Goal: Contribute content: Contribute content

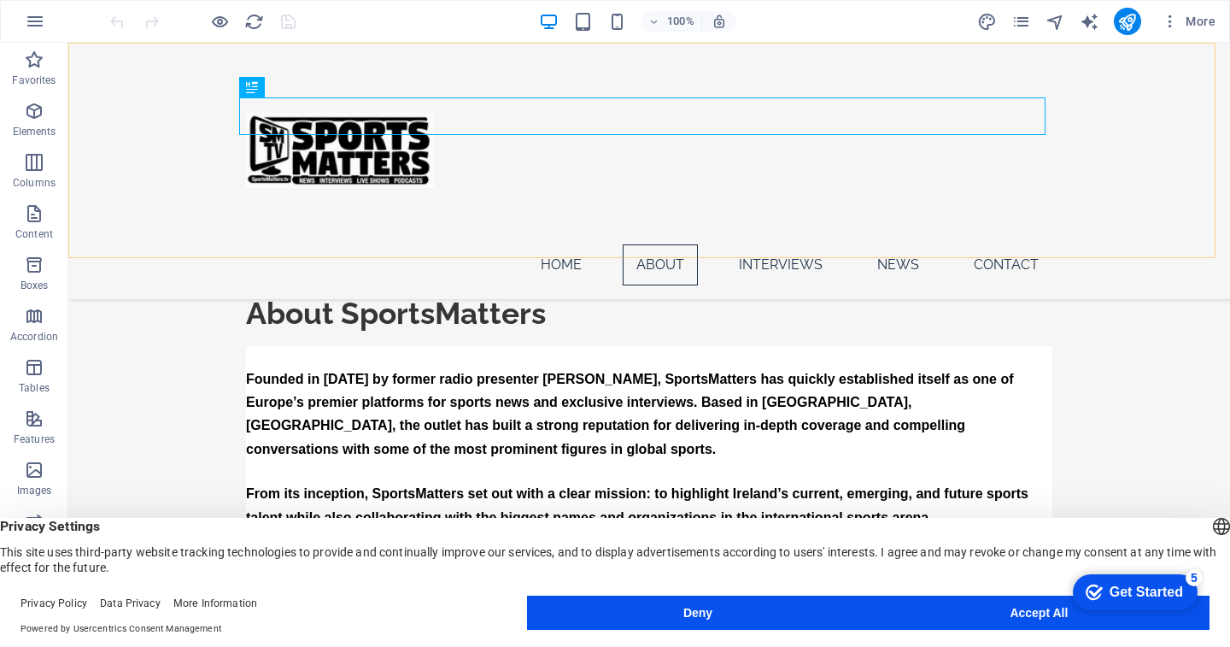
scroll to position [695, 0]
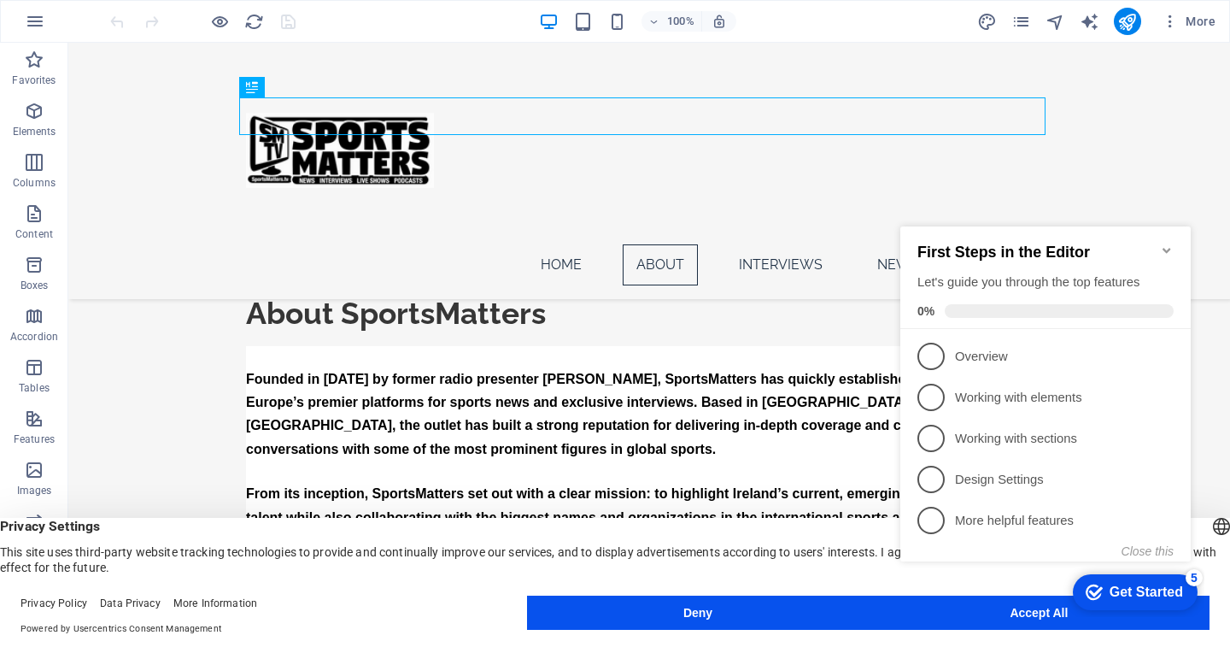
click at [1169, 243] on icon "Minimize checklist" at bounding box center [1167, 250] width 14 height 14
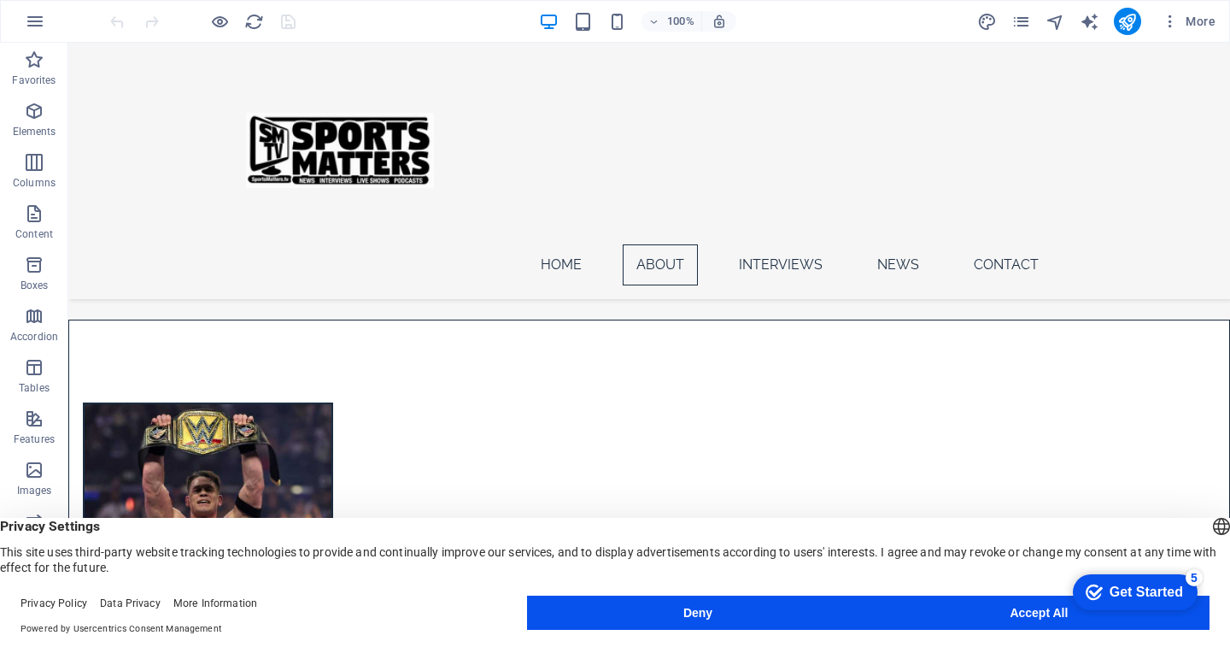
scroll to position [1211, 0]
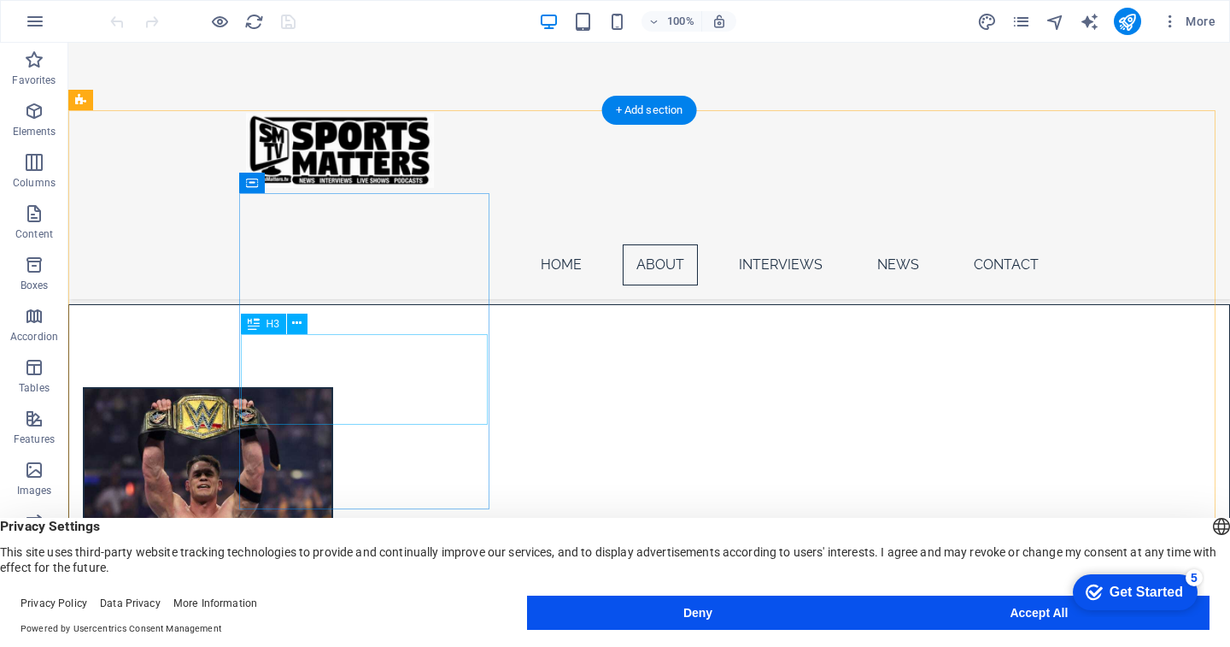
click at [331, 528] on div "John Cena confirmed for WWE Smackdown Dublin Ireland" at bounding box center [208, 599] width 247 height 142
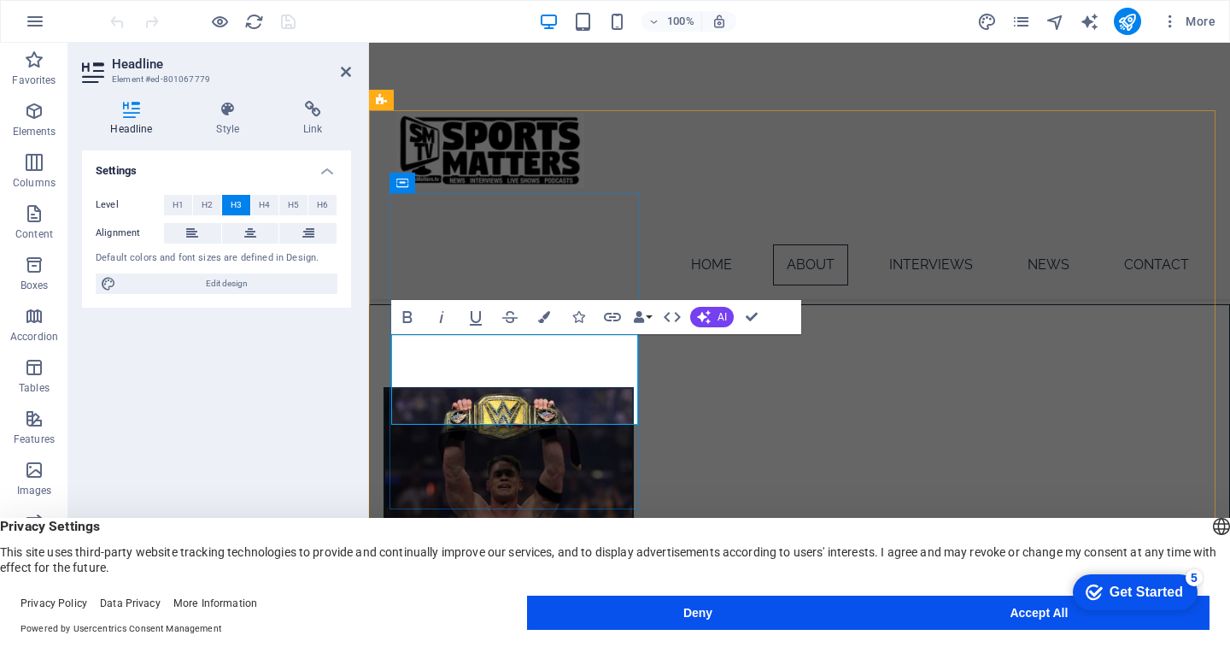
click at [602, 542] on h3 "John Cena confirmed for WWE Smackdown Dublin Ireland" at bounding box center [509, 606] width 220 height 128
drag, startPoint x: 602, startPoint y: 403, endPoint x: 398, endPoint y: 352, distance: 210.5
click at [398, 528] on div "John Cena confirmed for WWE Smackdown Dublin Ireland" at bounding box center [508, 599] width 247 height 142
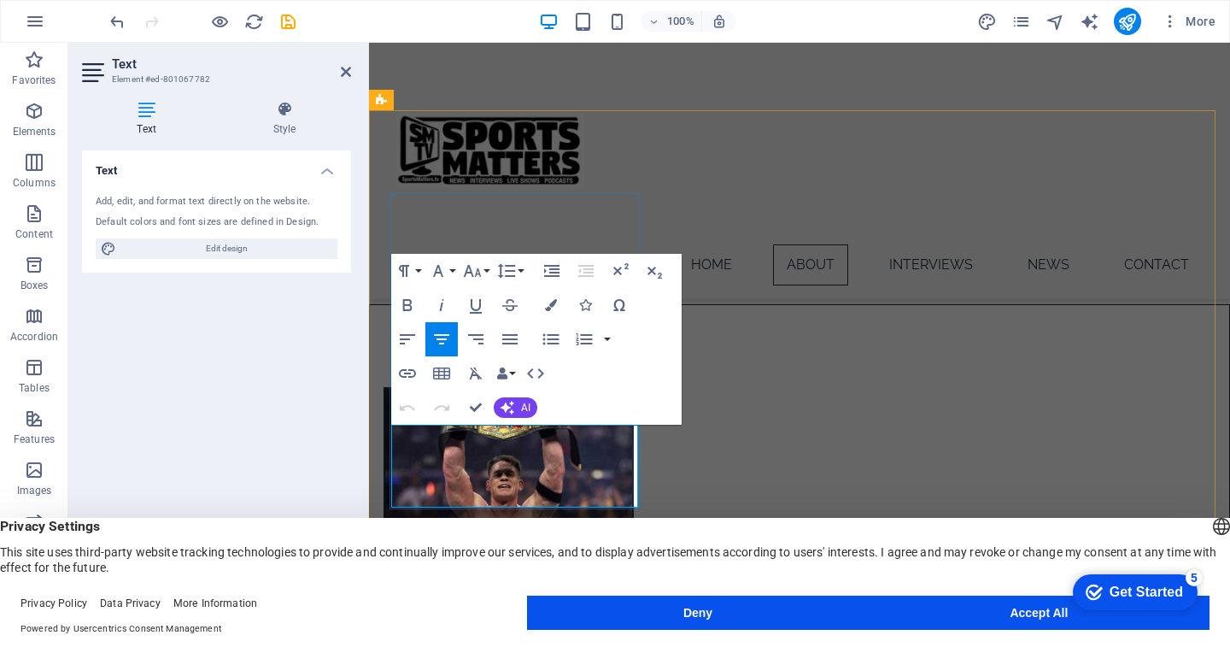
drag, startPoint x: 553, startPoint y: 484, endPoint x: 409, endPoint y: 443, distance: 149.3
click at [409, 619] on p "John Cena comes to Dublin Ireland on Friday August 22nd at the 3 Arena" at bounding box center [509, 654] width 220 height 70
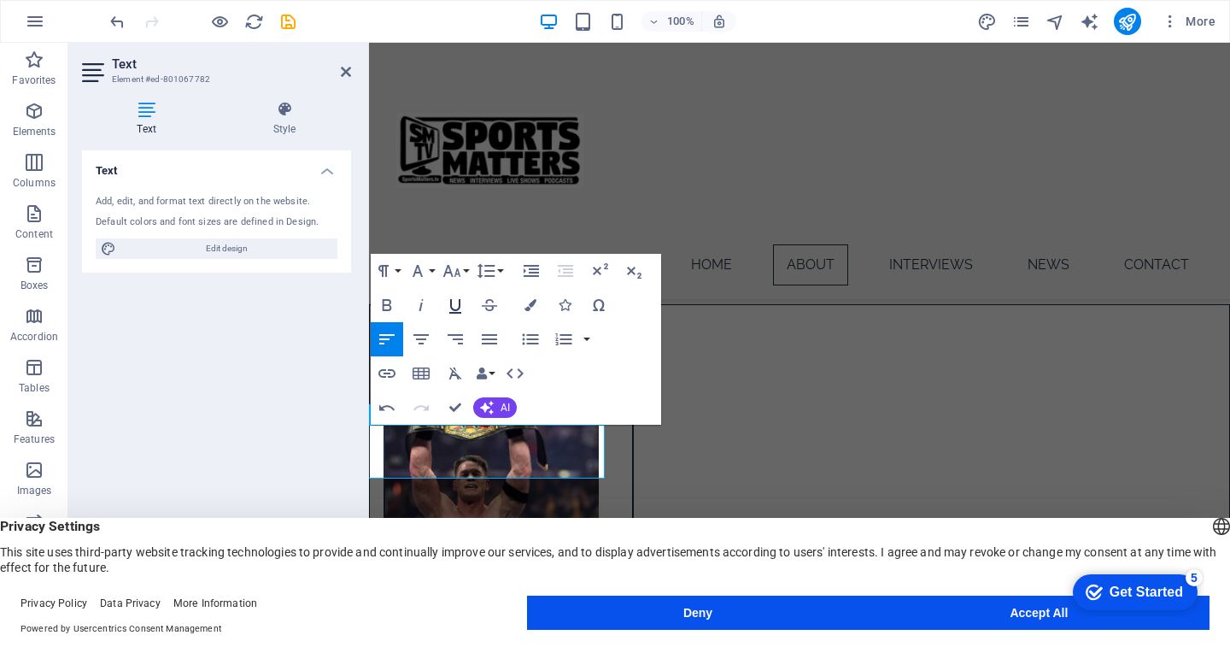
scroll to position [0, 40]
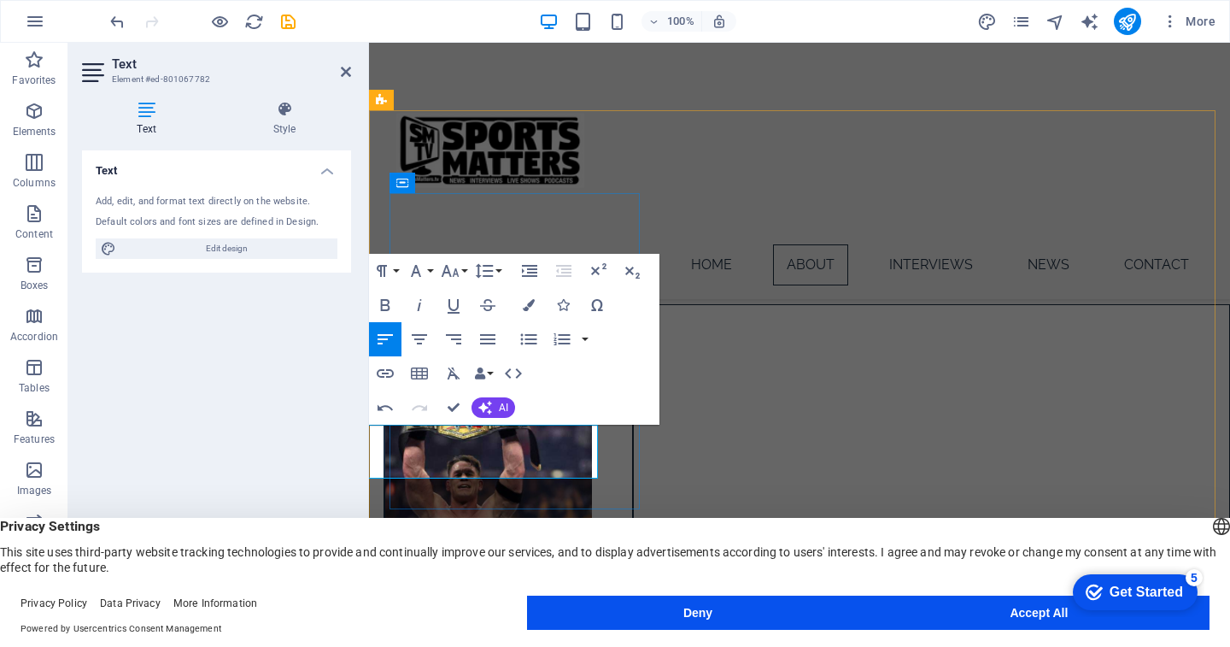
drag, startPoint x: 585, startPoint y: 449, endPoint x: 439, endPoint y: 450, distance: 146.1
click at [439, 625] on span "Alexander Isak set to join" at bounding box center [512, 638] width 306 height 26
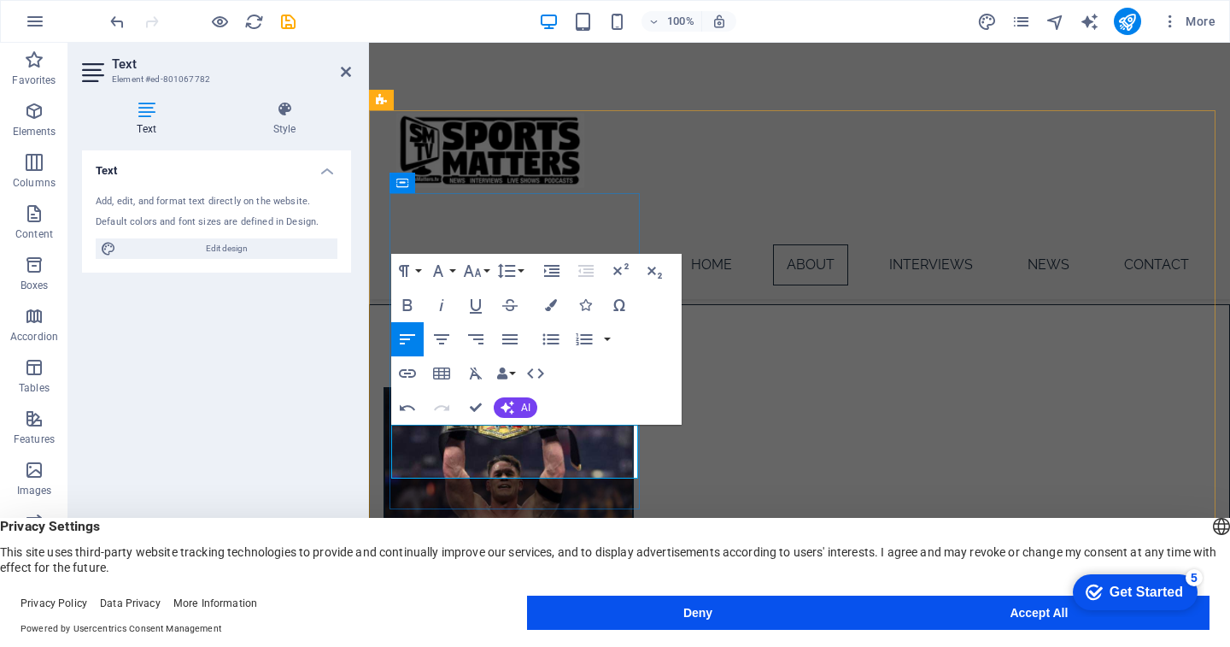
click at [543, 619] on p "Alexan join" at bounding box center [509, 639] width 220 height 41
click at [521, 619] on p "​" at bounding box center [509, 639] width 220 height 41
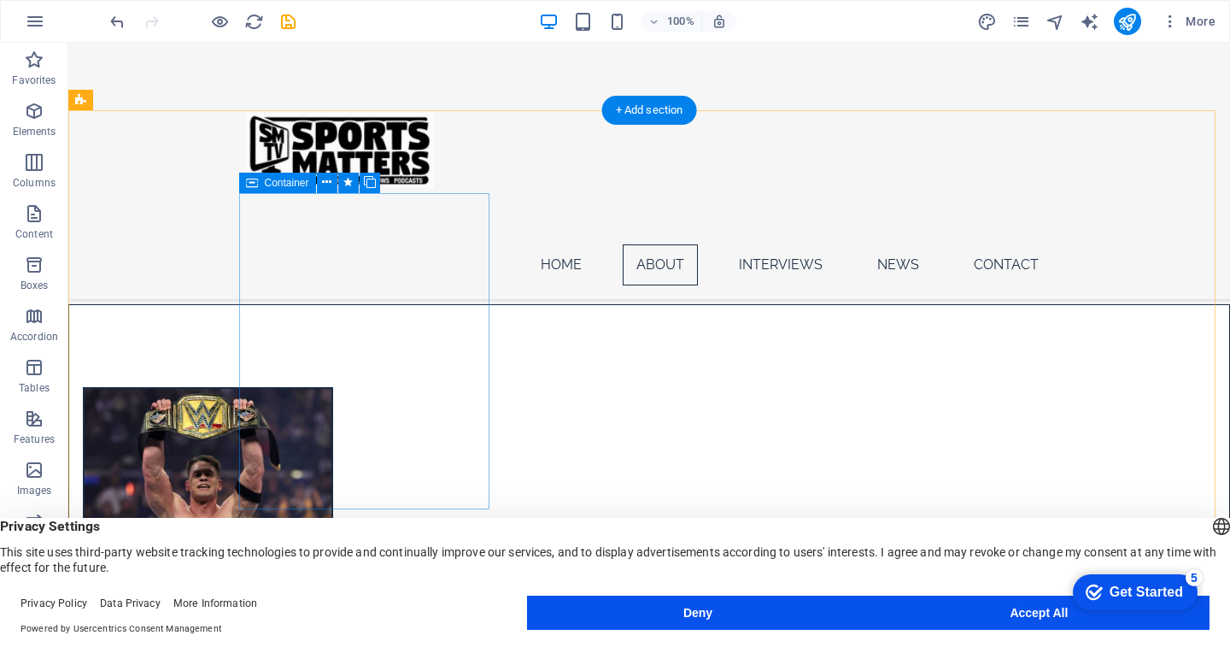
click at [333, 452] on div "Liverpool FC agree British record deal for Alexander Isak" at bounding box center [208, 510] width 250 height 247
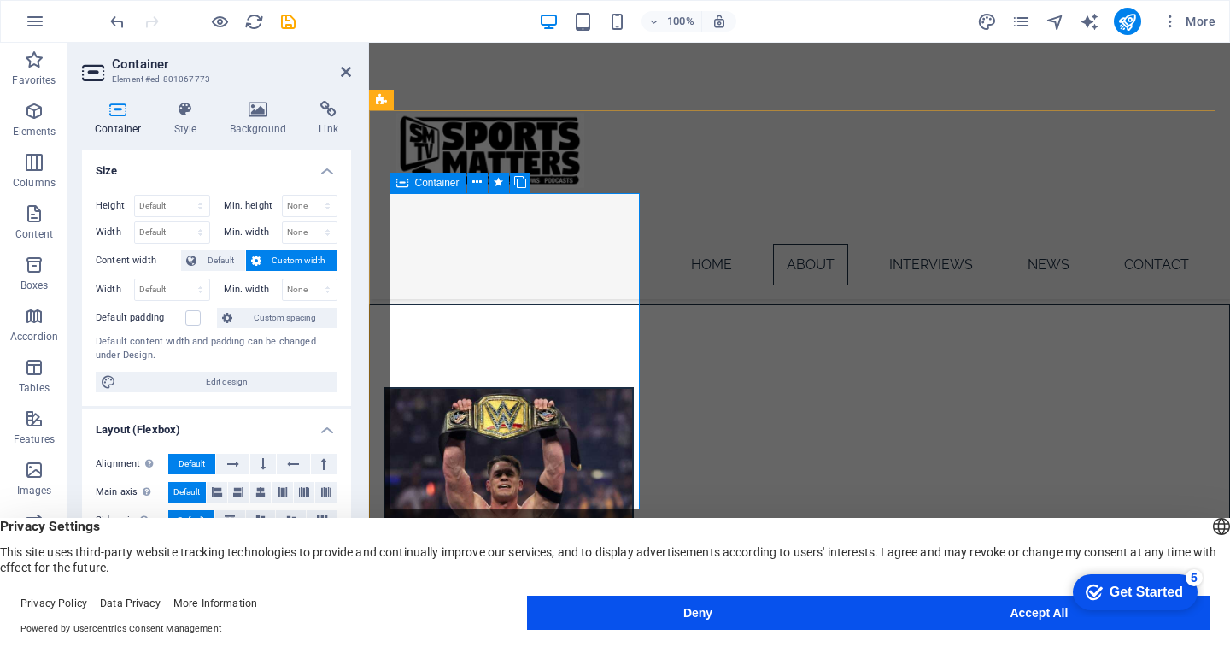
click at [395, 451] on div "Liverpool FC agree British record deal for Alexander Isak" at bounding box center [509, 510] width 250 height 247
click at [427, 455] on div "Liverpool FC agree British record deal for Alexander Isak" at bounding box center [509, 510] width 250 height 247
click at [500, 441] on div "Liverpool FC agree British record deal for Alexander Isak" at bounding box center [509, 510] width 250 height 247
click at [494, 473] on div "Liverpool FC agree British record deal for Alexander Isak" at bounding box center [509, 510] width 250 height 247
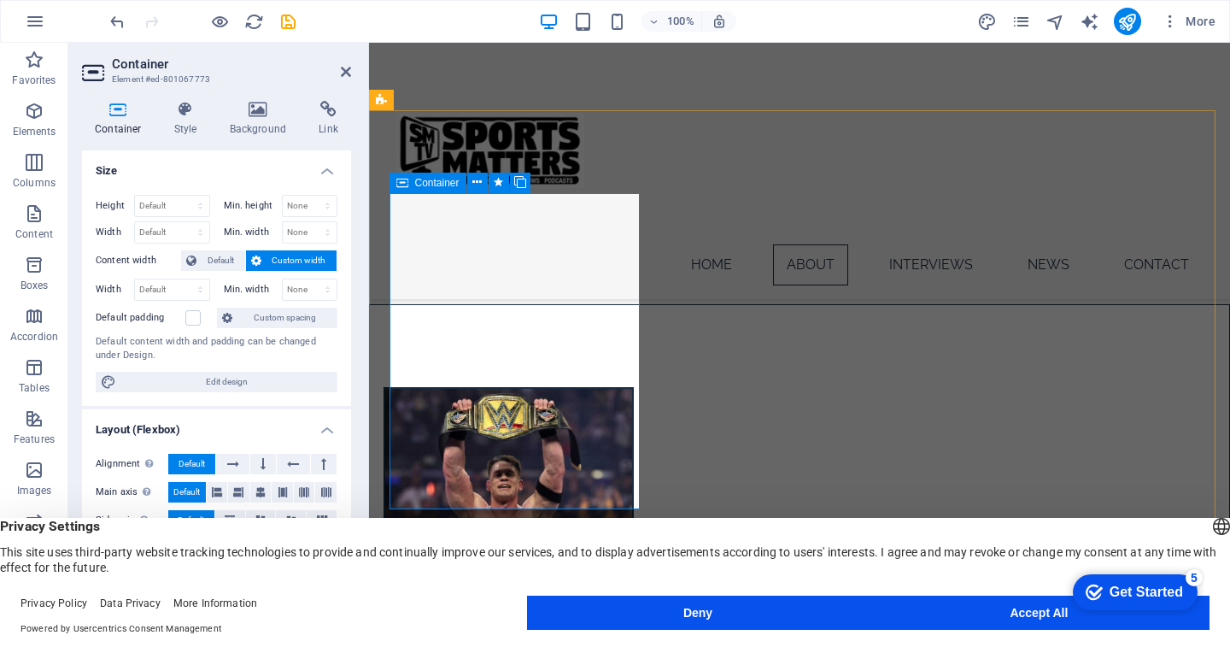
click at [494, 473] on div "Liverpool FC agree British record deal for Alexander Isak" at bounding box center [509, 510] width 250 height 247
click at [1059, 620] on button "Accept All" at bounding box center [1039, 612] width 341 height 34
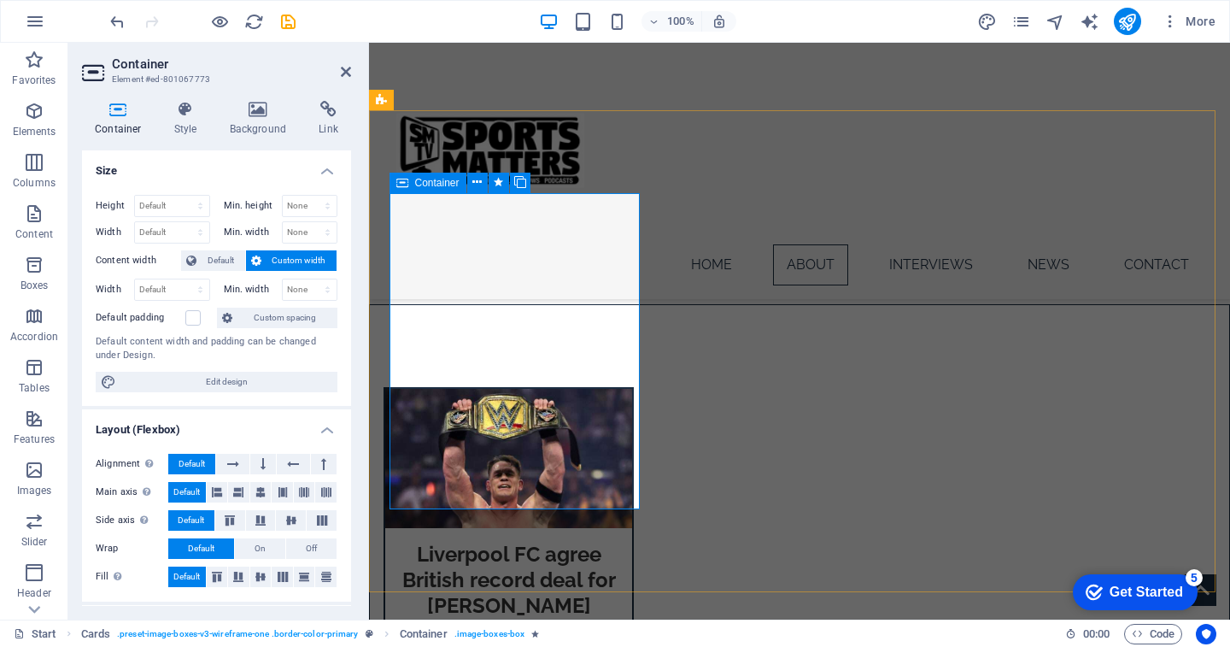
click at [448, 468] on div "Liverpool FC agree British record deal for Alexander Isak" at bounding box center [509, 510] width 250 height 247
click at [437, 471] on div "Liverpool FC agree British record deal for Alexander Isak" at bounding box center [509, 510] width 250 height 247
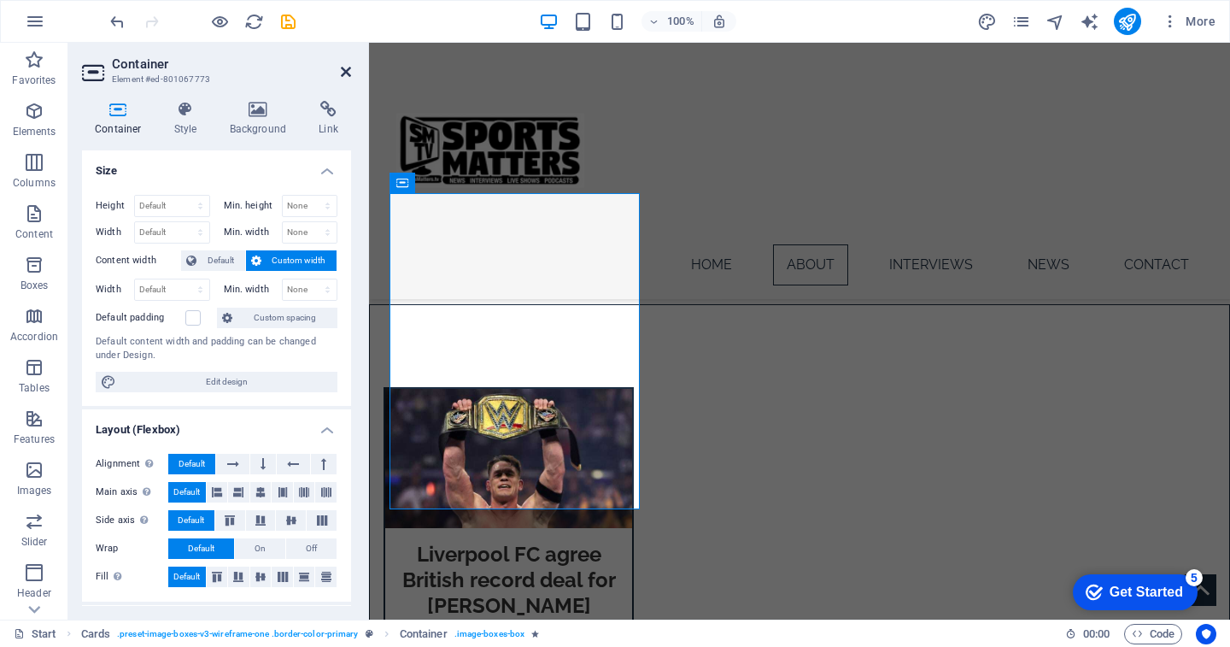
click at [348, 71] on icon at bounding box center [346, 72] width 10 height 14
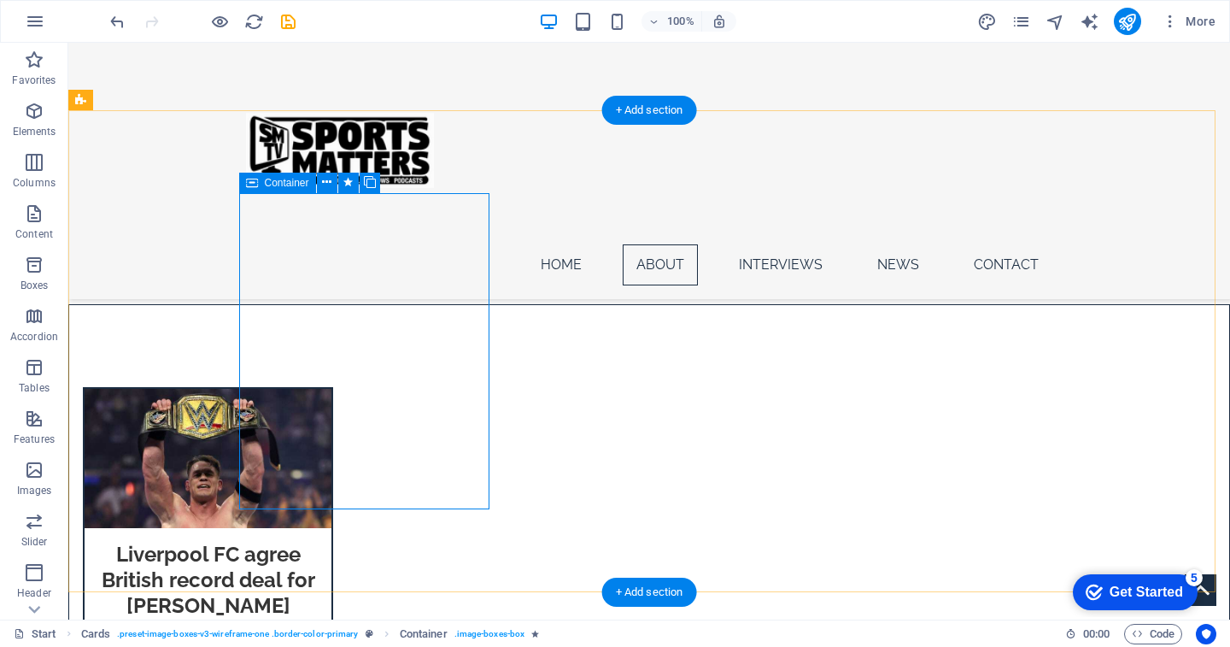
click at [333, 458] on div "Liverpool FC agree British record deal for Alexander Isak" at bounding box center [208, 510] width 250 height 247
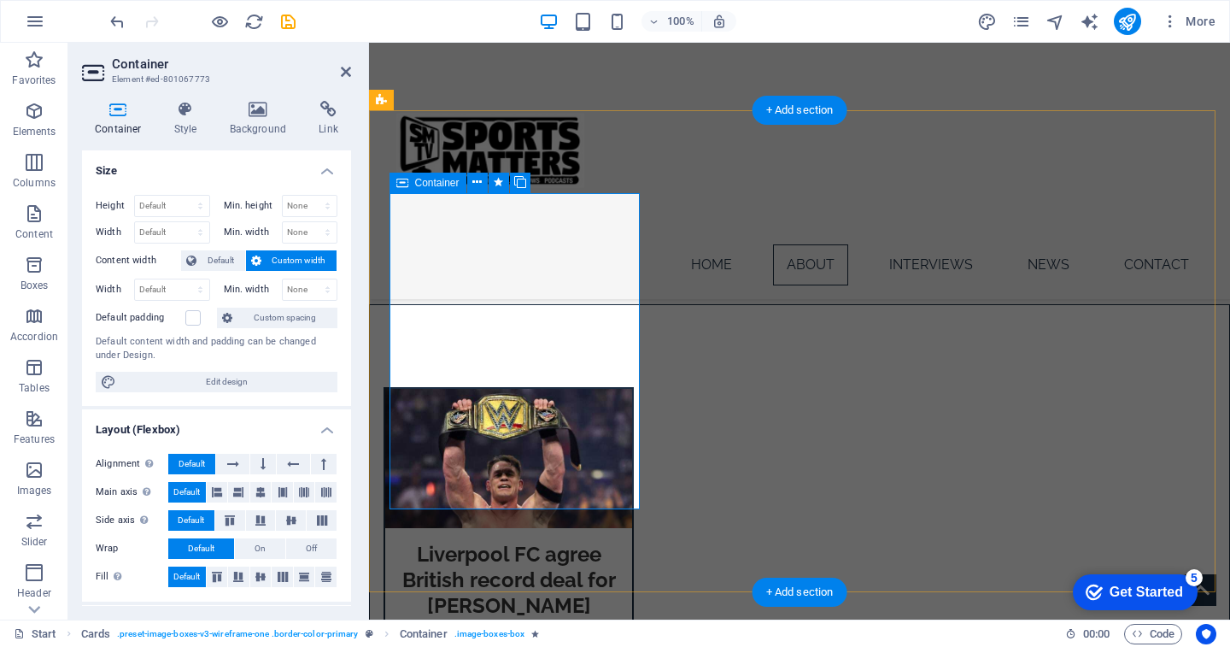
click at [391, 458] on div "Liverpool FC agree British record deal for Alexander Isak" at bounding box center [509, 510] width 250 height 247
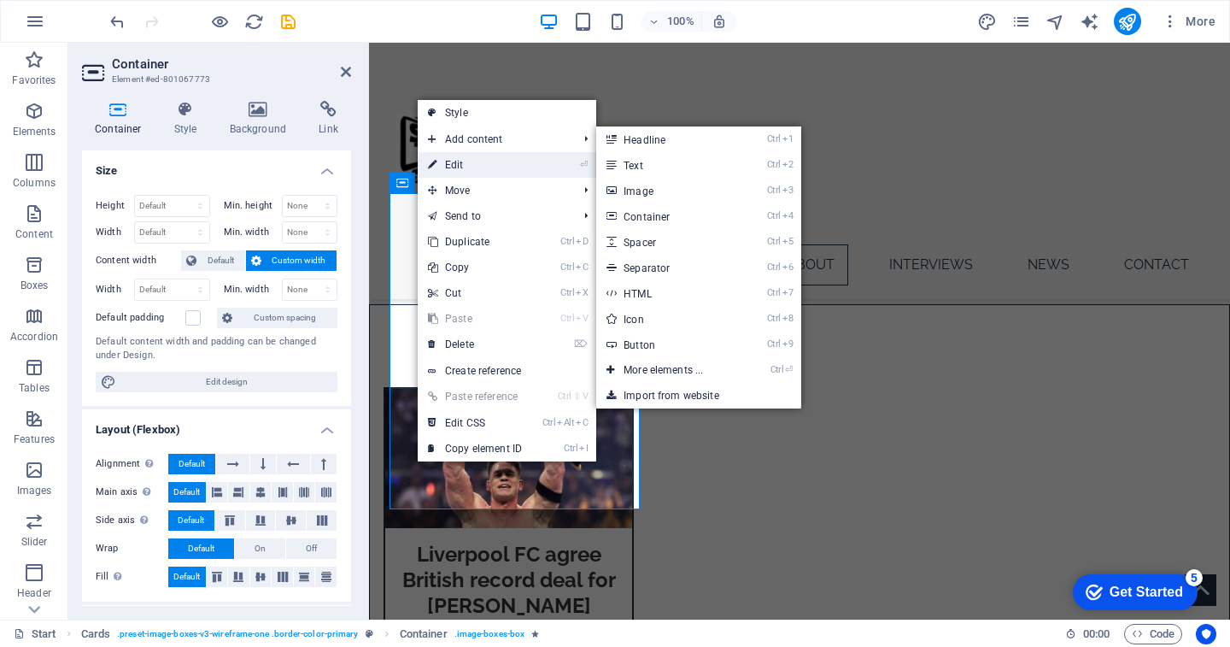
click at [490, 157] on link "⏎ Edit" at bounding box center [475, 165] width 114 height 26
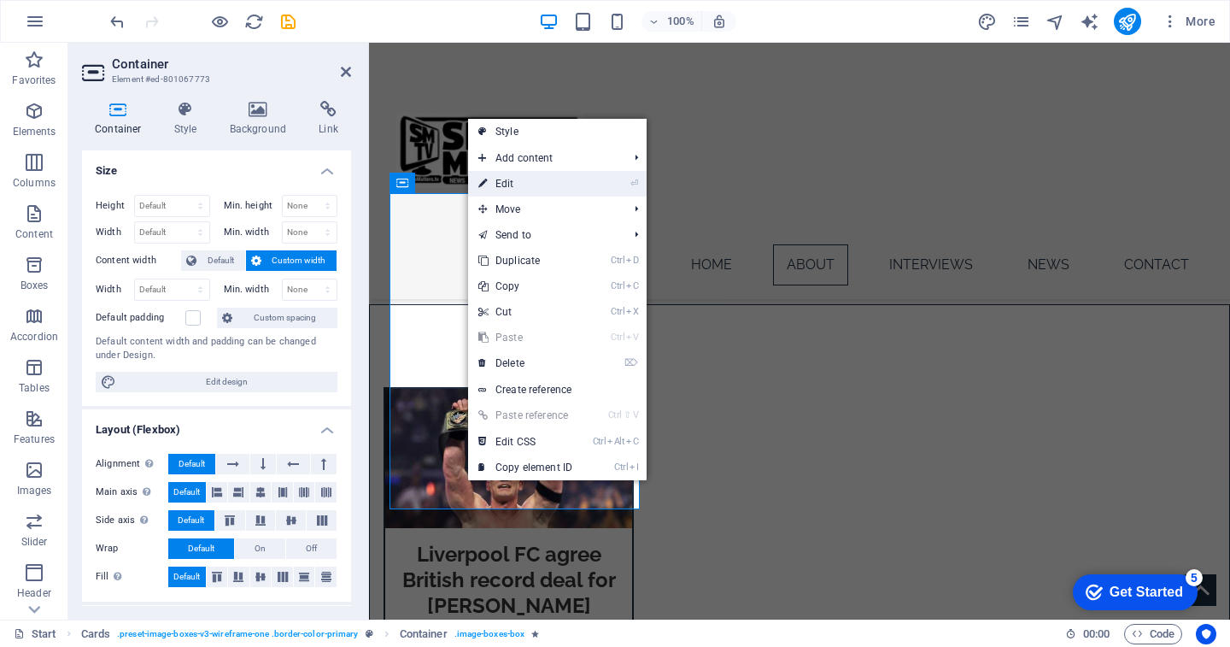
click at [537, 185] on link "⏎ Edit" at bounding box center [525, 184] width 114 height 26
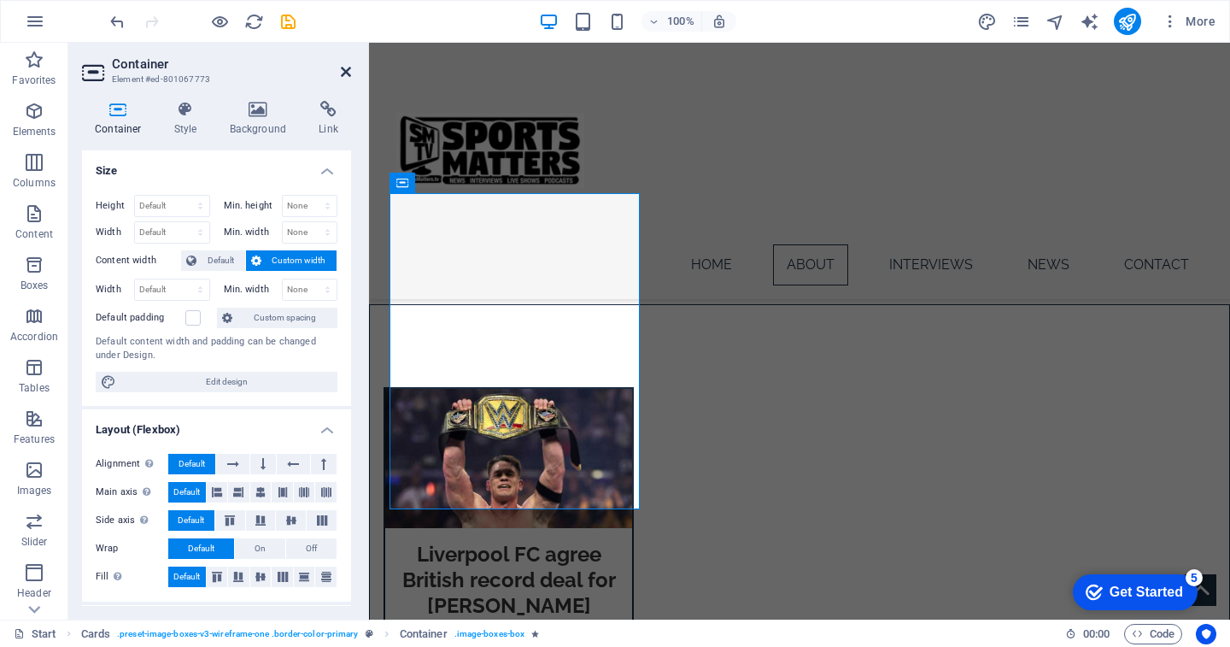
click at [346, 68] on icon at bounding box center [346, 72] width 10 height 14
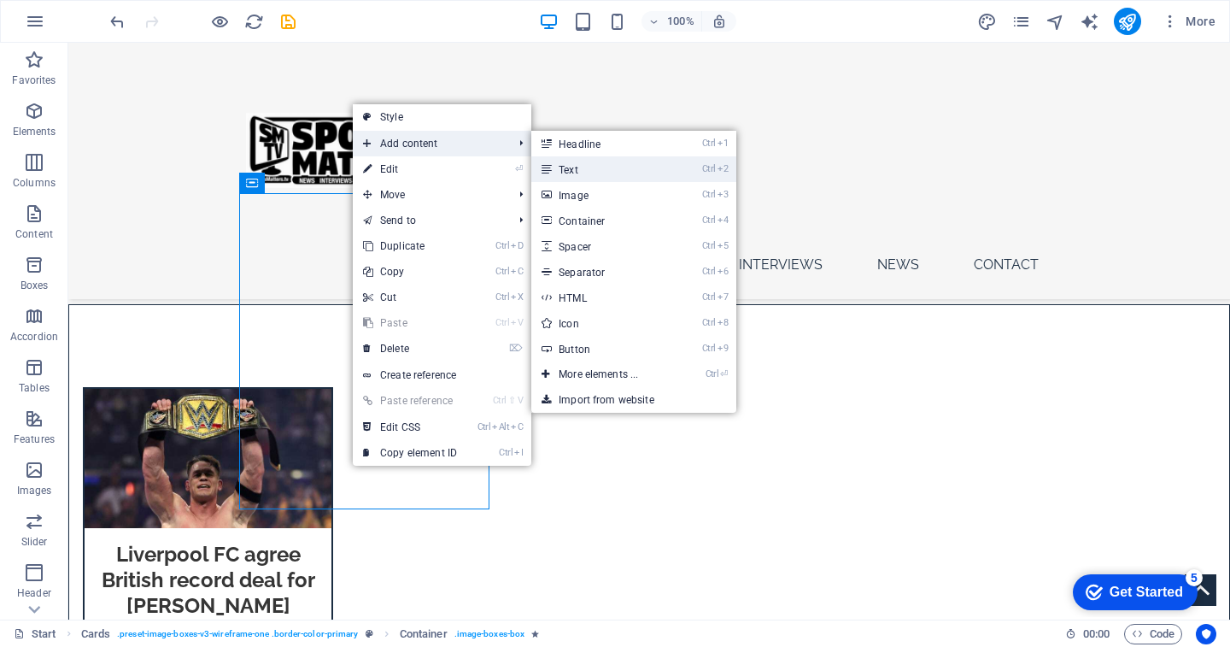
click at [623, 167] on link "Ctrl 2 Text" at bounding box center [601, 169] width 141 height 26
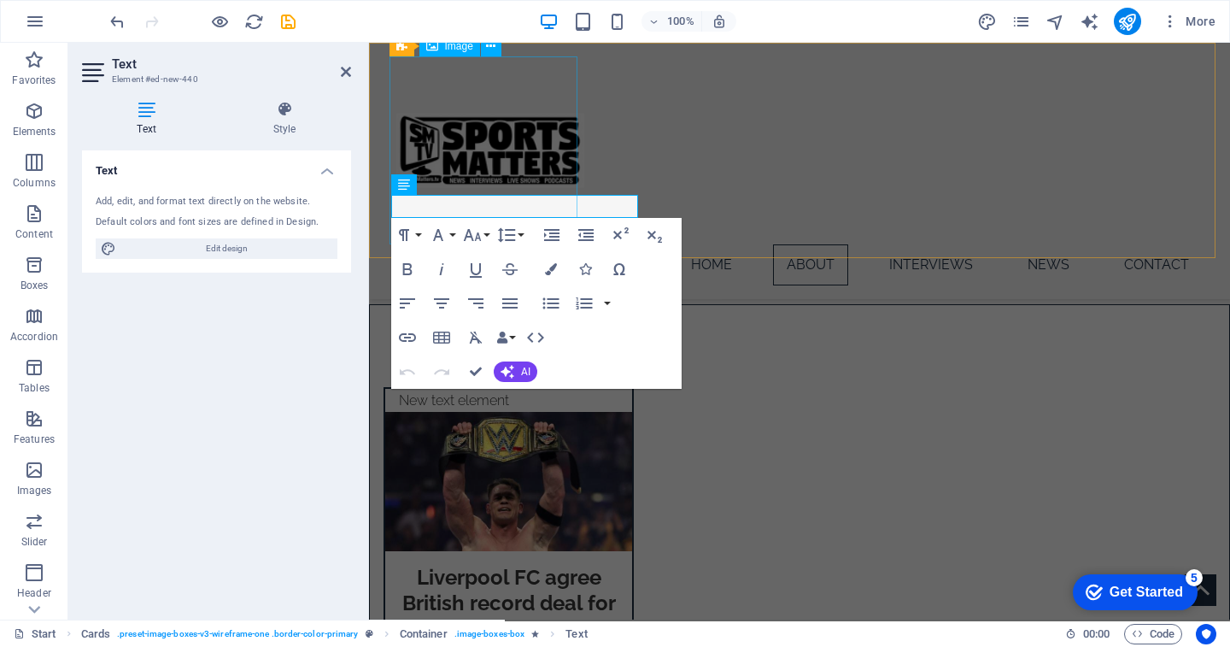
click at [484, 206] on figure at bounding box center [799, 150] width 807 height 188
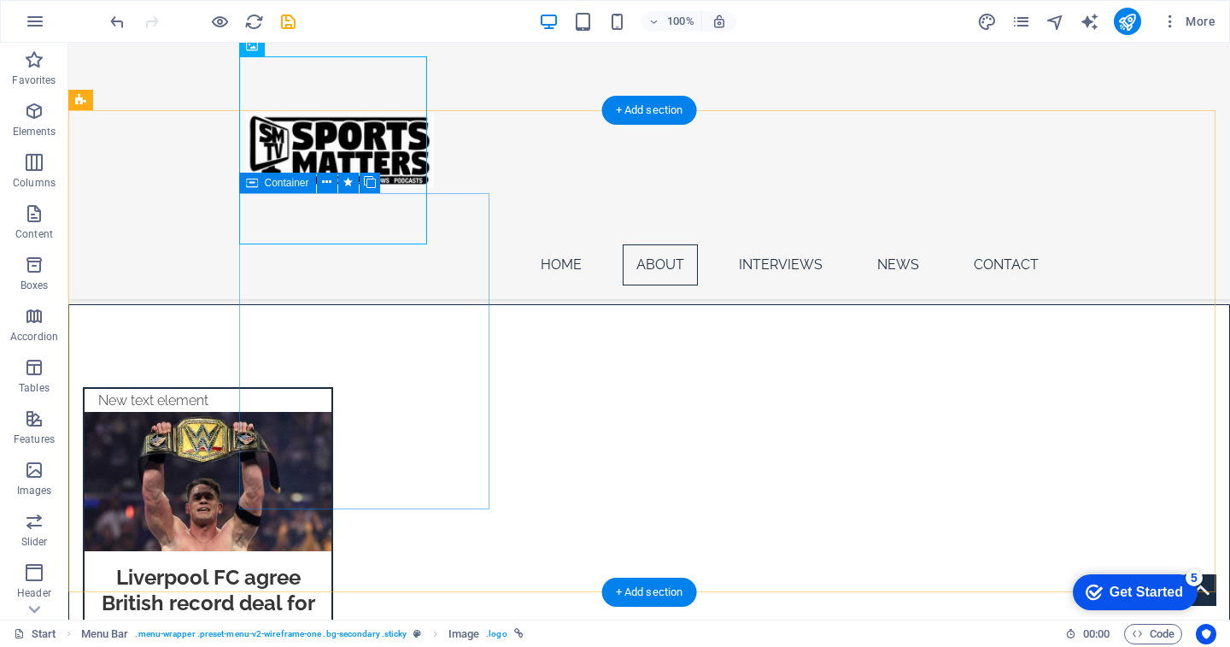
click at [333, 481] on div "New text element Liverpool FC agree British record deal for Alexander Isak" at bounding box center [208, 522] width 250 height 270
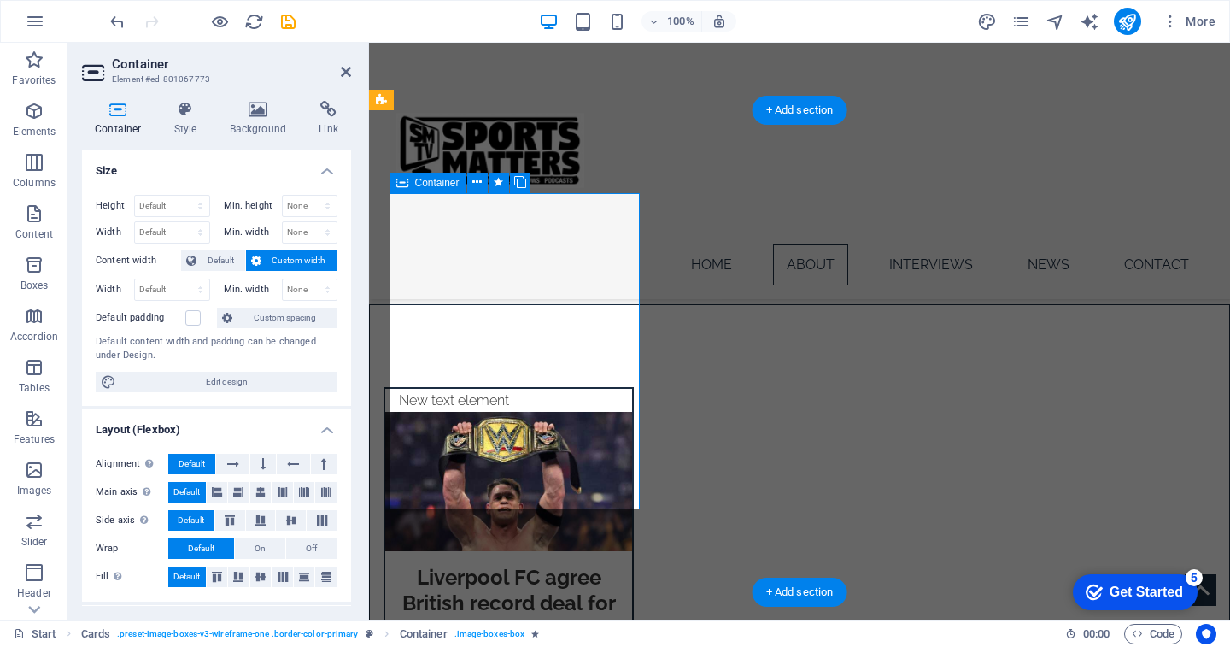
click at [432, 464] on div "New text element Liverpool FC agree British record deal for Alexander Isak" at bounding box center [509, 522] width 250 height 270
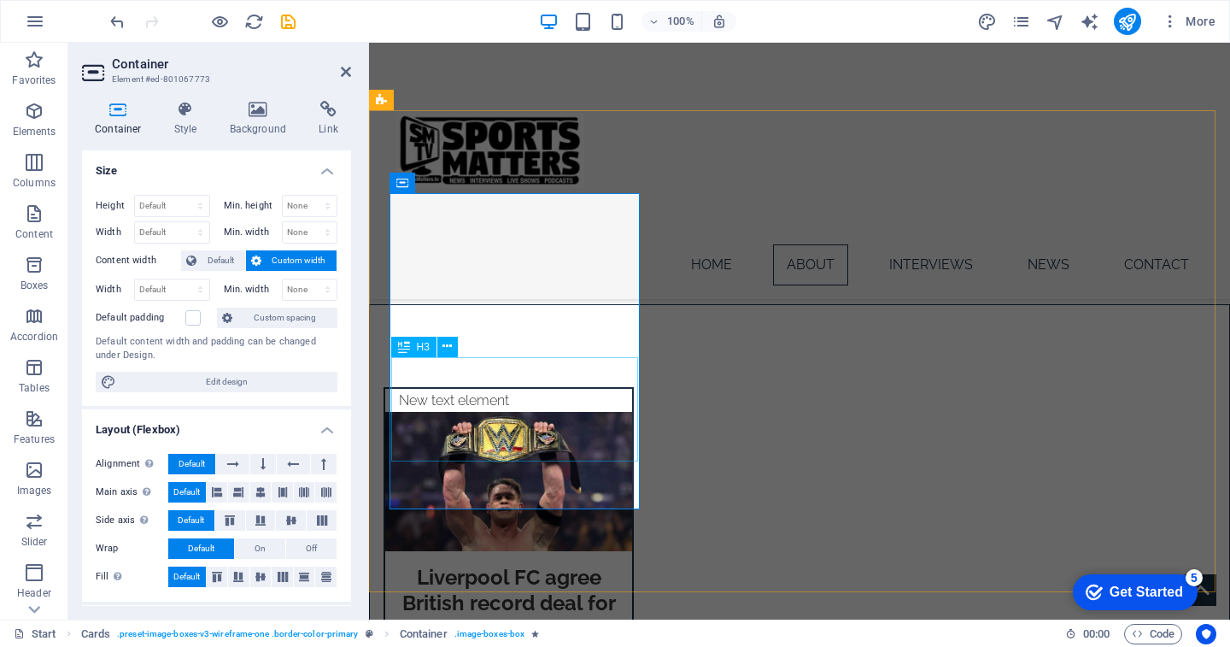
click at [517, 551] on div "Liverpool FC agree British record deal for Alexander Isak" at bounding box center [508, 603] width 247 height 104
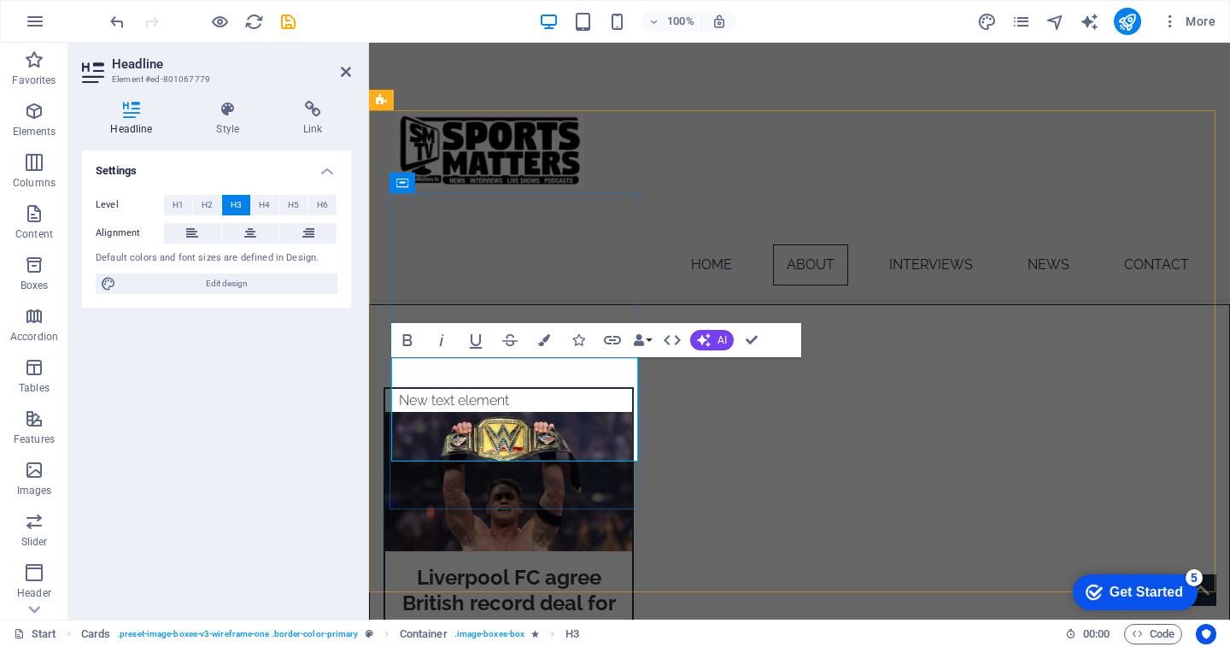
click at [613, 565] on h3 "Liverpool FC agree British record deal for Alexander Isak" at bounding box center [509, 603] width 220 height 77
click at [566, 491] on div "New text element Liverpool FC agree British record deal for Alexander Isak" at bounding box center [509, 522] width 250 height 270
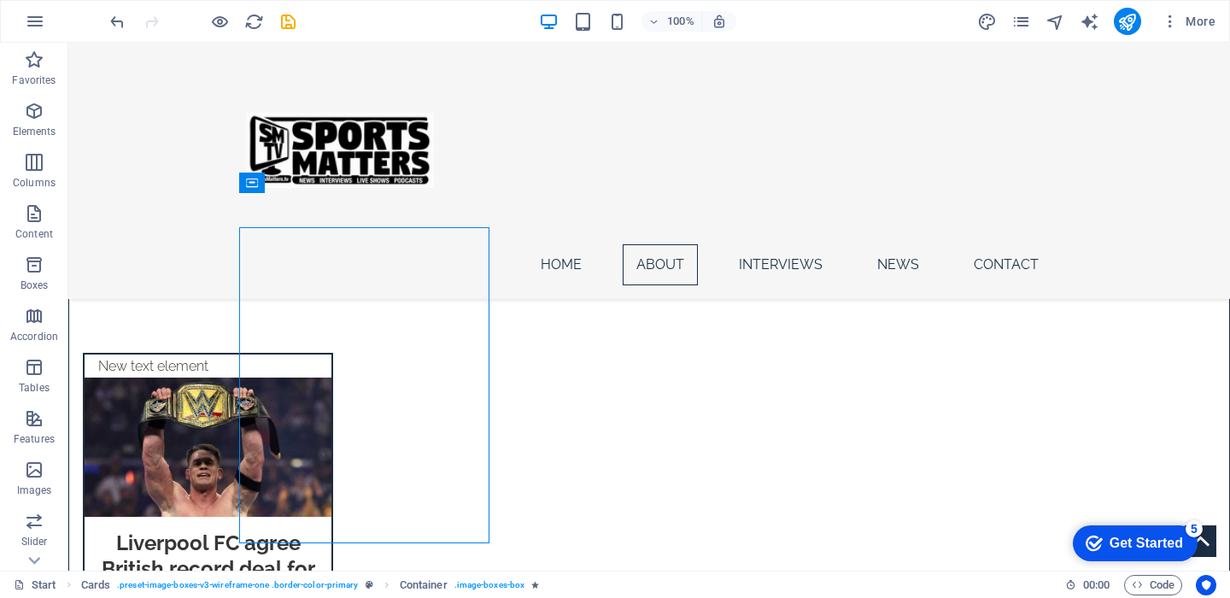
scroll to position [1177, 0]
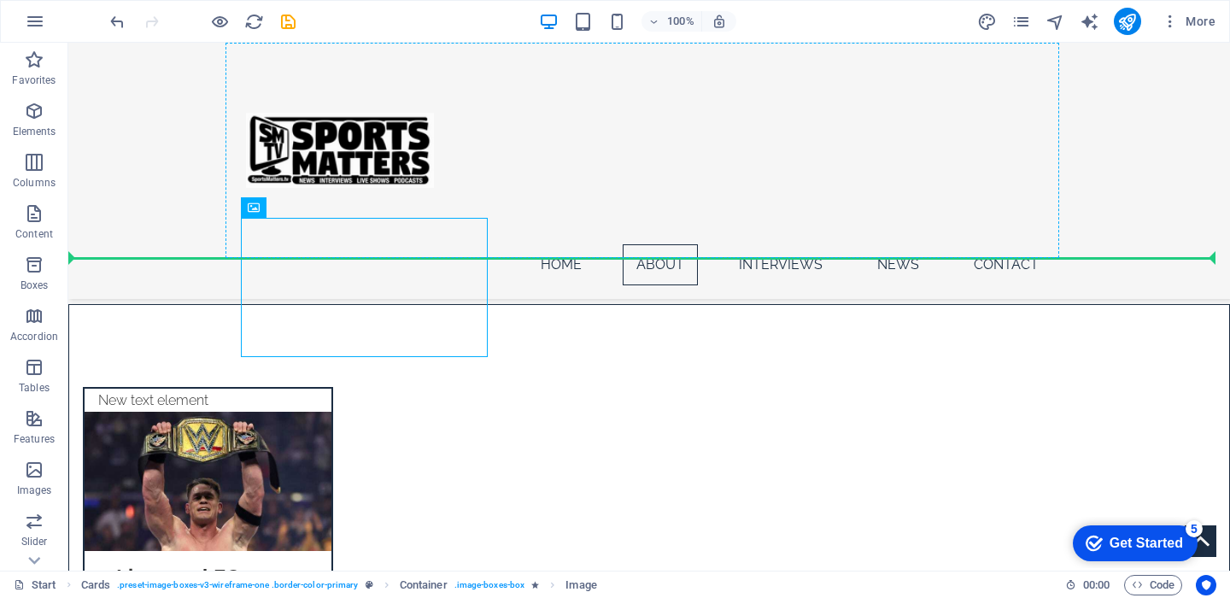
drag, startPoint x: 387, startPoint y: 326, endPoint x: 392, endPoint y: 237, distance: 89.0
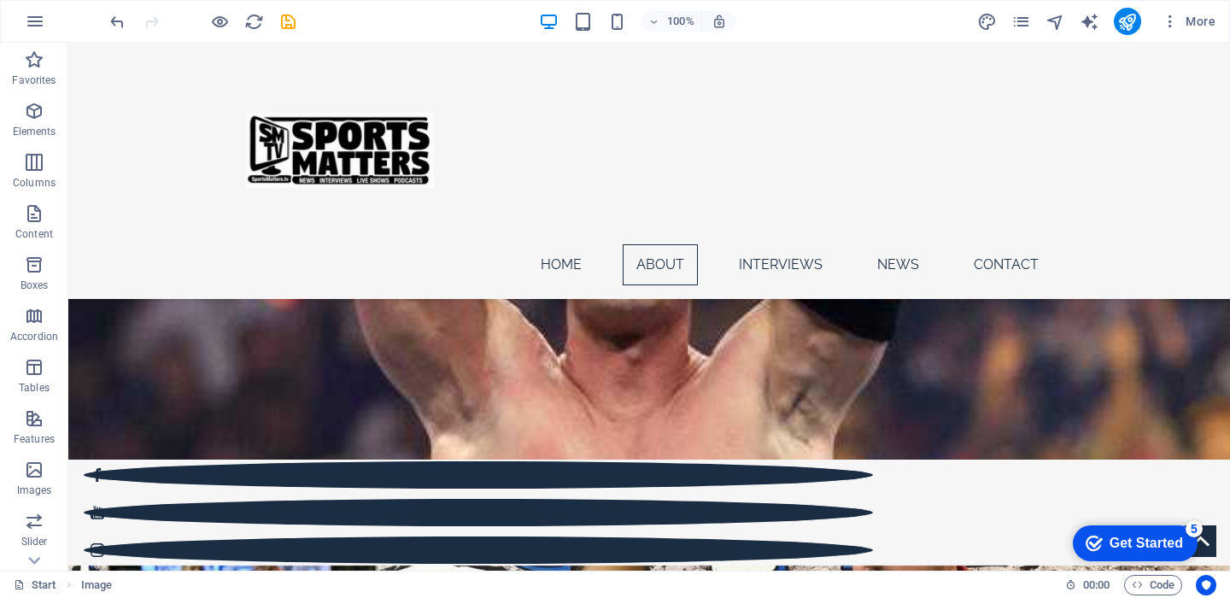
scroll to position [274, 0]
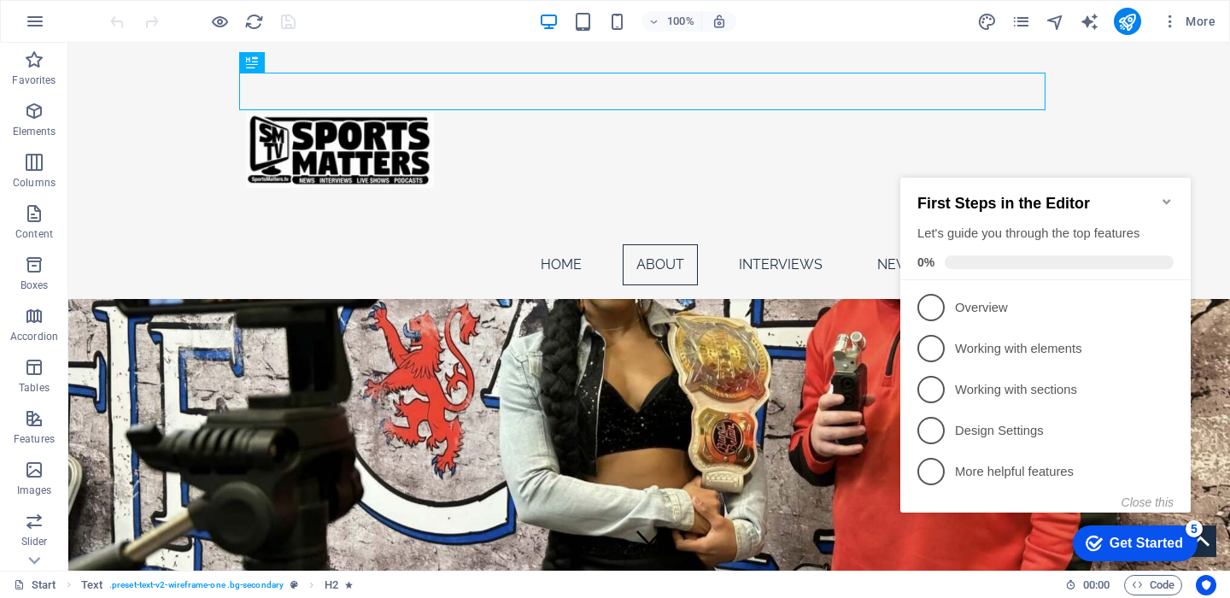
scroll to position [686, 0]
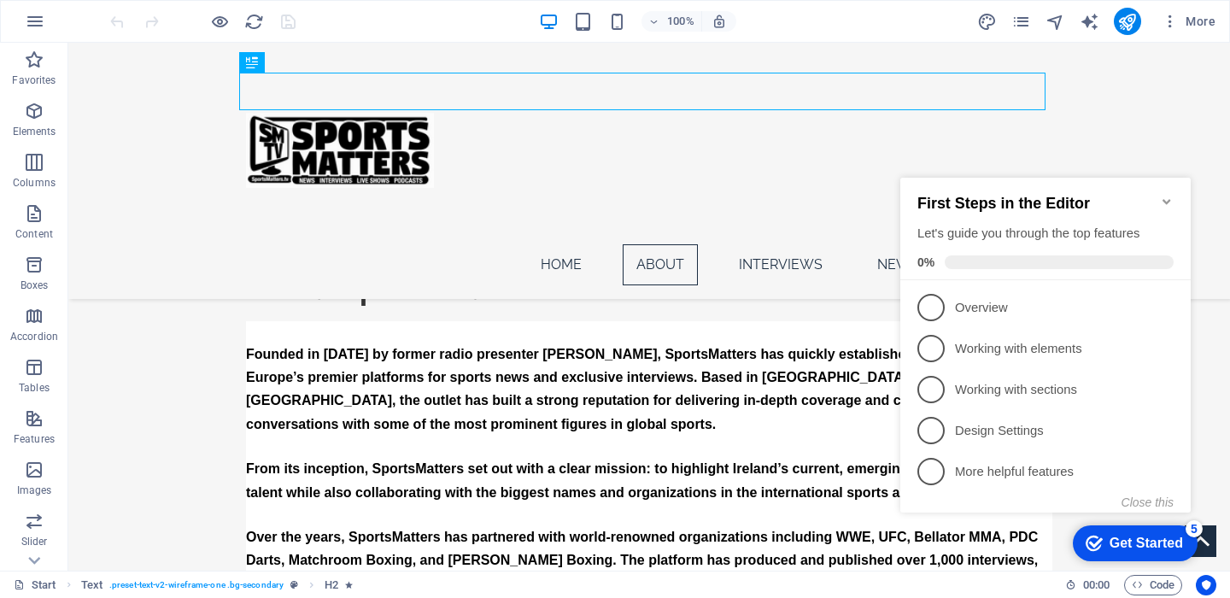
click at [1165, 195] on icon "Minimize checklist" at bounding box center [1167, 202] width 14 height 14
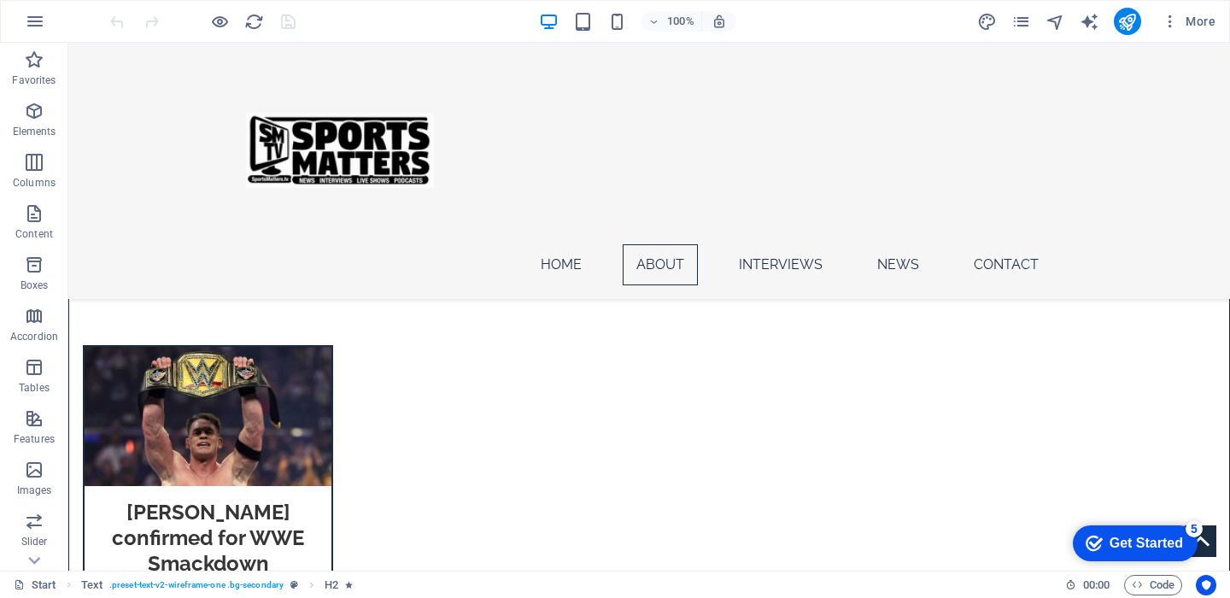
scroll to position [1131, 0]
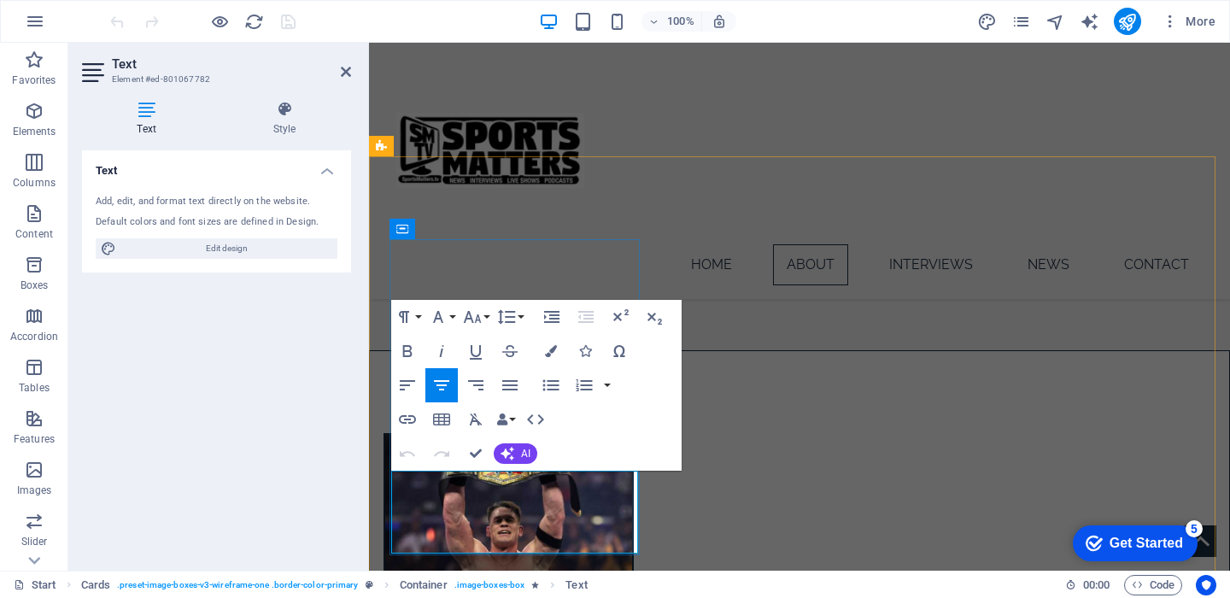
drag, startPoint x: 553, startPoint y: 530, endPoint x: 437, endPoint y: 487, distance: 123.8
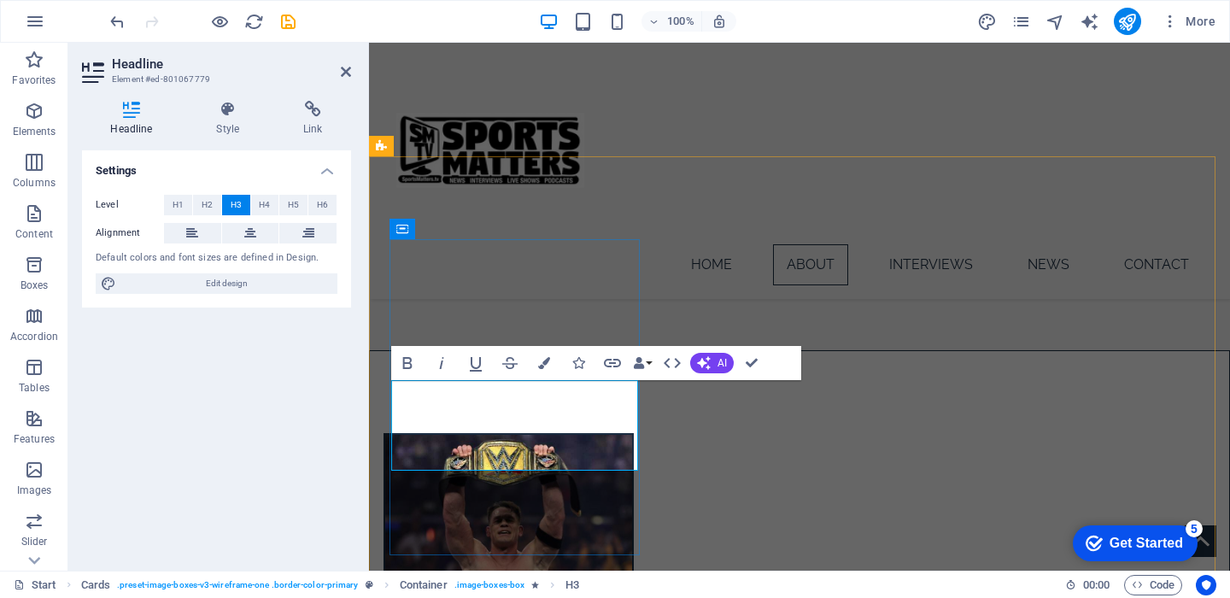
drag, startPoint x: 751, startPoint y: 362, endPoint x: 683, endPoint y: 320, distance: 79.9
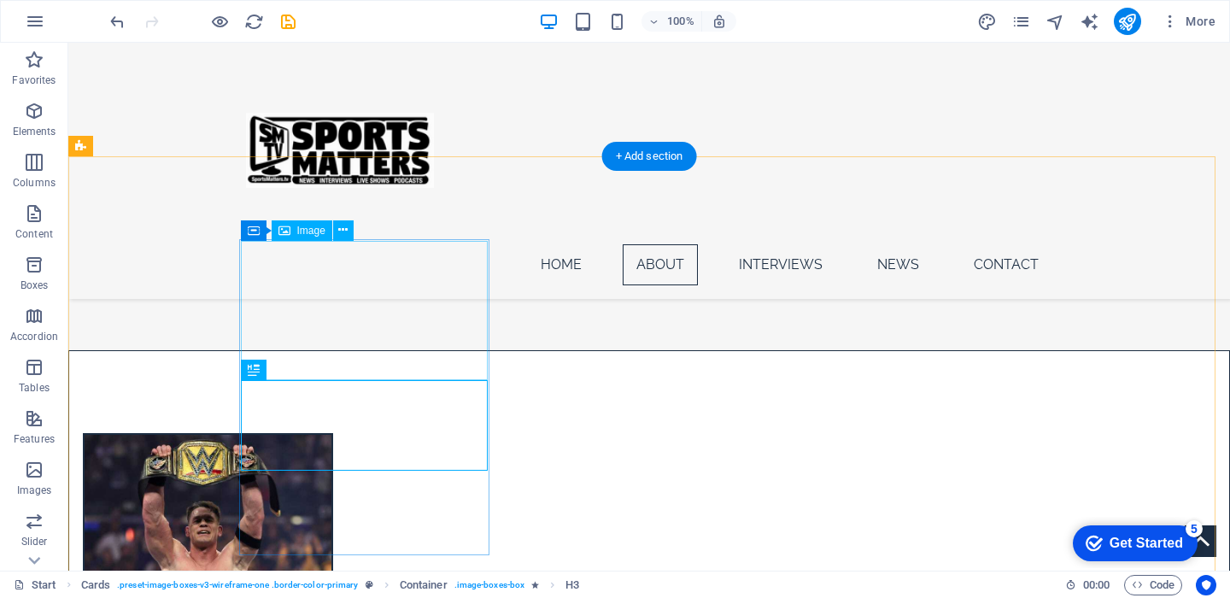
click at [318, 435] on figure at bounding box center [208, 504] width 247 height 139
select select "%"
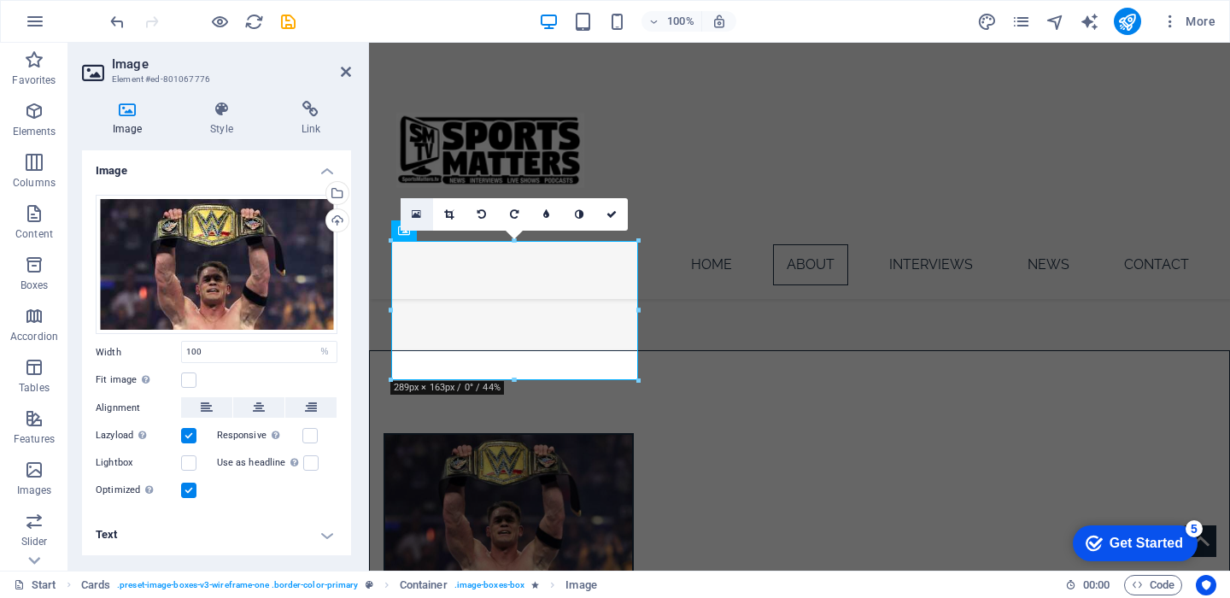
click at [415, 214] on icon at bounding box center [416, 214] width 9 height 12
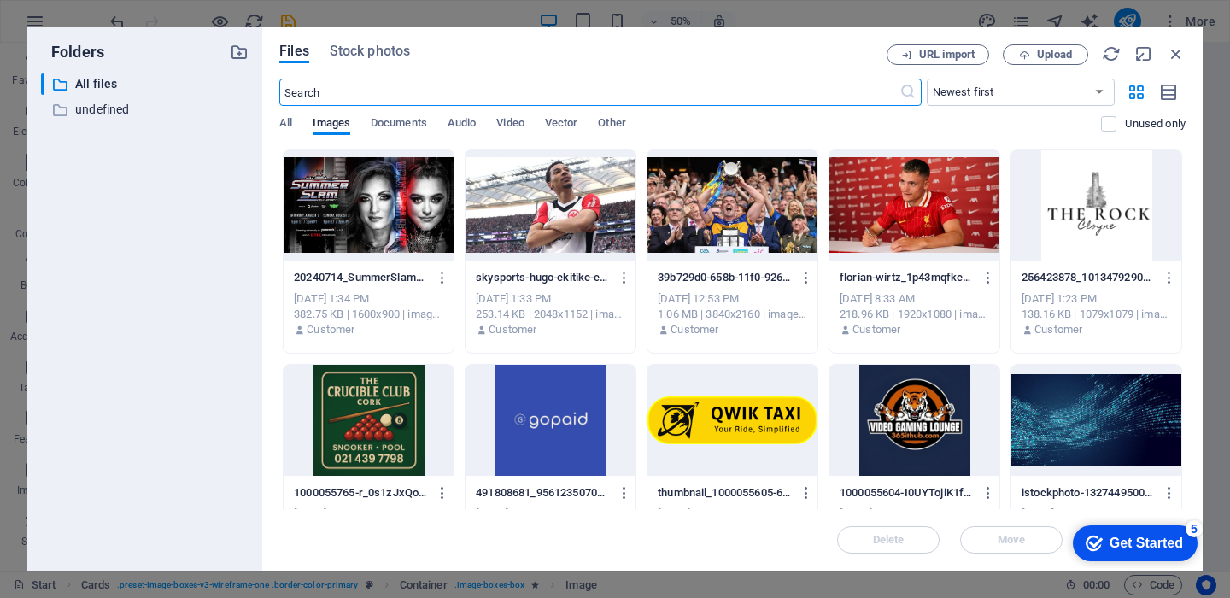
scroll to position [1500, 0]
click at [1049, 53] on span "Upload" at bounding box center [1054, 55] width 35 height 10
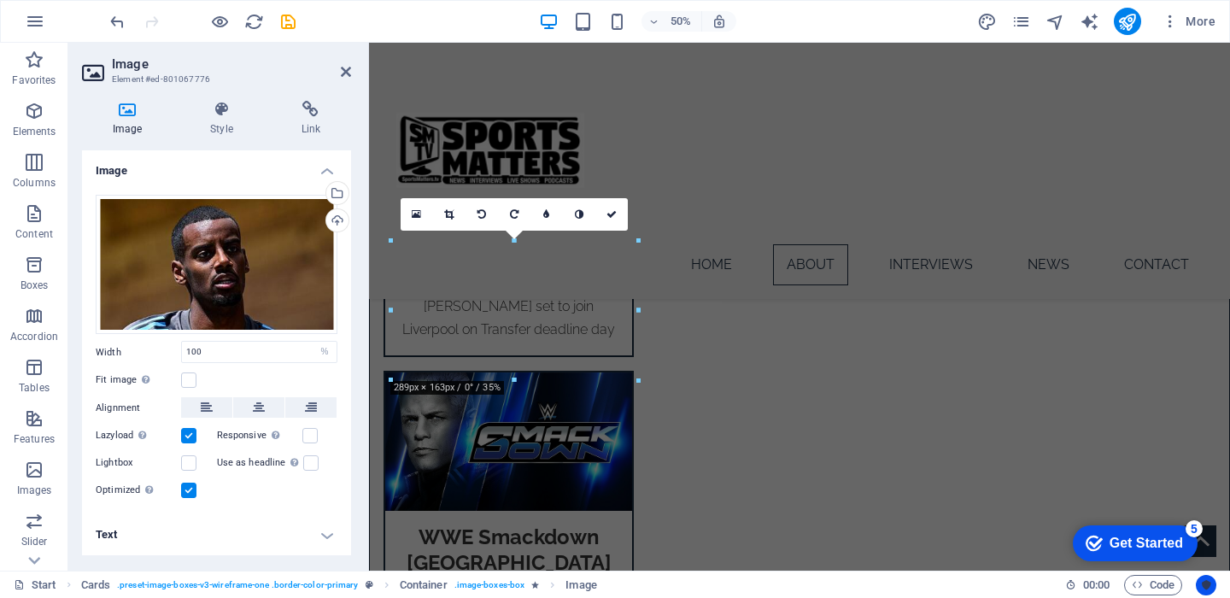
scroll to position [1131, 0]
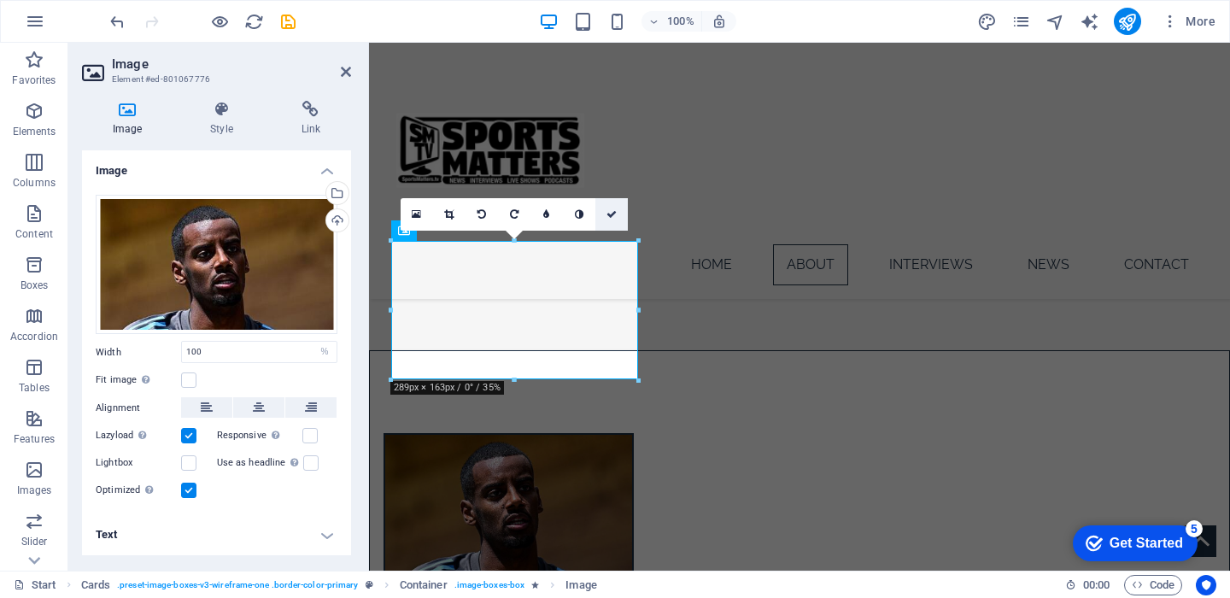
click at [613, 211] on icon at bounding box center [612, 214] width 10 height 10
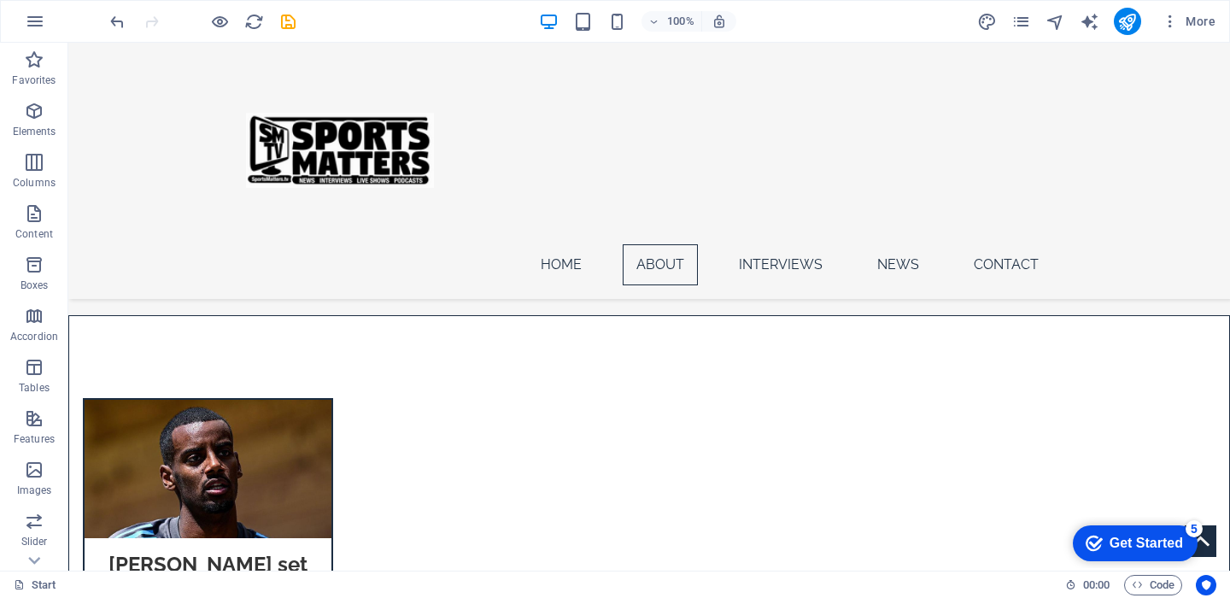
scroll to position [1113, 0]
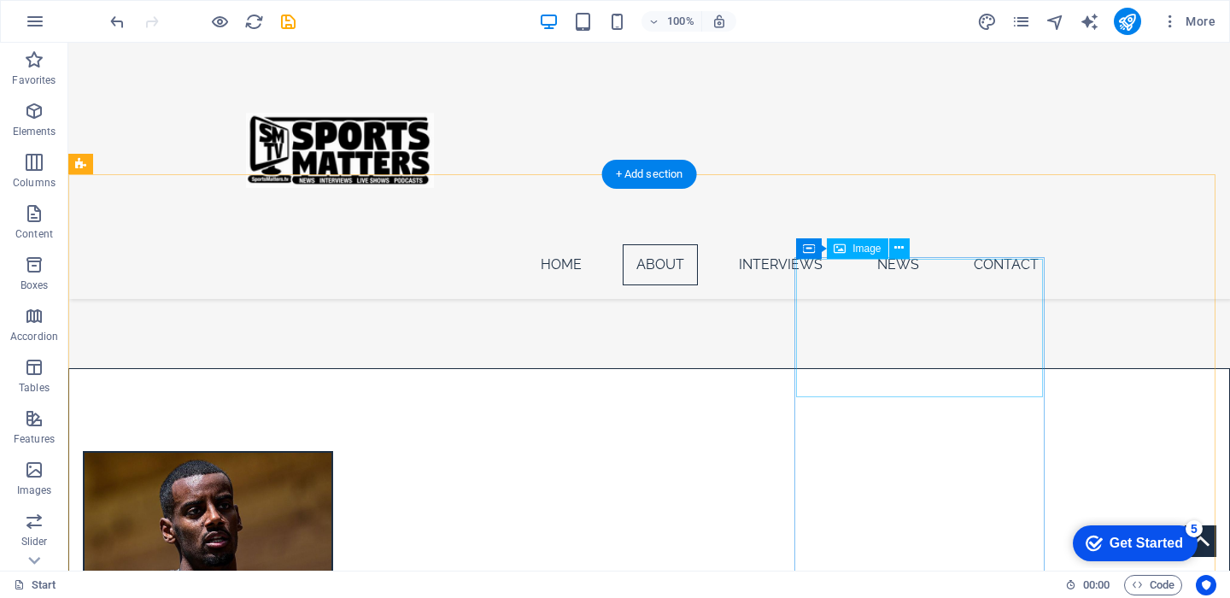
select select "%"
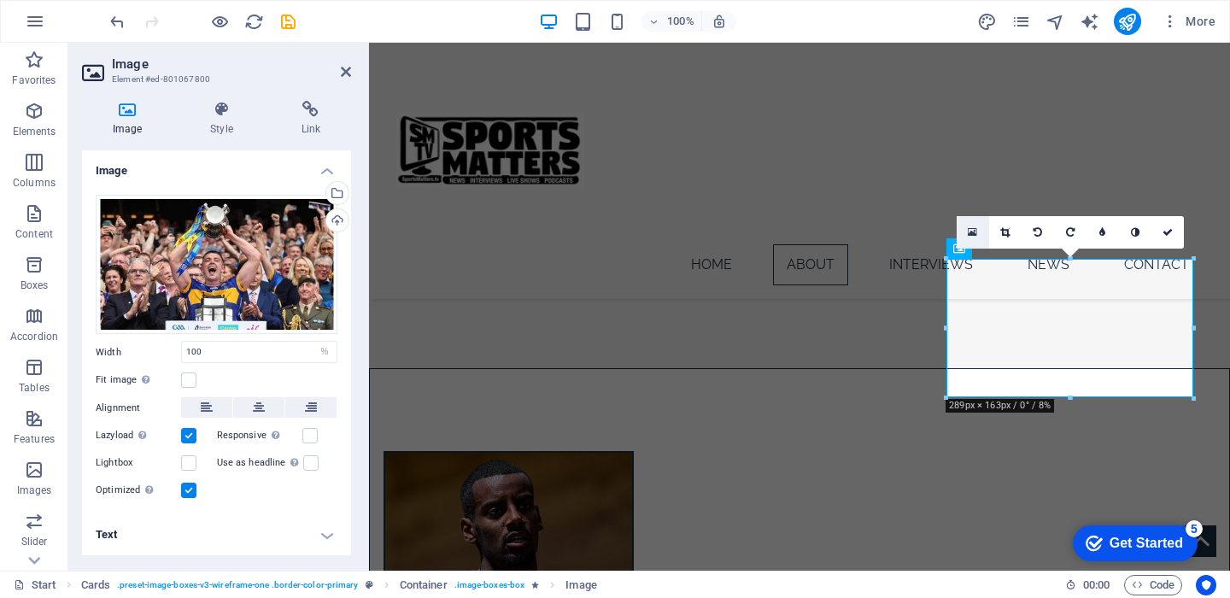
click at [977, 234] on icon at bounding box center [972, 232] width 9 height 12
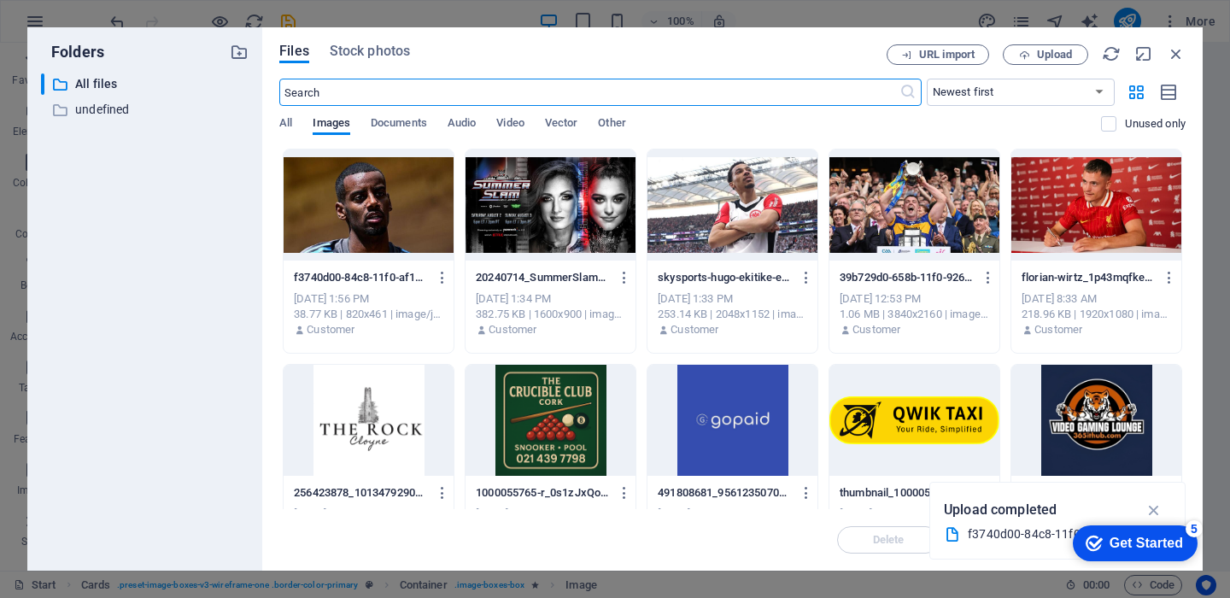
scroll to position [1482, 0]
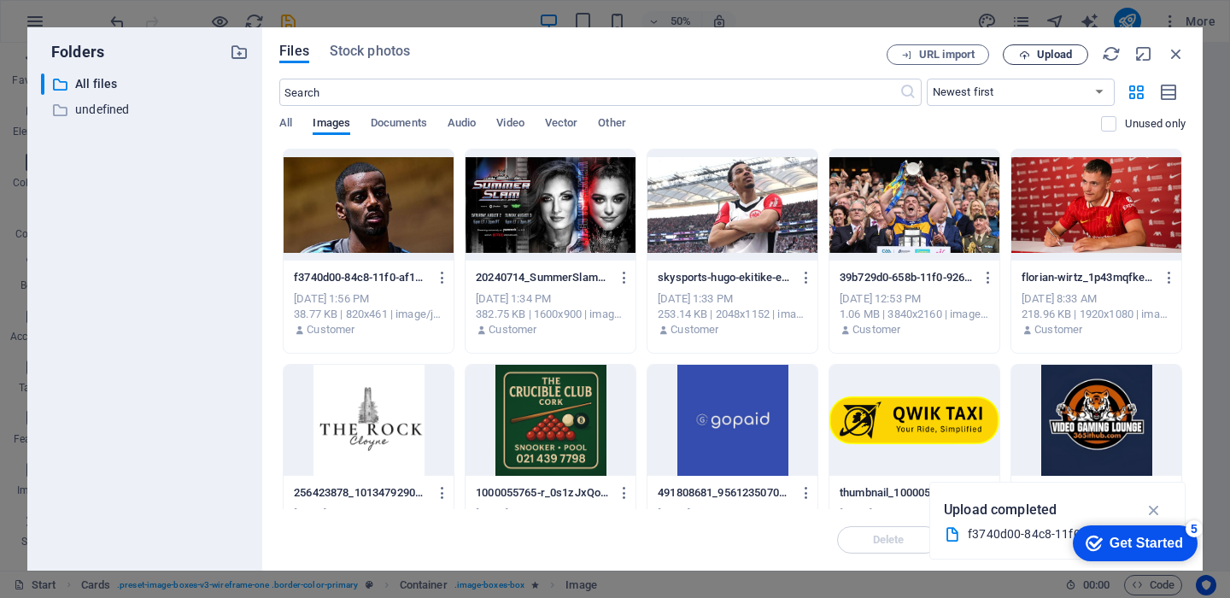
click at [1063, 56] on span "Upload" at bounding box center [1054, 55] width 35 height 10
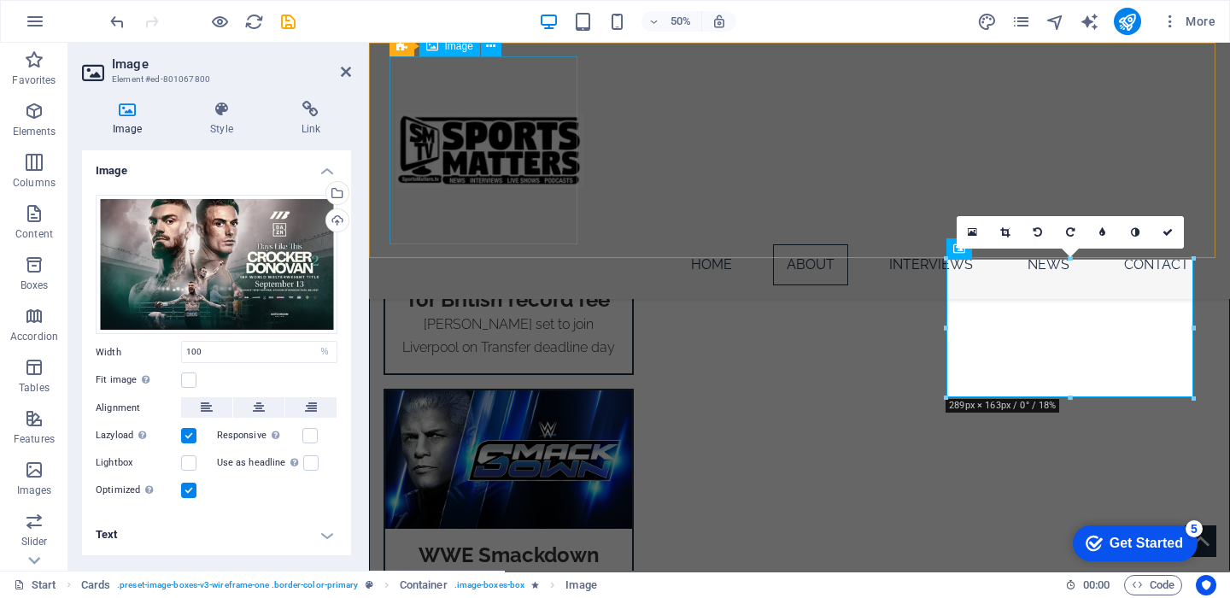
scroll to position [1113, 0]
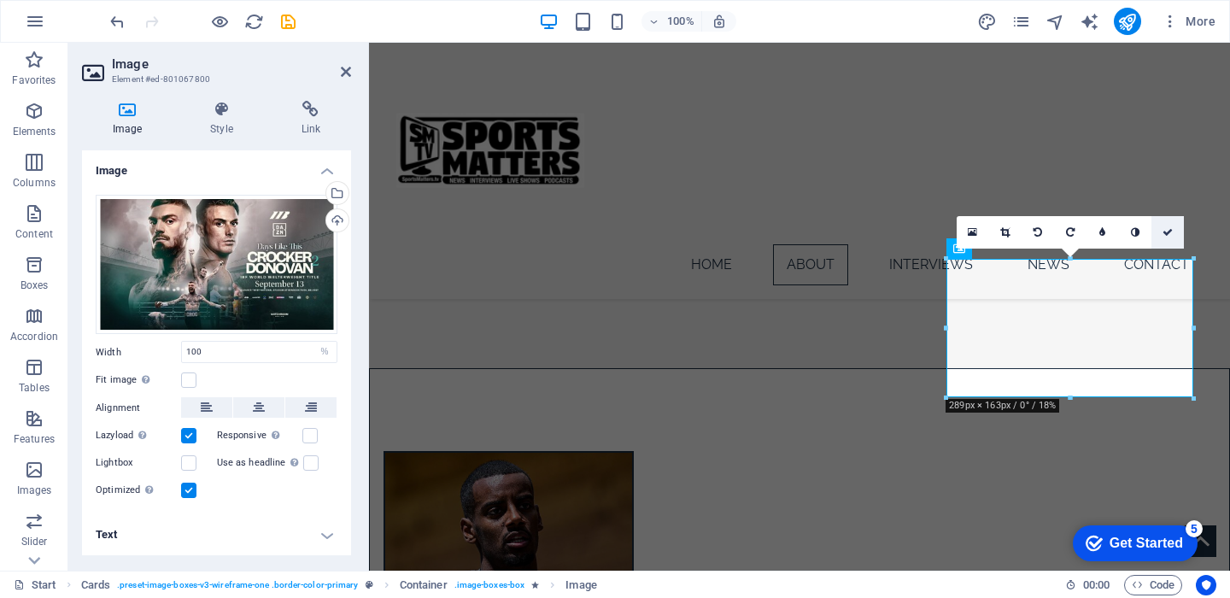
click at [1170, 230] on icon at bounding box center [1168, 232] width 10 height 10
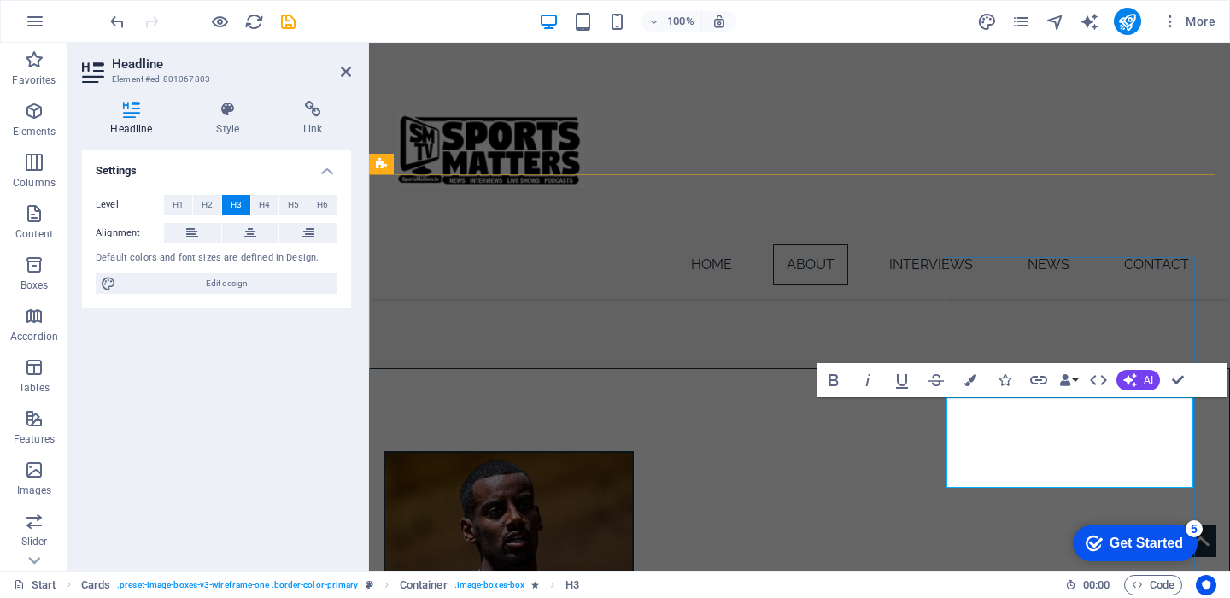
drag, startPoint x: 1179, startPoint y: 379, endPoint x: 1112, endPoint y: 337, distance: 79.9
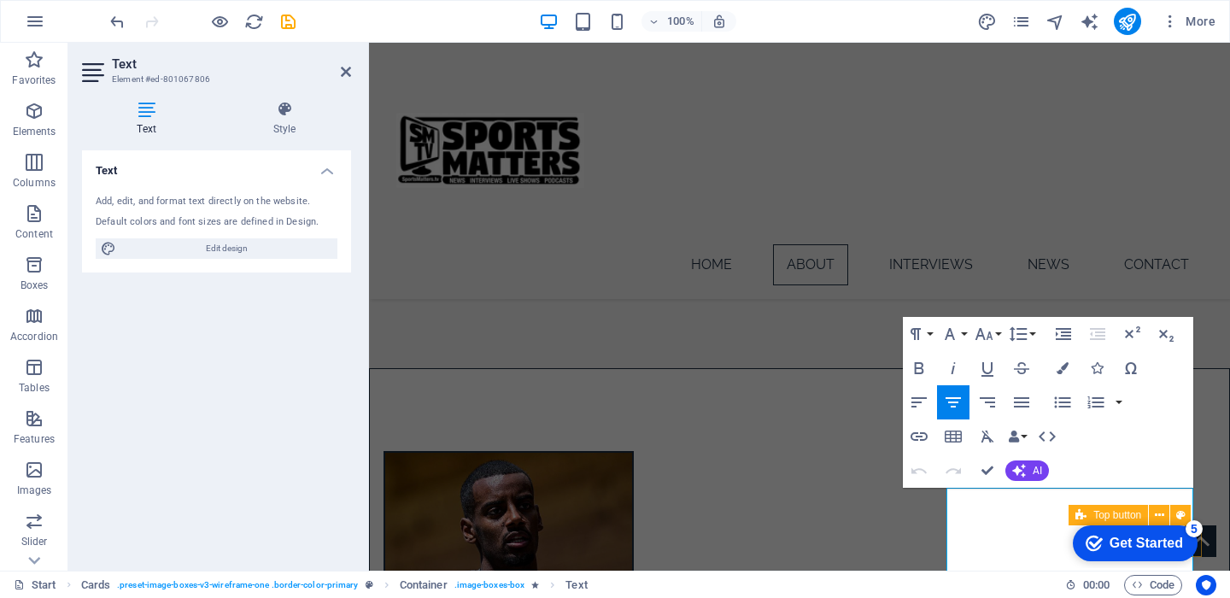
drag, startPoint x: 1056, startPoint y: 548, endPoint x: 510, endPoint y: 73, distance: 723.1
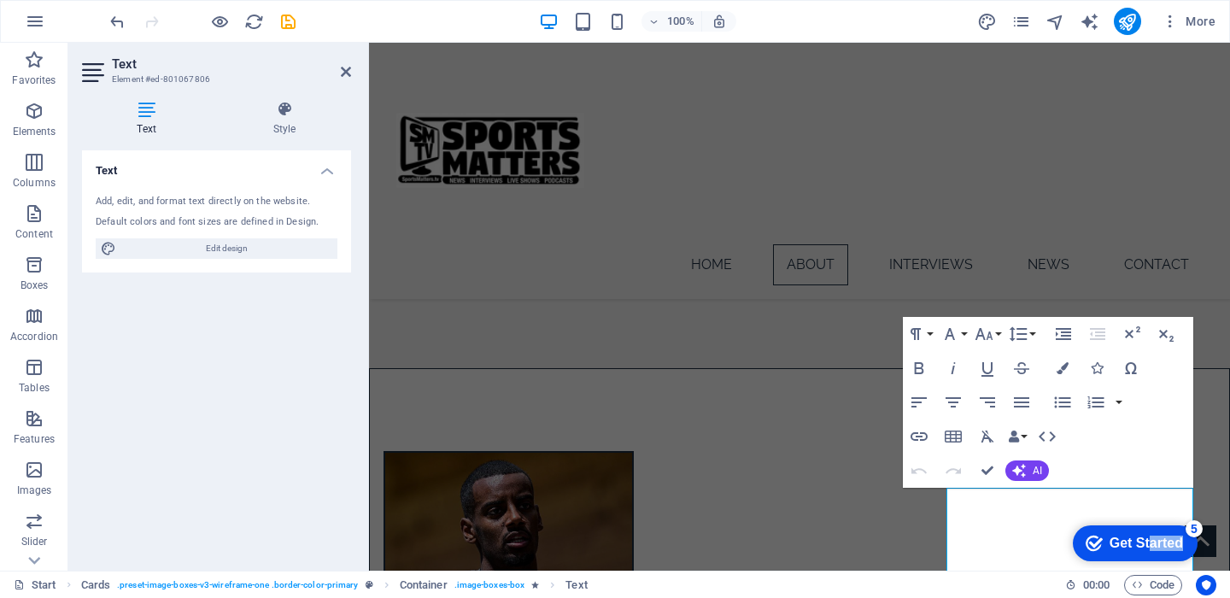
drag, startPoint x: 1148, startPoint y: 535, endPoint x: 1179, endPoint y: 552, distance: 35.2
click at [1179, 552] on div "checkmark Get Started 5" at bounding box center [1135, 543] width 125 height 36
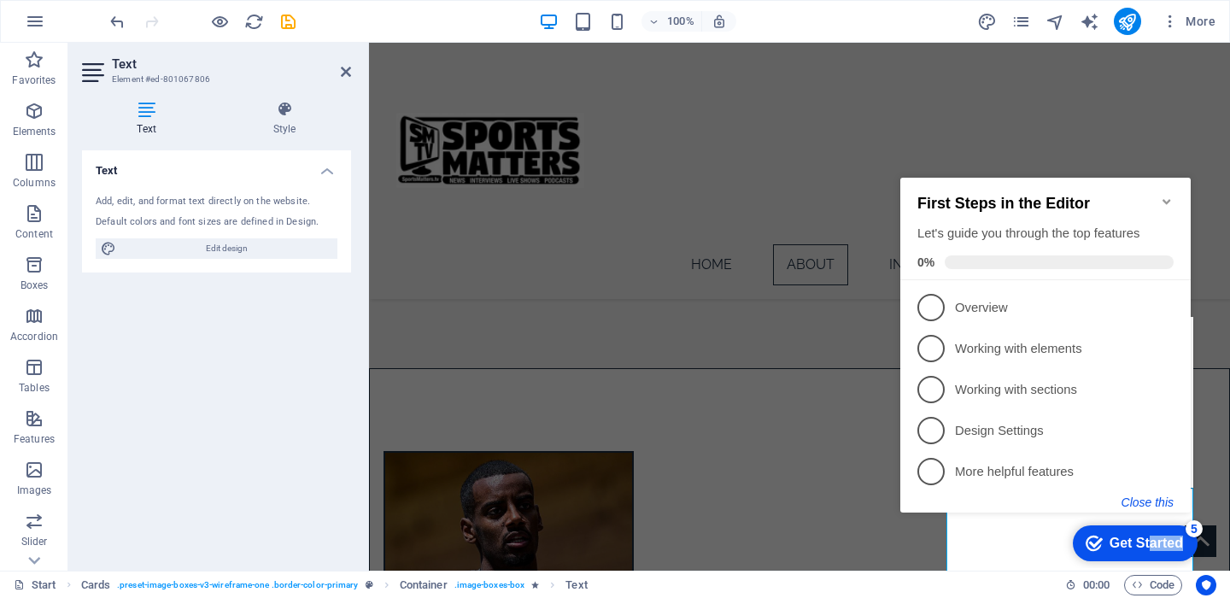
click at [1152, 502] on button "Close this" at bounding box center [1148, 503] width 52 height 14
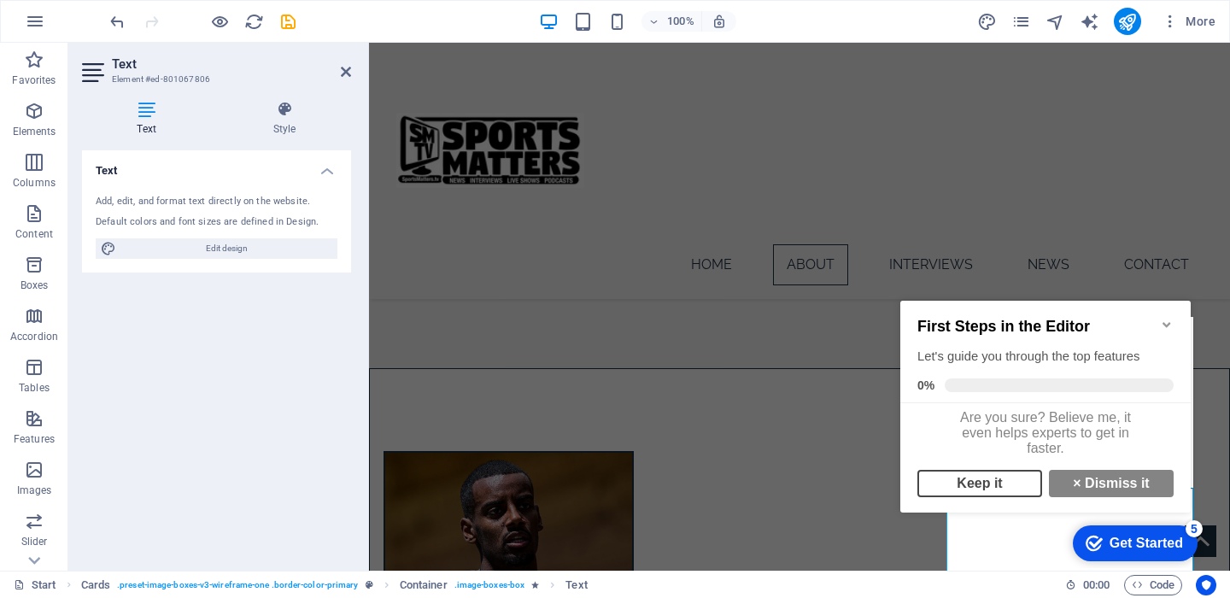
click at [1004, 493] on link "Keep it" at bounding box center [980, 483] width 125 height 27
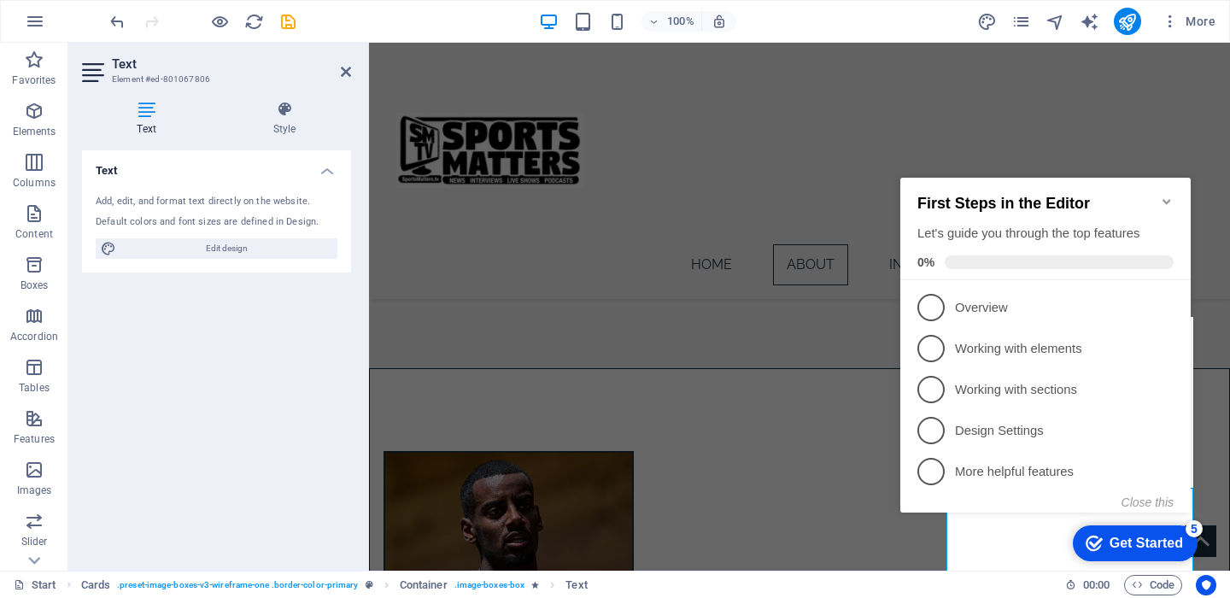
click at [1168, 195] on icon "Minimize checklist" at bounding box center [1167, 202] width 14 height 14
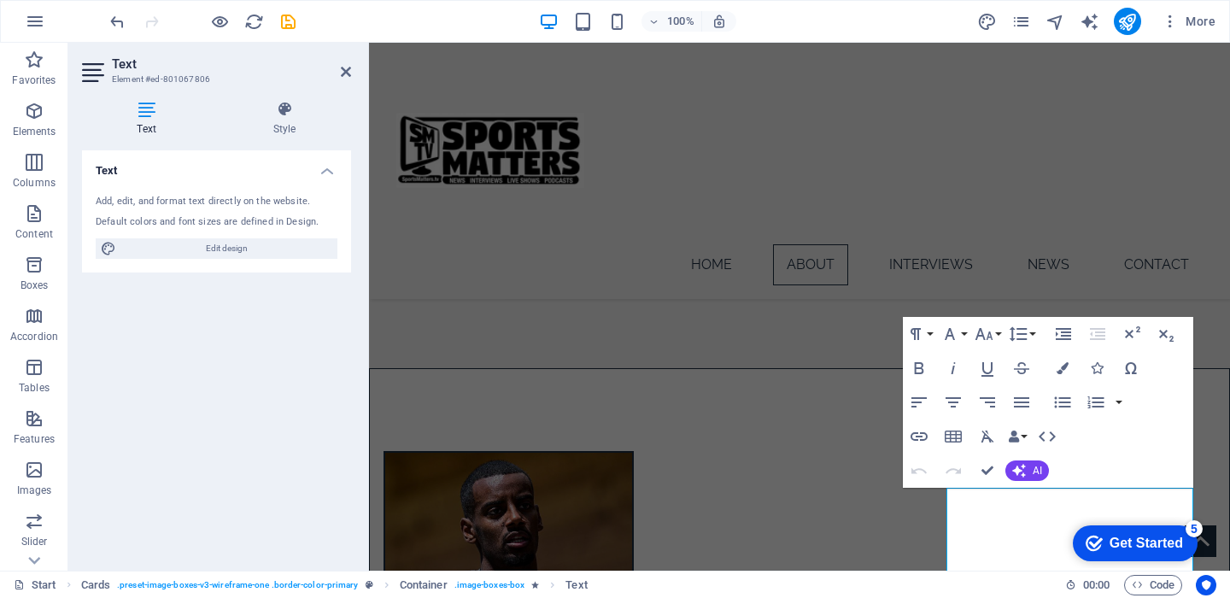
click div "checkmark Get Started 5 First Steps in the Editor Let's guide you through the t…"
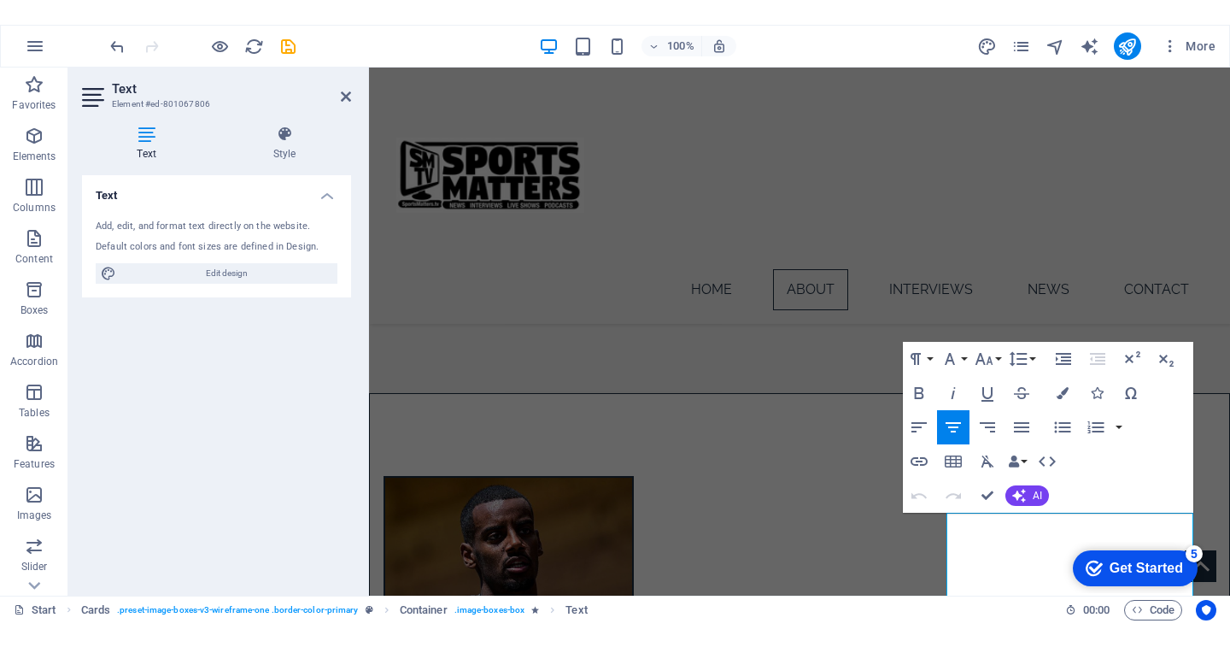
scroll to position [1147, 0]
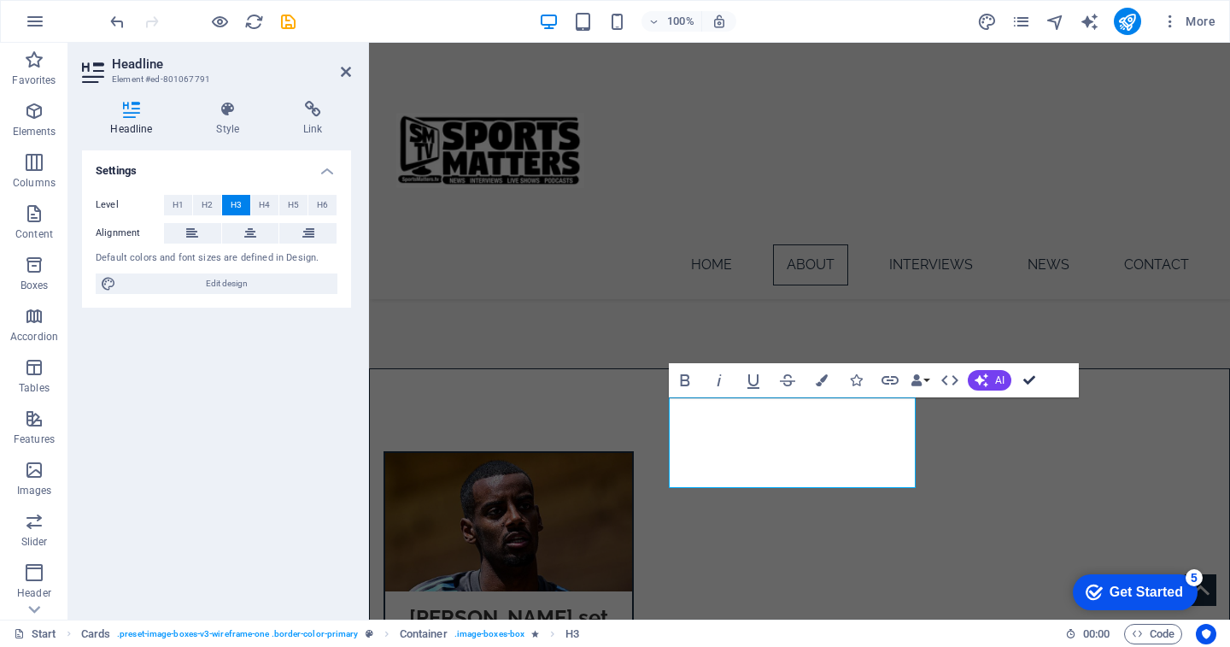
drag, startPoint x: 1030, startPoint y: 378, endPoint x: 836, endPoint y: 399, distance: 195.0
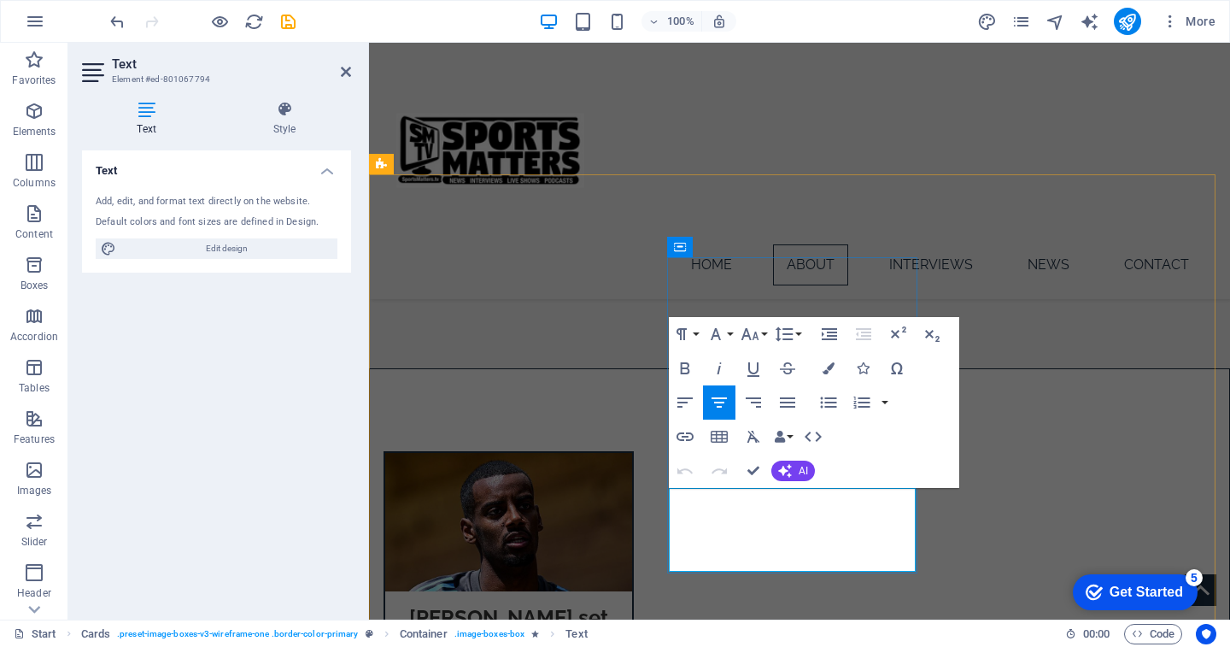
drag, startPoint x: 876, startPoint y: 543, endPoint x: 733, endPoint y: 510, distance: 146.3
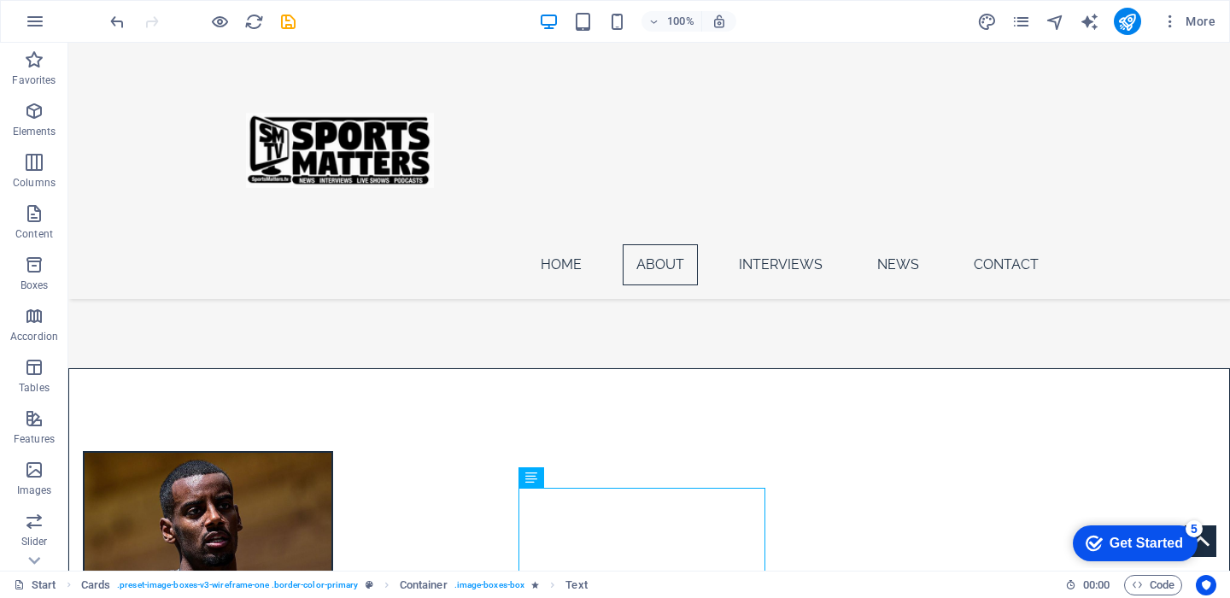
scroll to position [1113, 0]
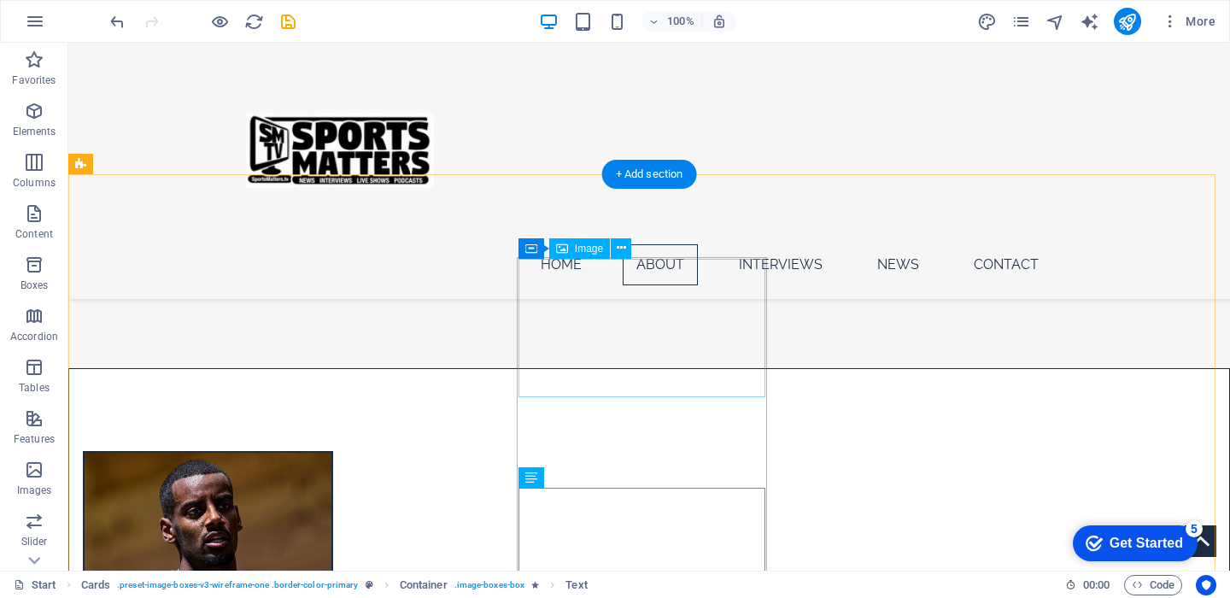
select select "%"
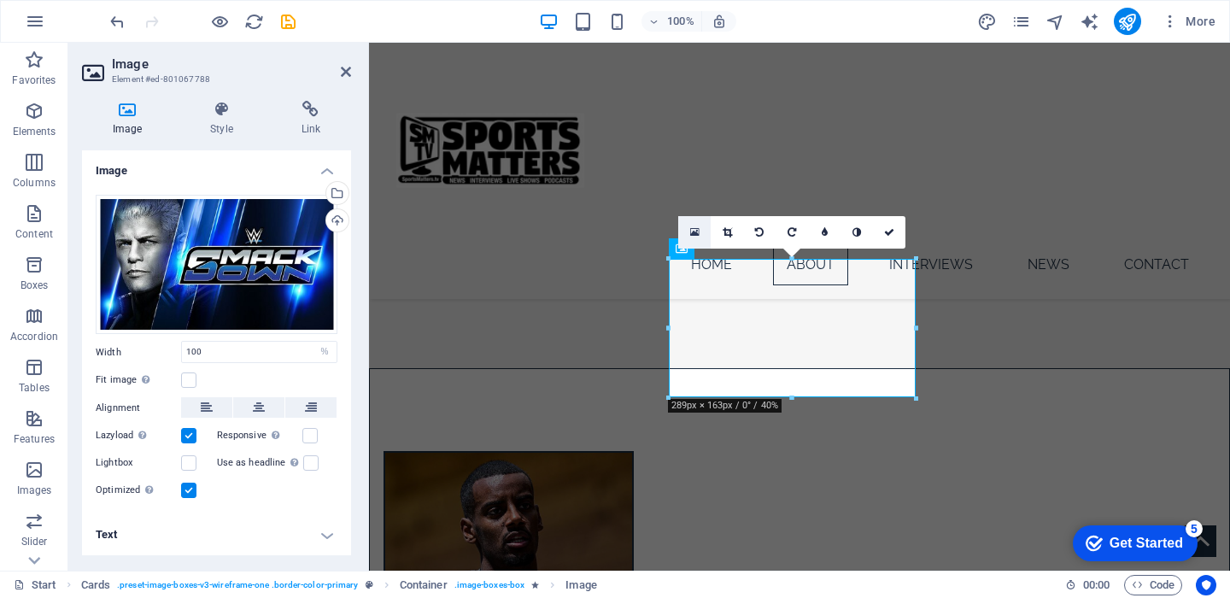
click at [695, 230] on icon at bounding box center [694, 232] width 9 height 12
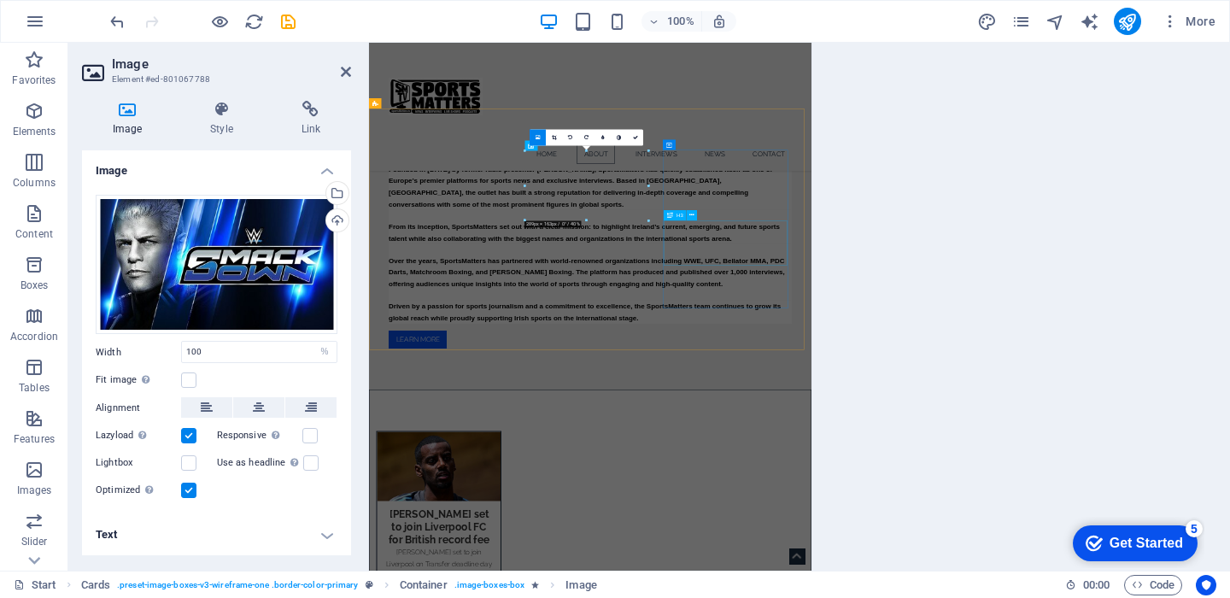
scroll to position [1482, 0]
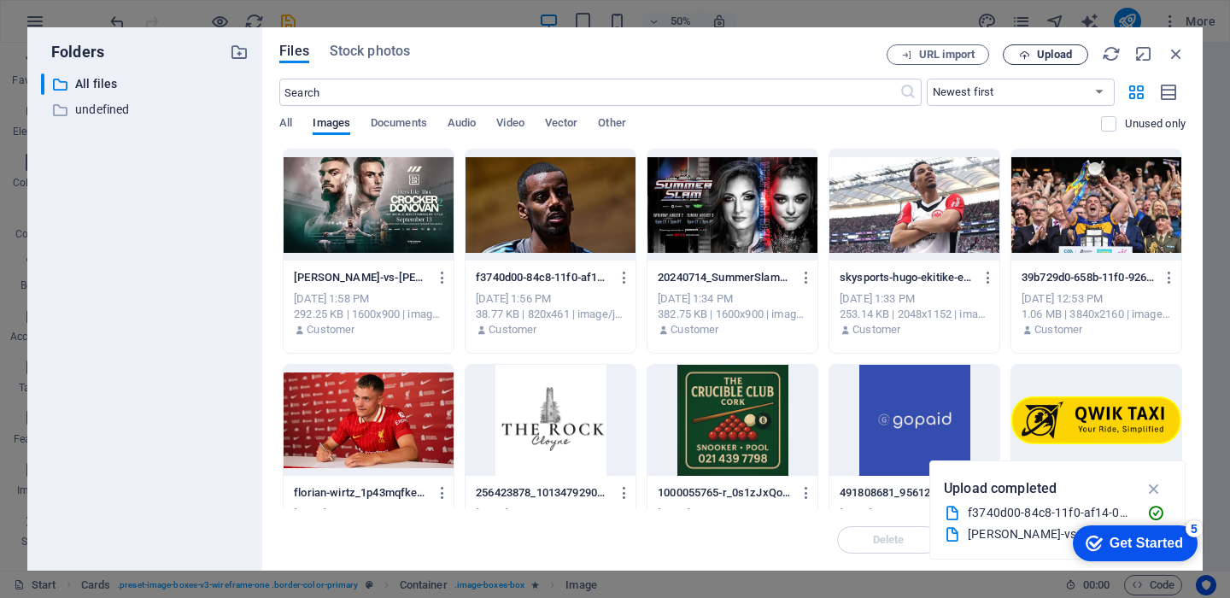
click at [1032, 50] on span "Upload" at bounding box center [1046, 55] width 70 height 11
click at [1035, 56] on span "Upload" at bounding box center [1046, 55] width 70 height 11
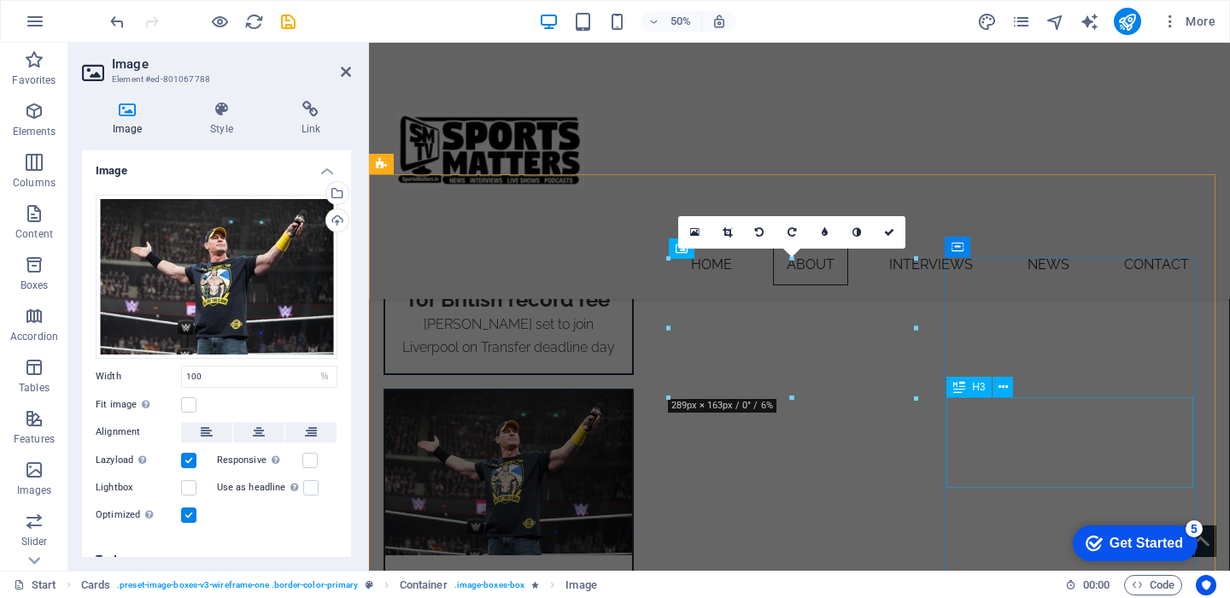
scroll to position [1113, 0]
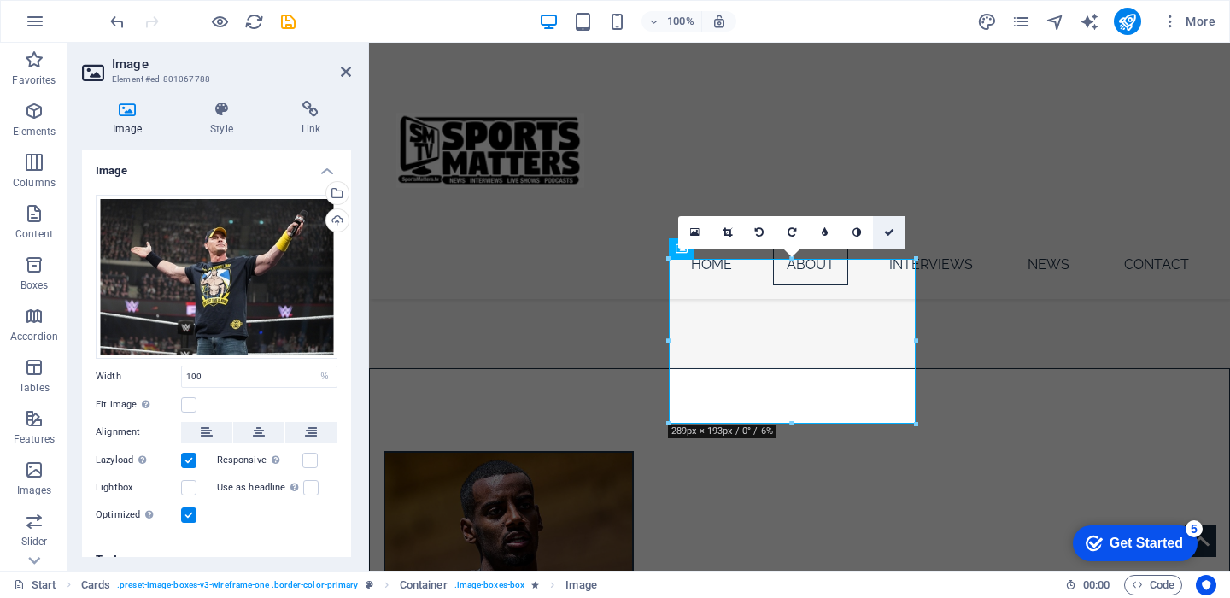
click at [894, 230] on icon at bounding box center [889, 232] width 10 height 10
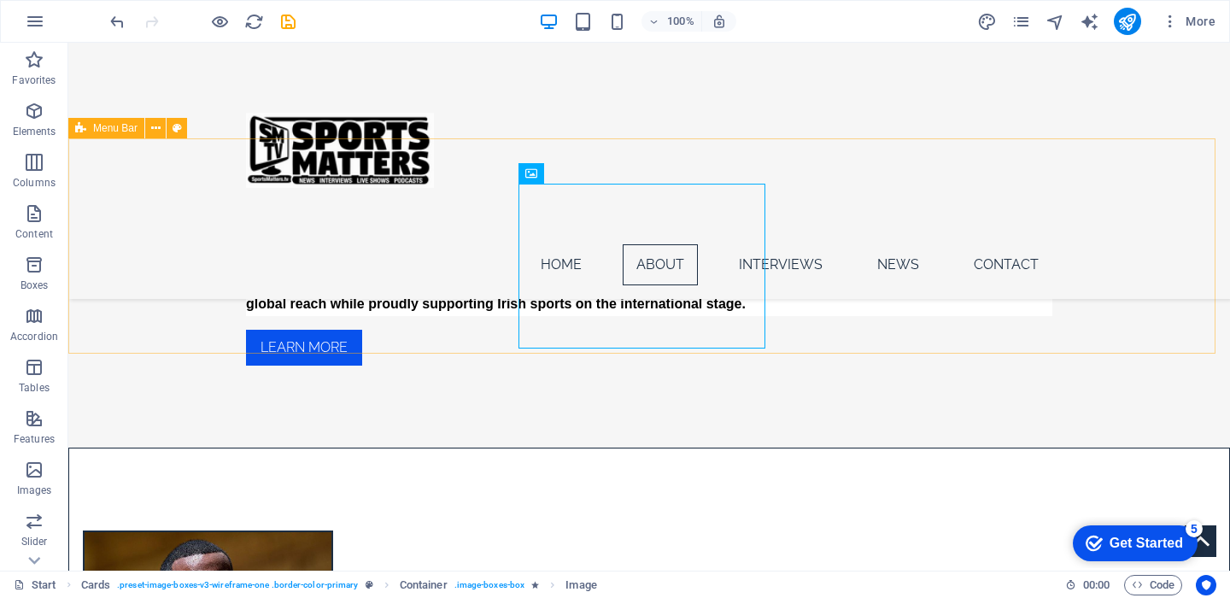
scroll to position [1028, 0]
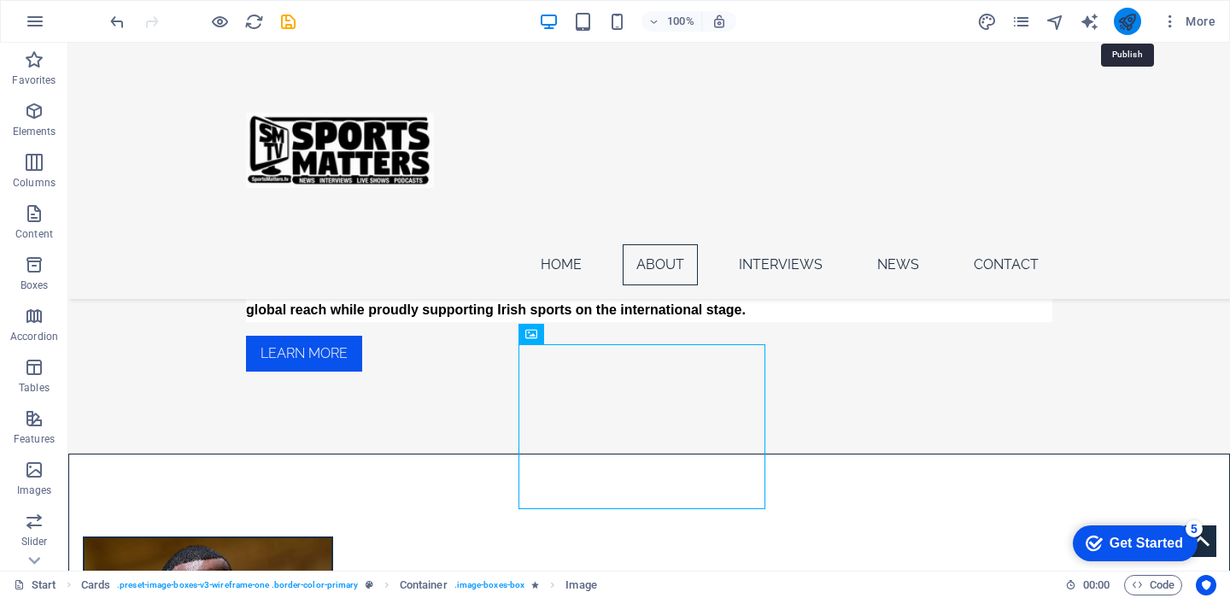
click at [1127, 21] on icon "publish" at bounding box center [1128, 22] width 20 height 20
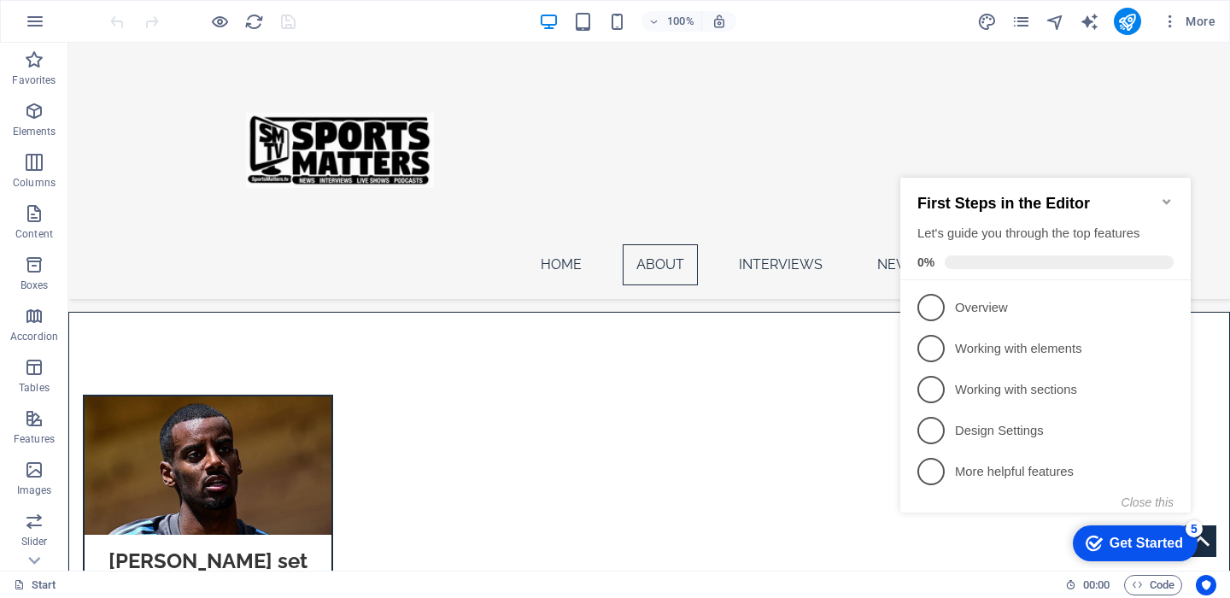
scroll to position [1223, 0]
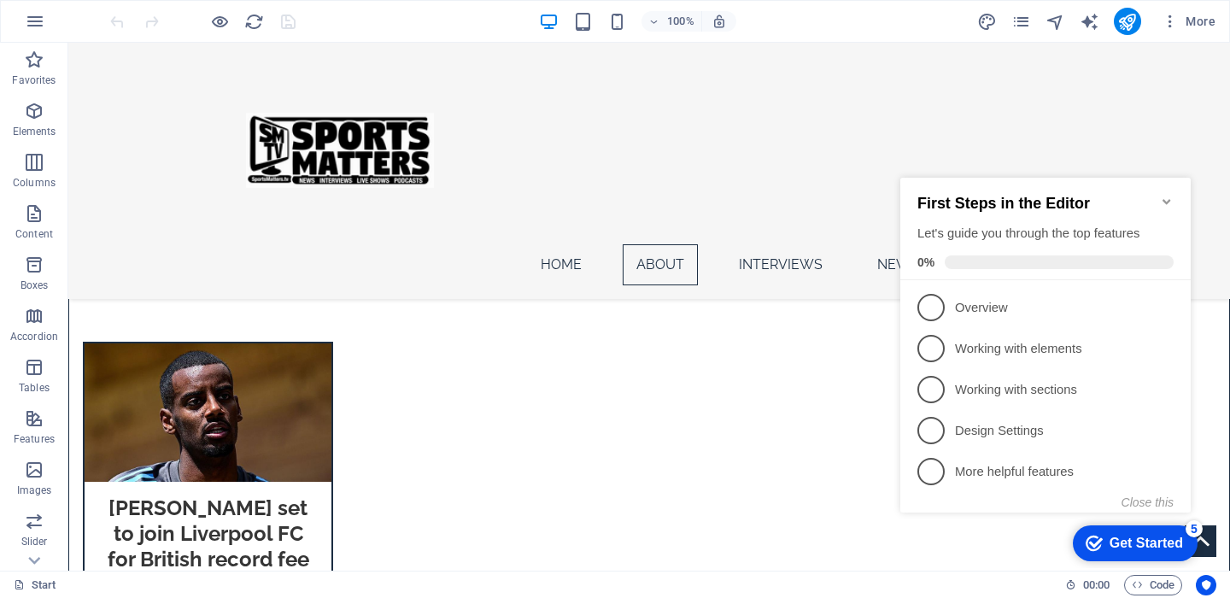
click at [1170, 195] on icon "Minimize checklist" at bounding box center [1167, 202] width 14 height 14
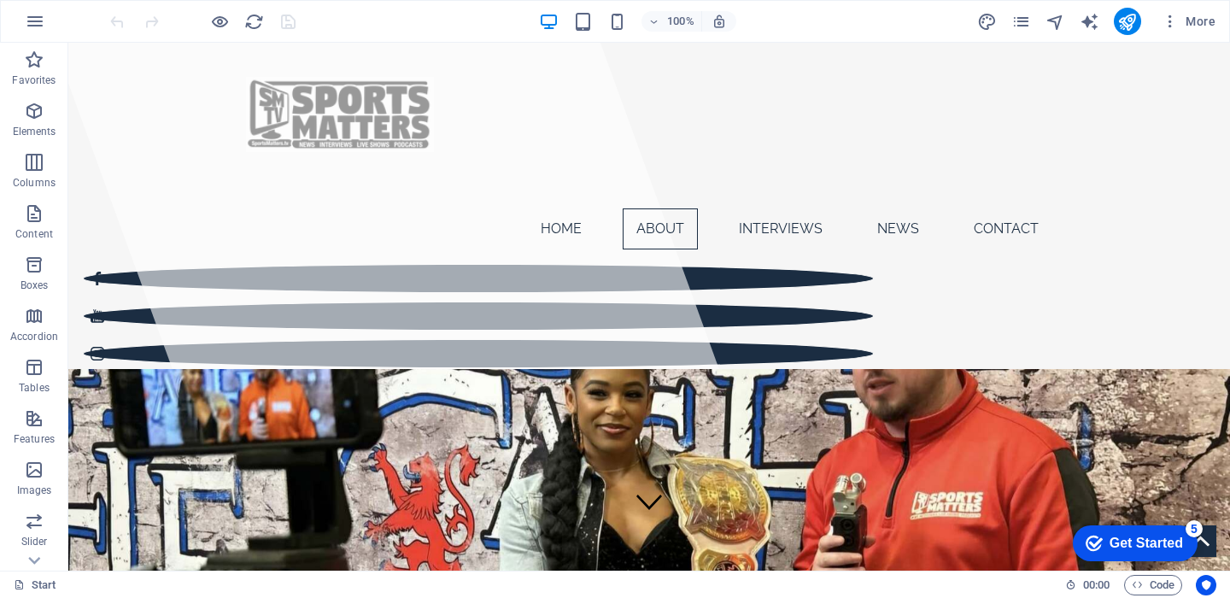
scroll to position [0, 0]
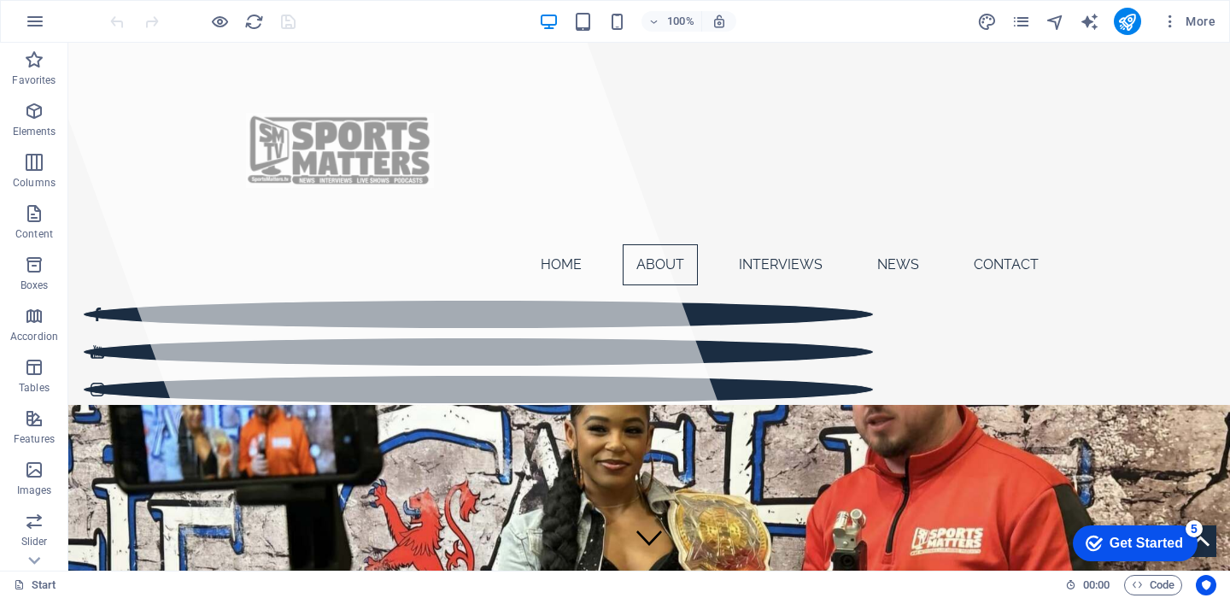
click at [1103, 540] on div "checkmark Get Started 5" at bounding box center [1134, 543] width 97 height 17
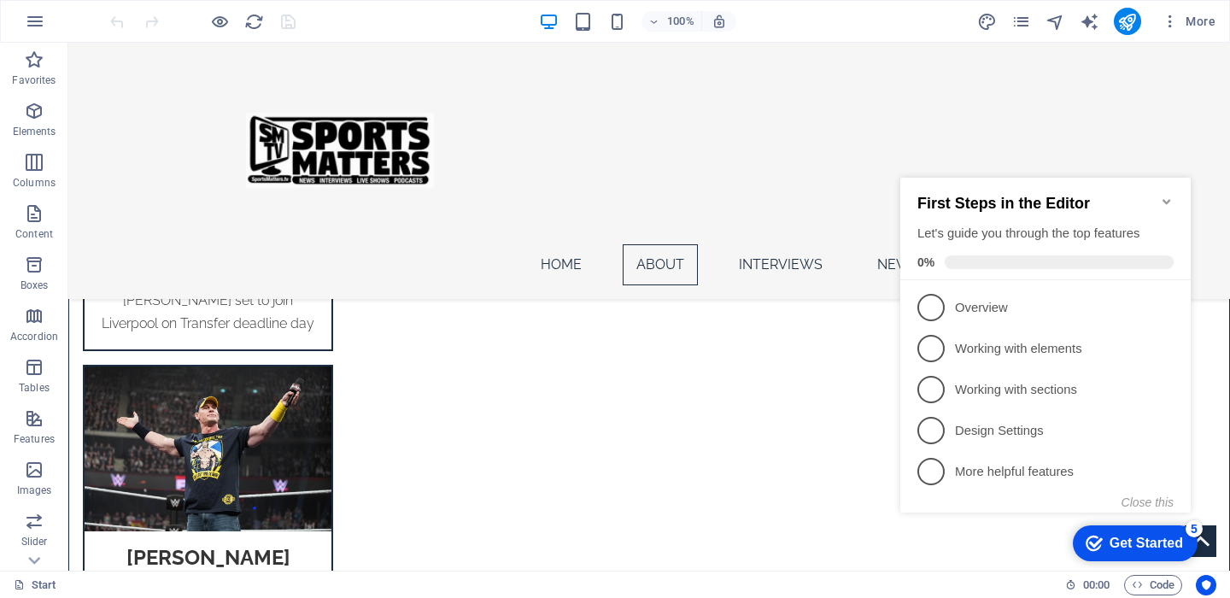
scroll to position [1701, 0]
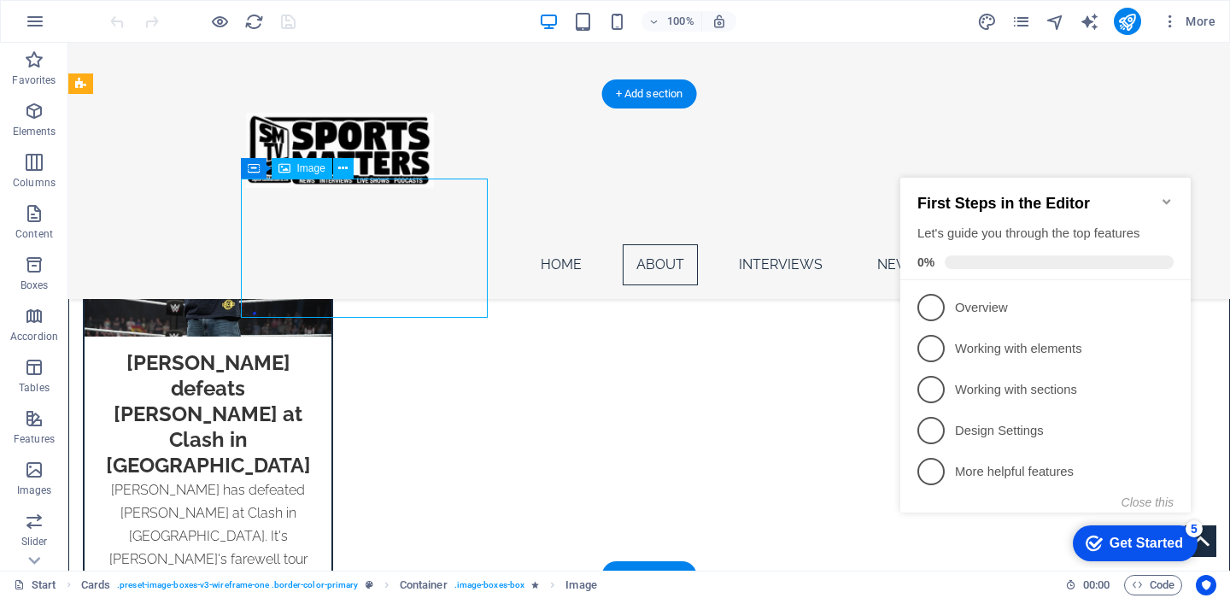
select select "%"
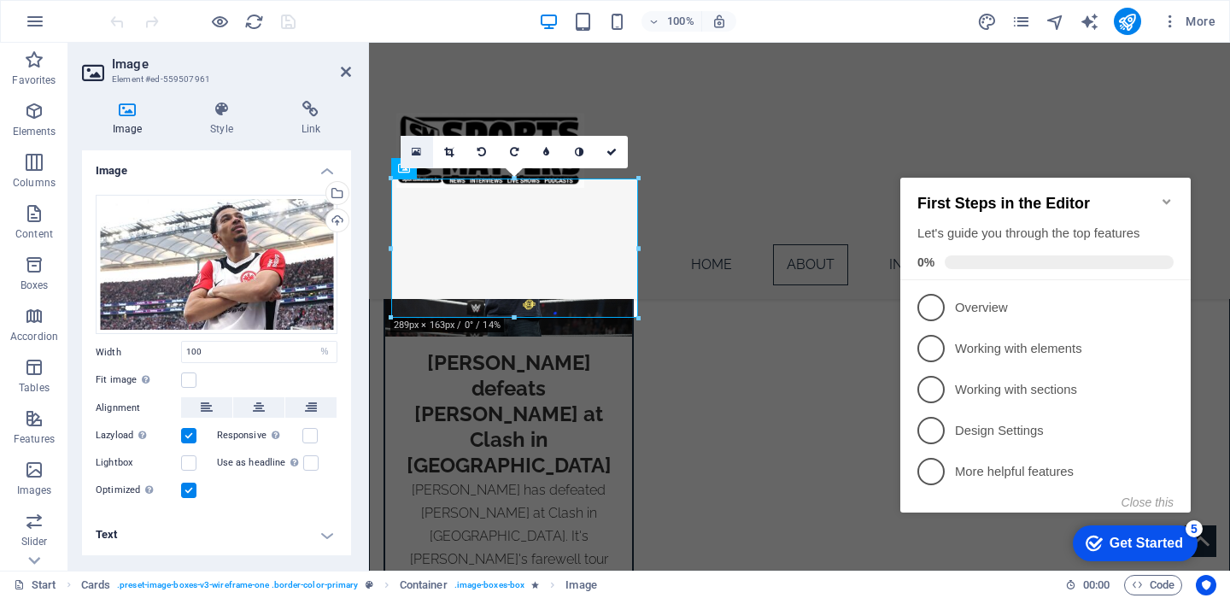
click at [420, 150] on icon at bounding box center [416, 152] width 9 height 12
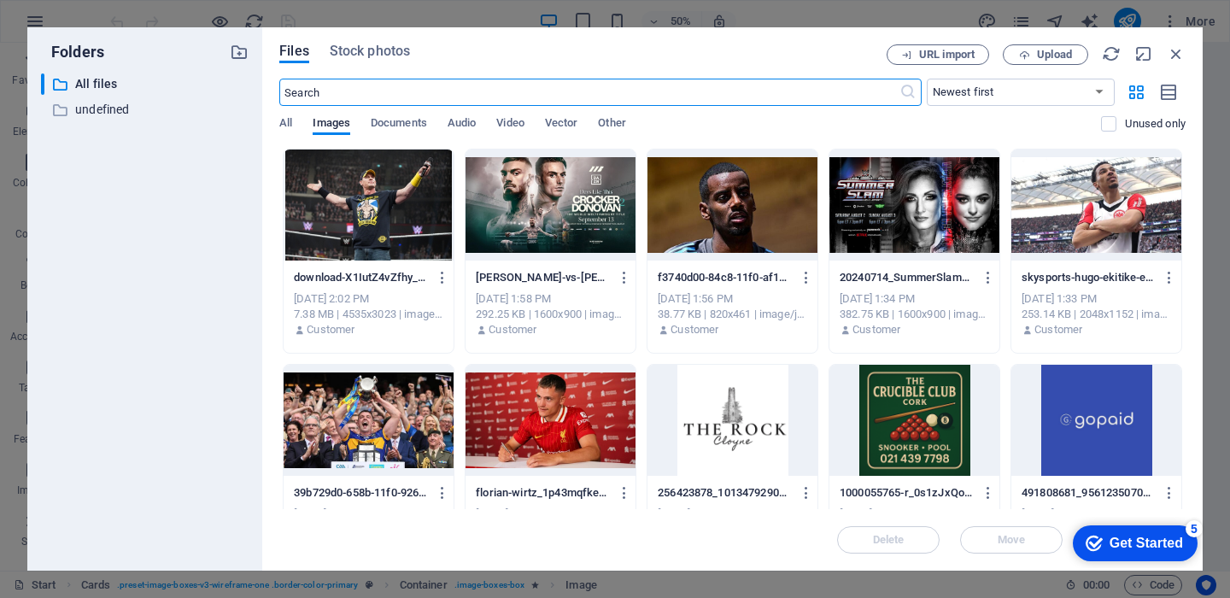
scroll to position [2070, 0]
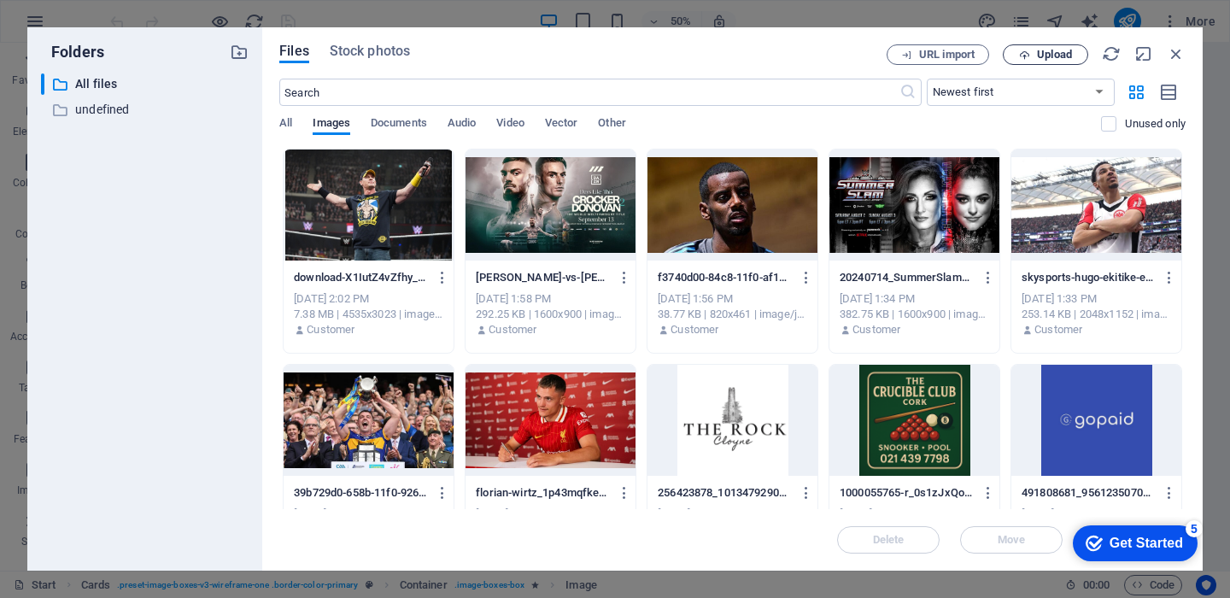
click at [1030, 54] on icon "button" at bounding box center [1024, 55] width 11 height 11
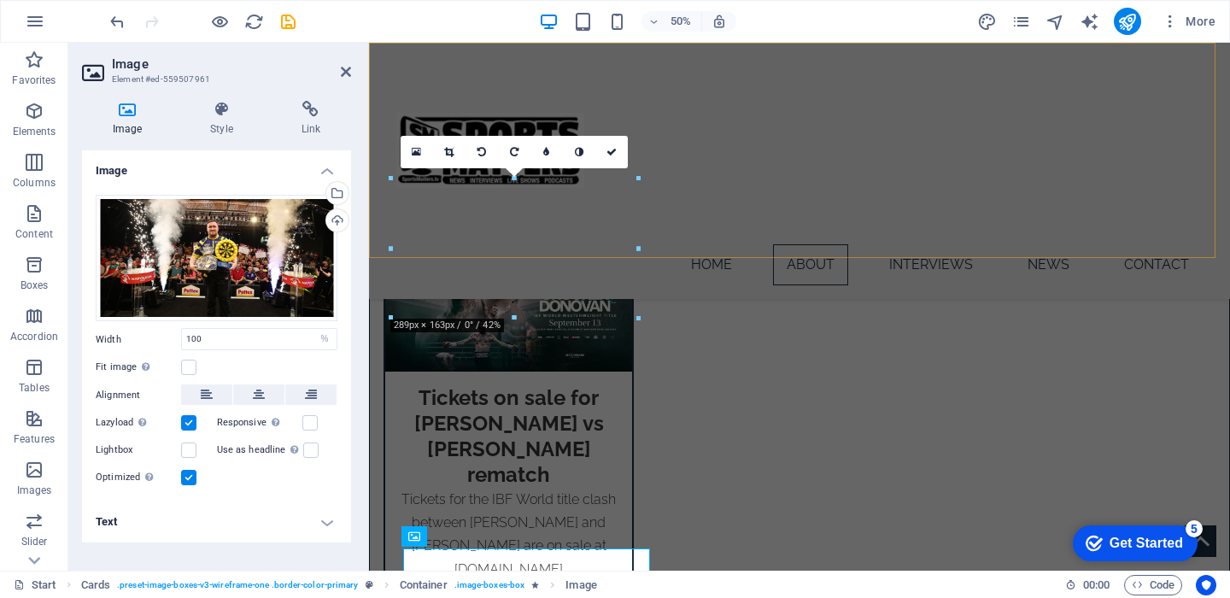
scroll to position [1701, 0]
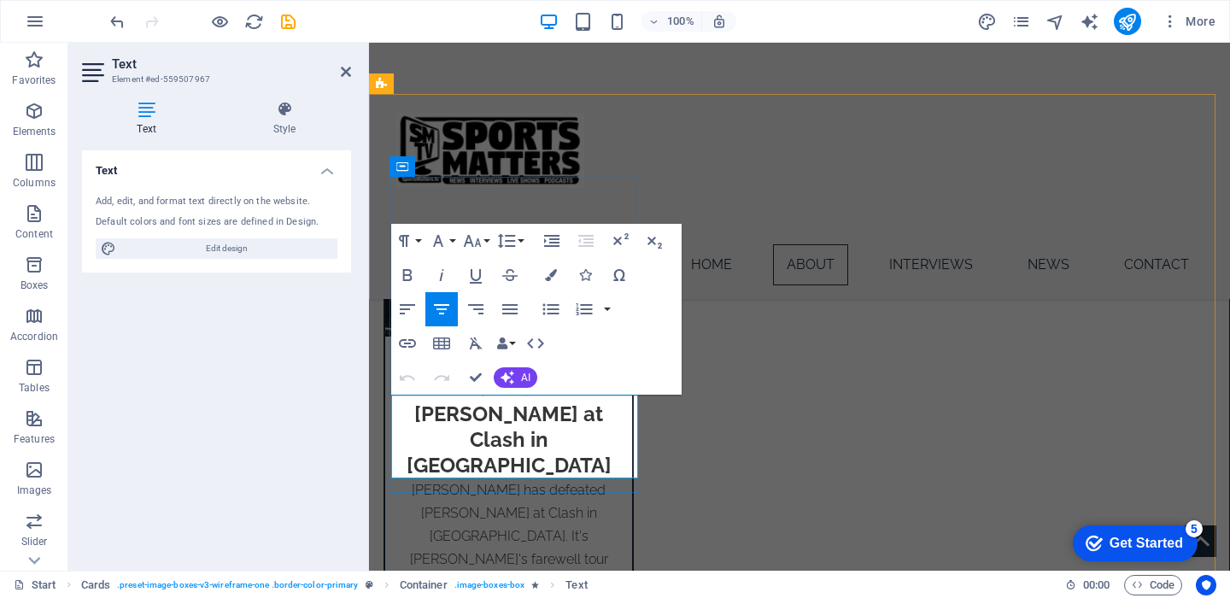
drag, startPoint x: 592, startPoint y: 454, endPoint x: 425, endPoint y: 412, distance: 171.8
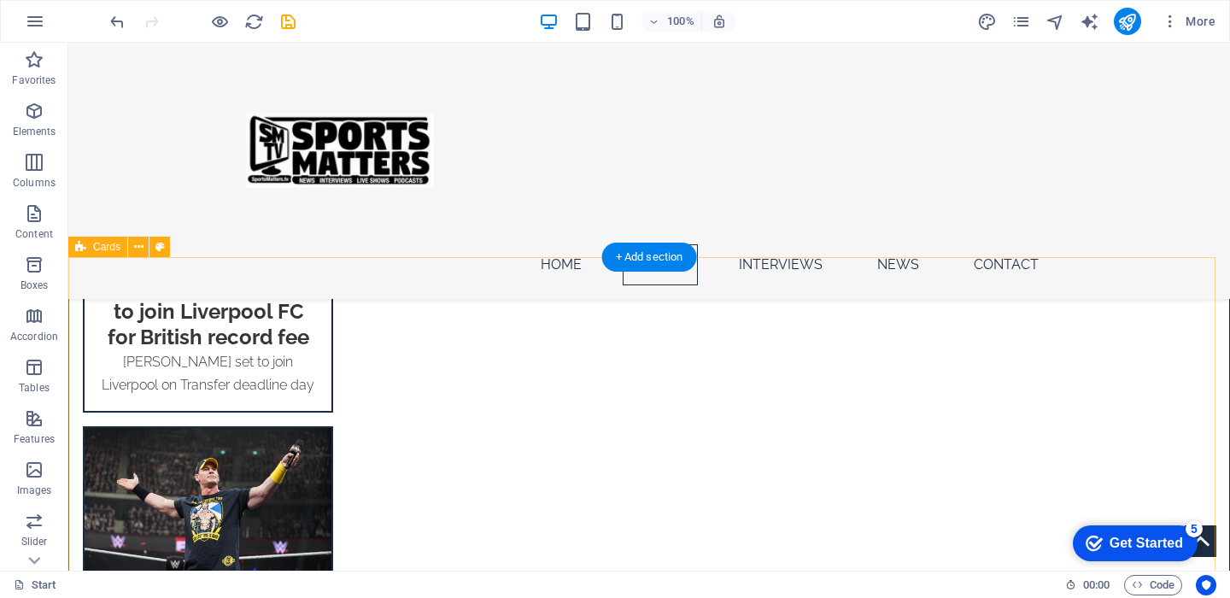
scroll to position [1616, 0]
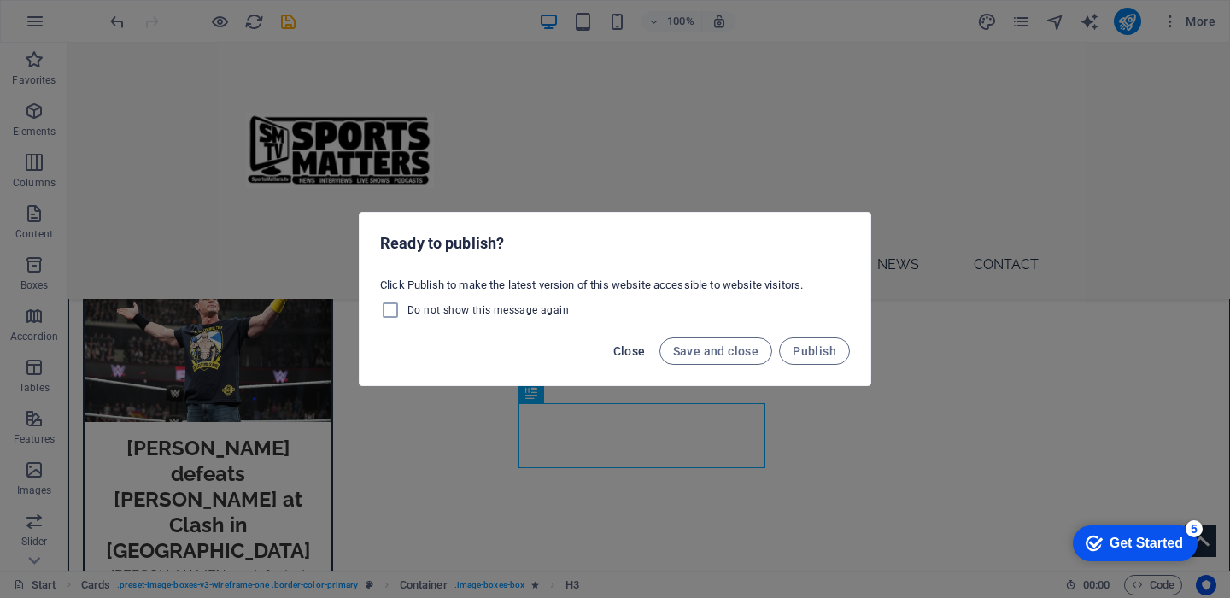
click at [628, 345] on span "Close" at bounding box center [629, 351] width 32 height 14
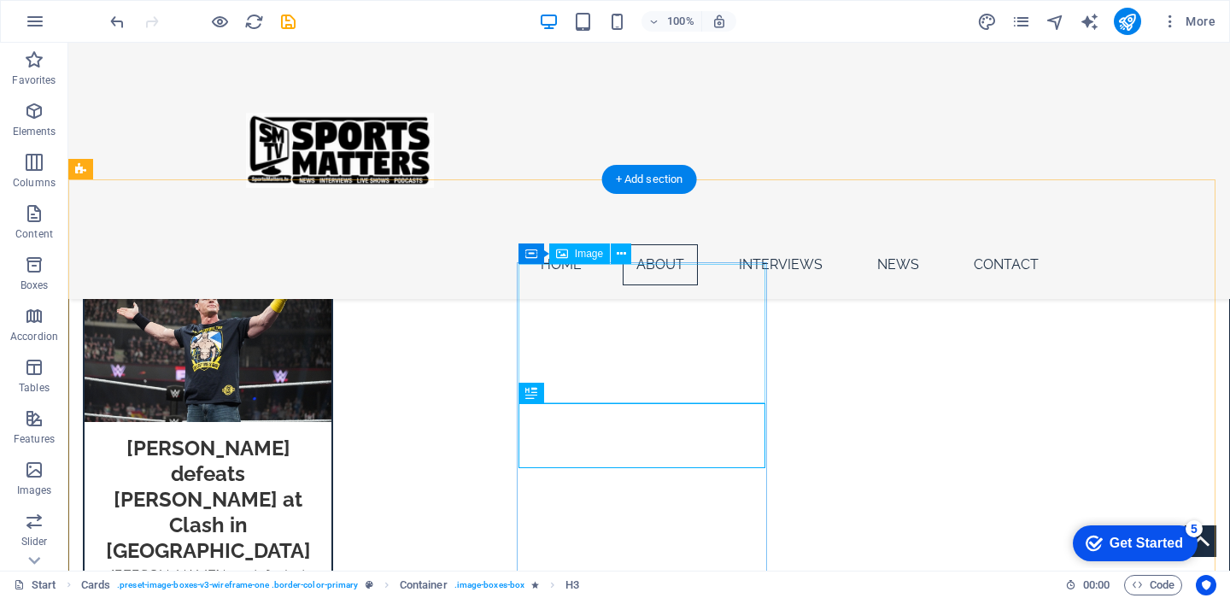
select select "%"
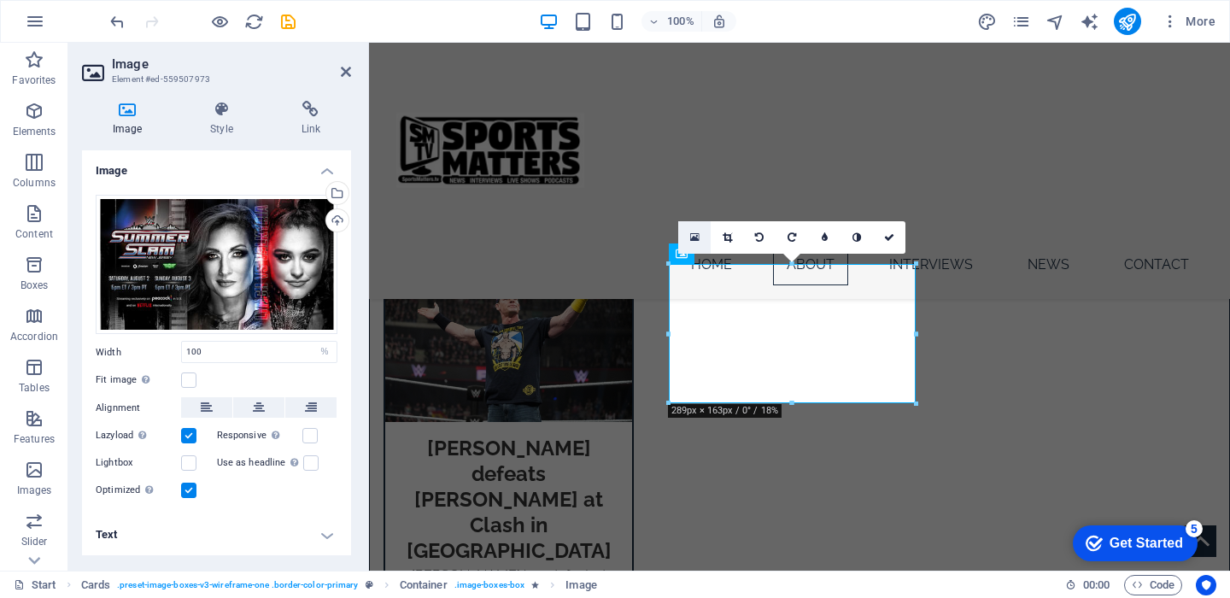
click at [690, 230] on link at bounding box center [694, 237] width 32 height 32
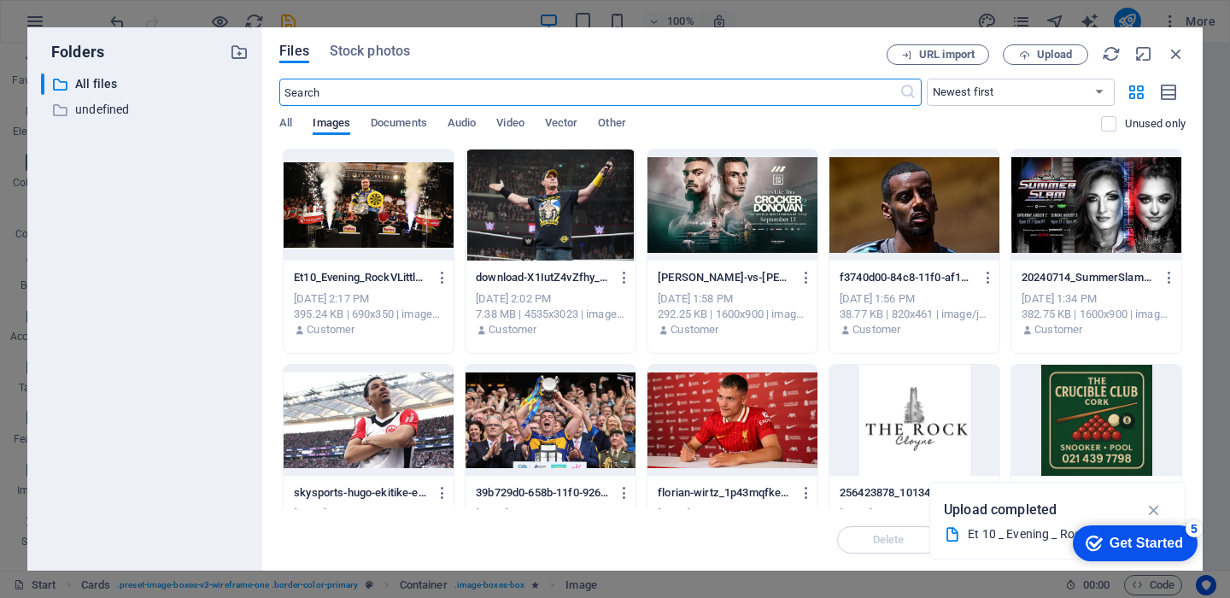
scroll to position [1986, 0]
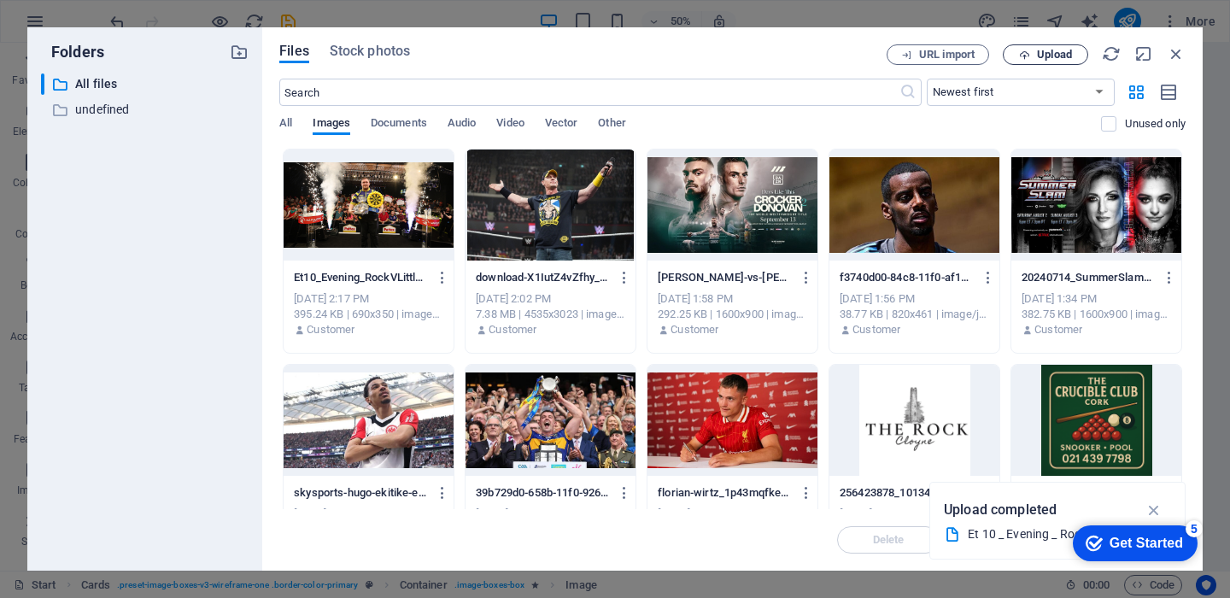
click at [1065, 50] on span "Upload" at bounding box center [1054, 55] width 35 height 10
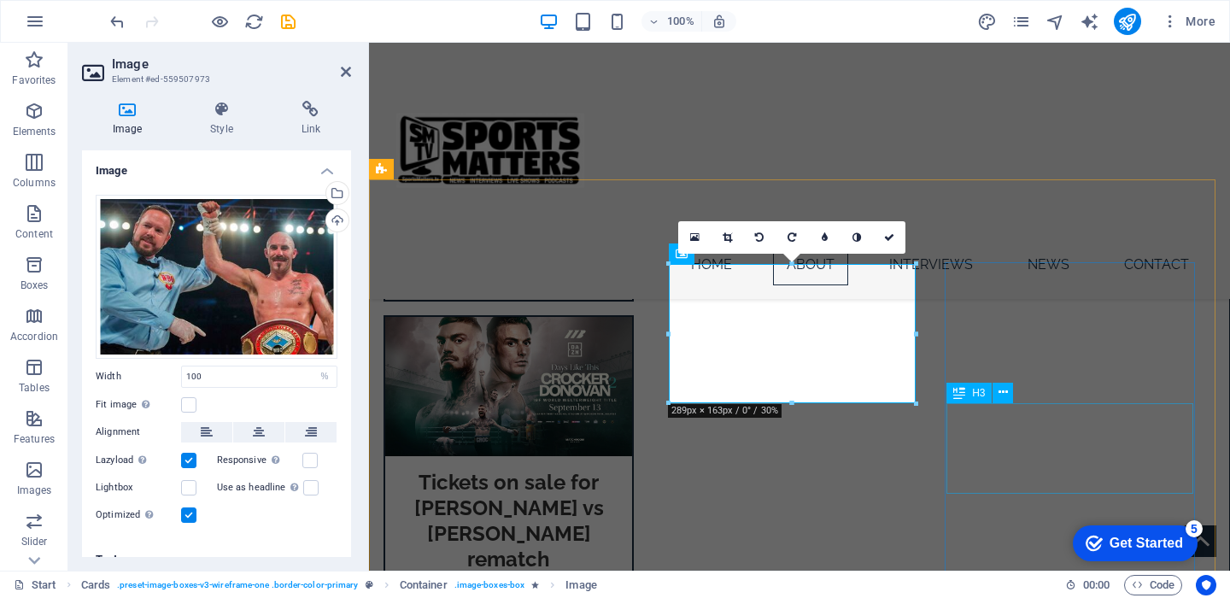
scroll to position [1616, 0]
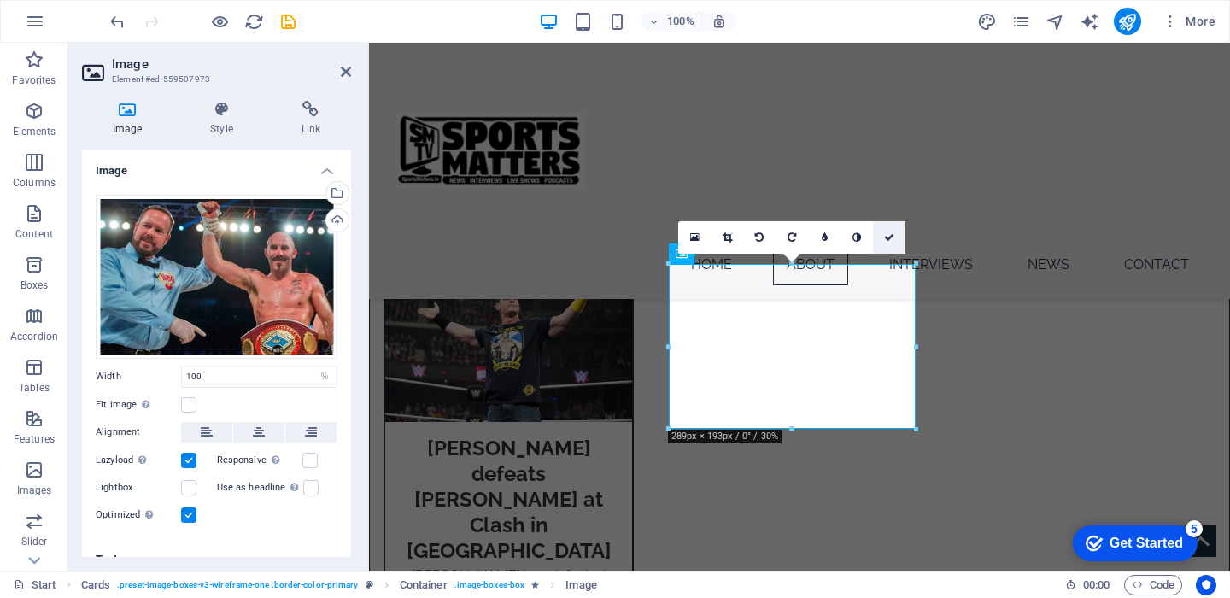
click at [894, 232] on icon at bounding box center [889, 237] width 10 height 10
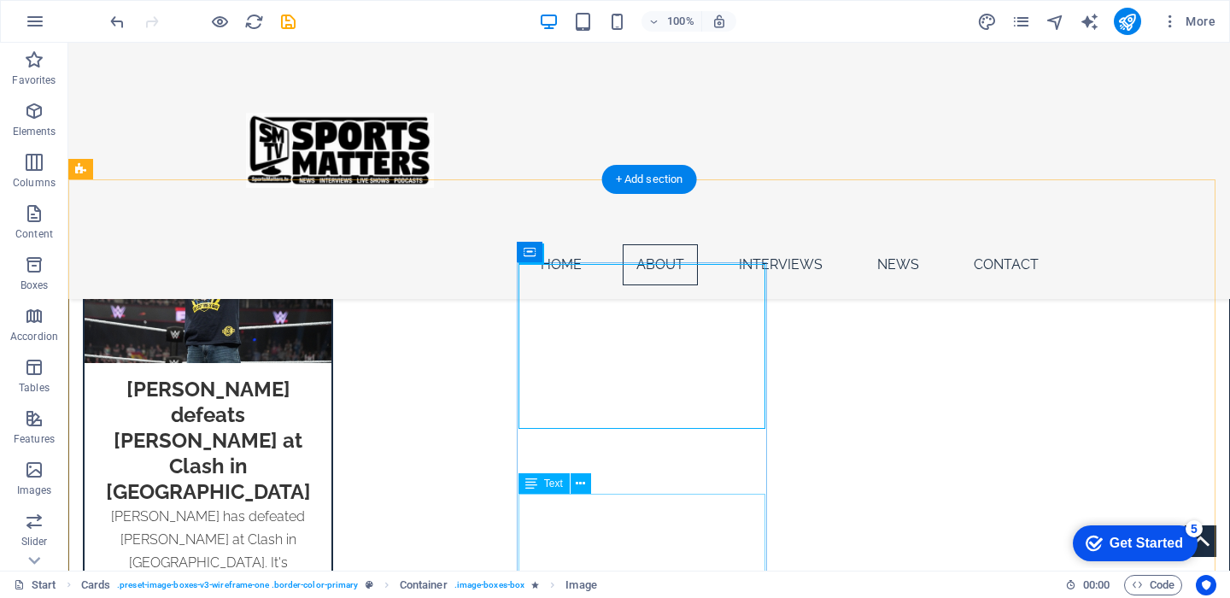
scroll to position [1701, 0]
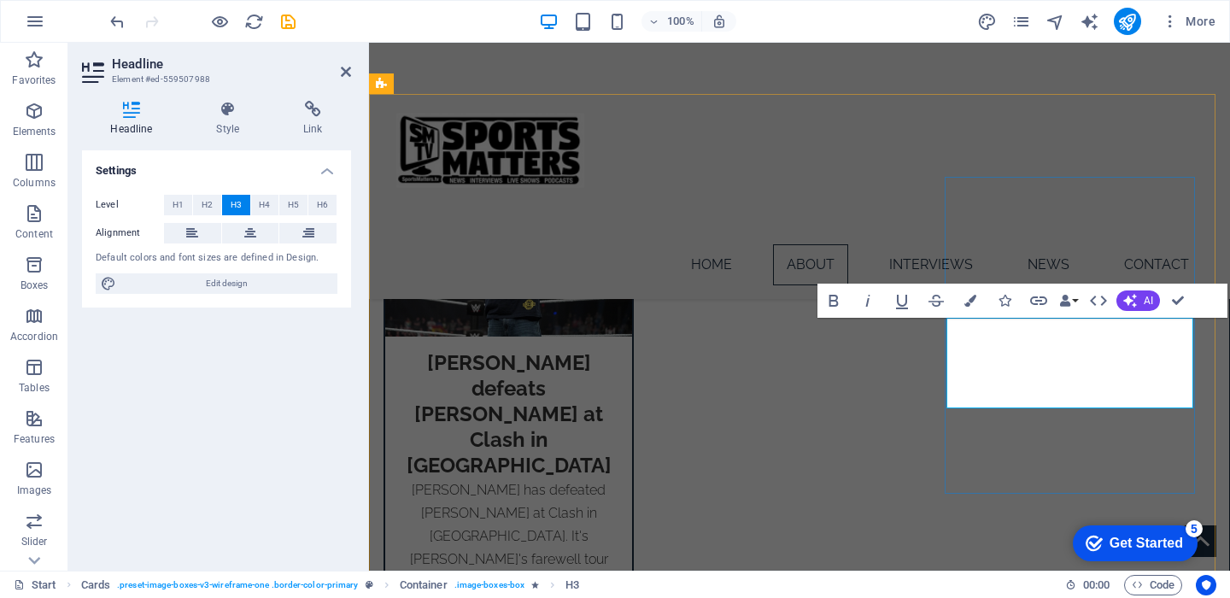
drag, startPoint x: 1112, startPoint y: 258, endPoint x: 1181, endPoint y: 301, distance: 80.6
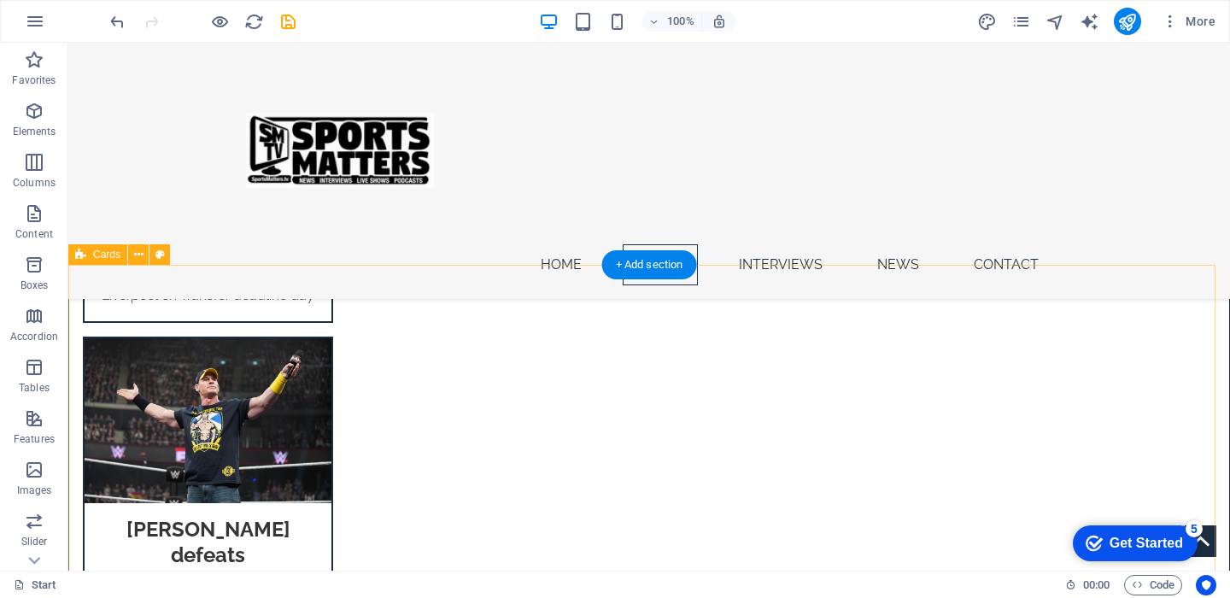
scroll to position [1530, 0]
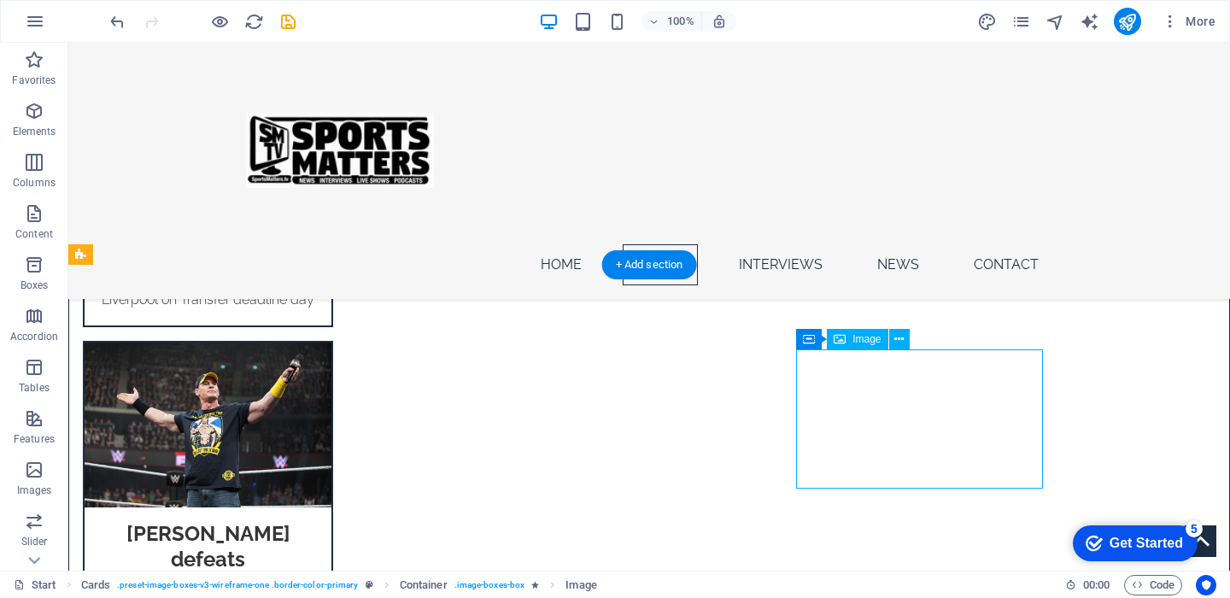
select select "%"
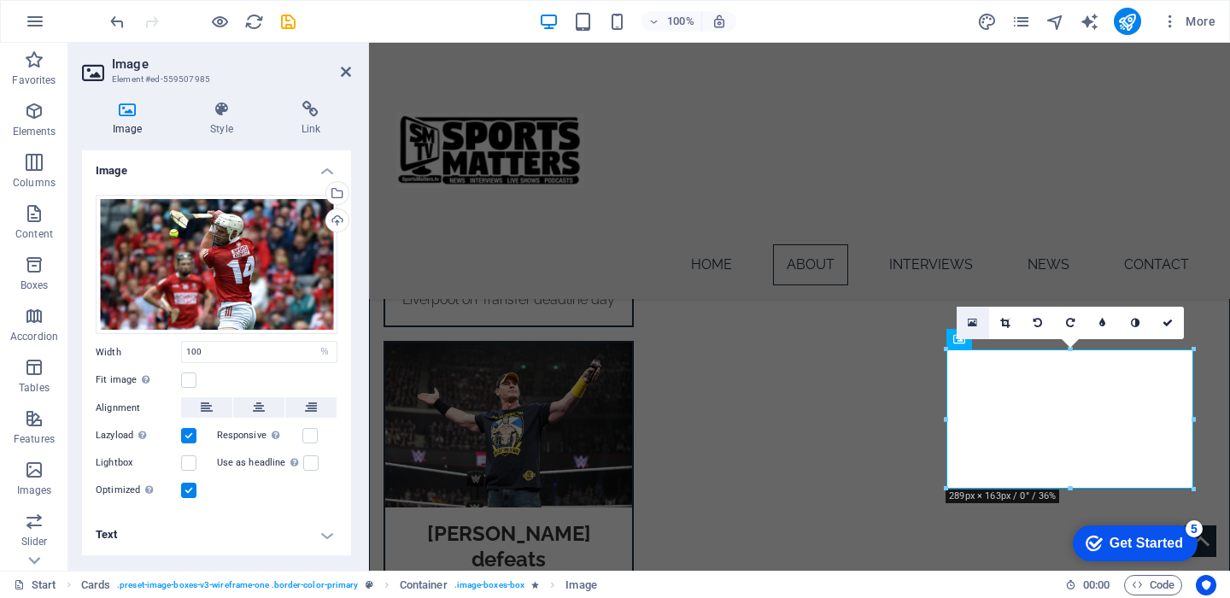
click at [971, 319] on icon at bounding box center [972, 323] width 9 height 12
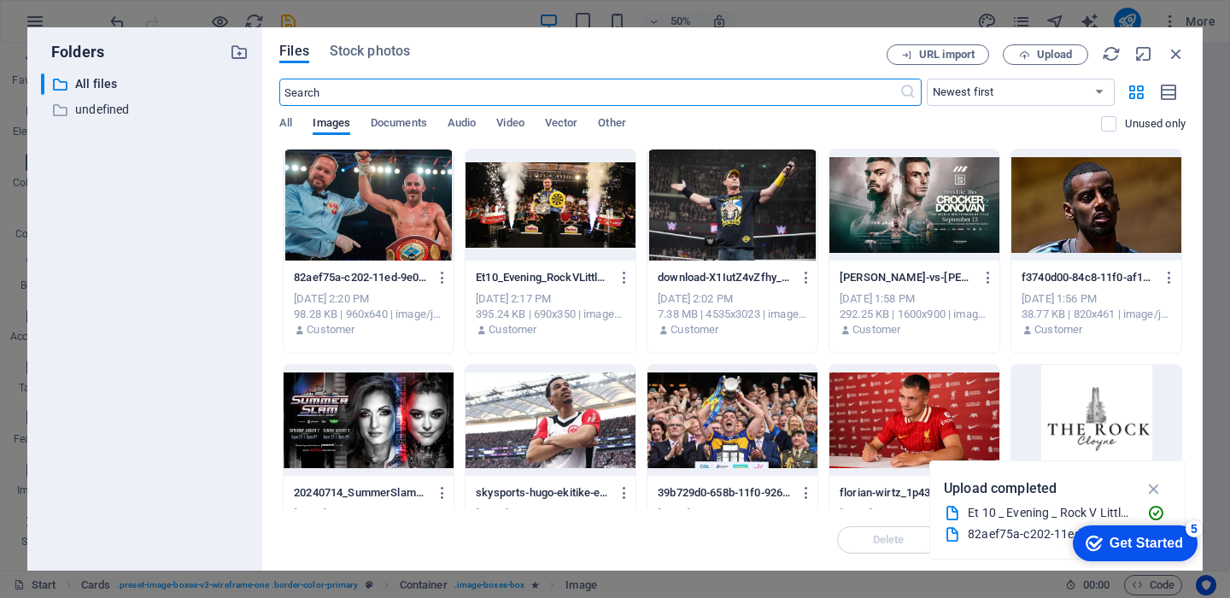
scroll to position [1900, 0]
click at [1053, 61] on button "Upload" at bounding box center [1045, 54] width 85 height 21
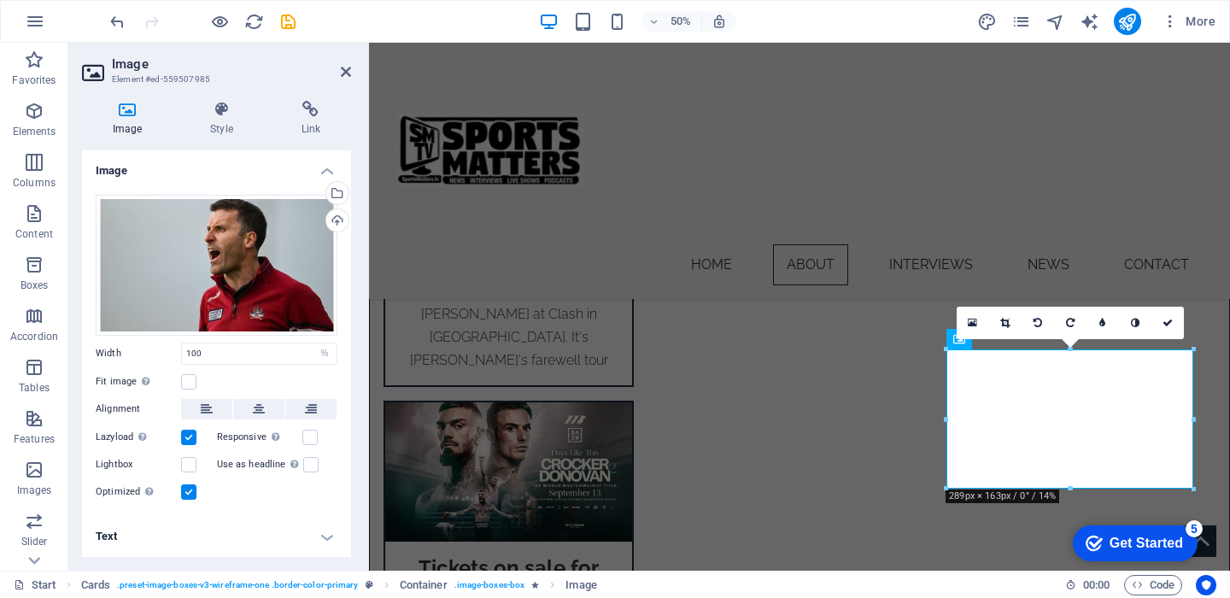
scroll to position [1530, 0]
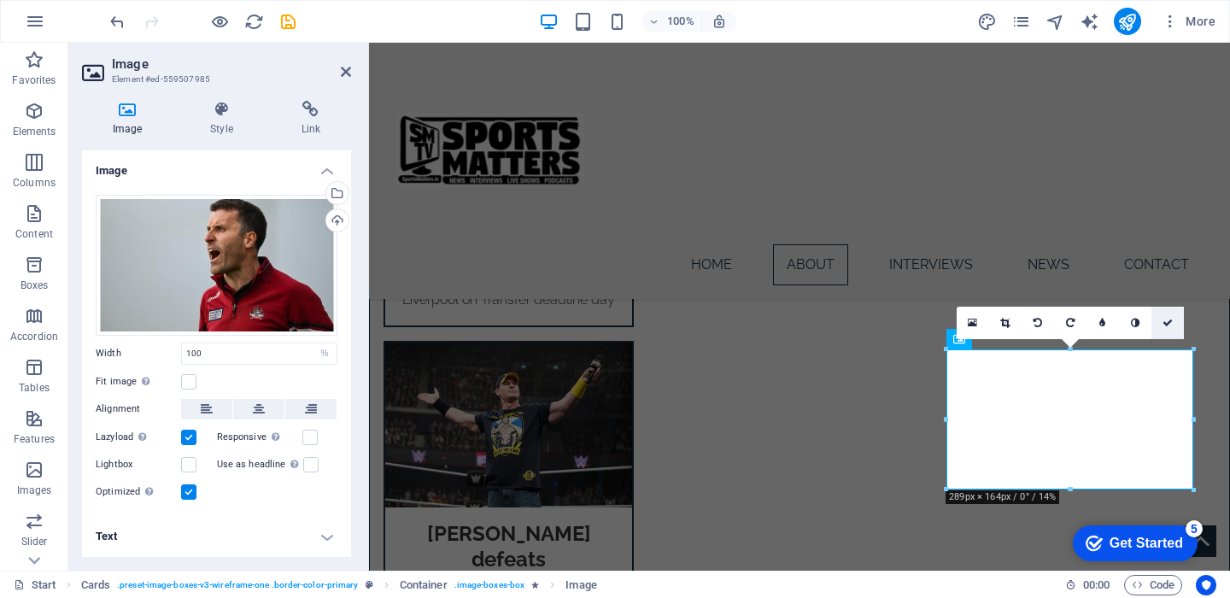
click at [1169, 320] on icon at bounding box center [1168, 323] width 10 height 10
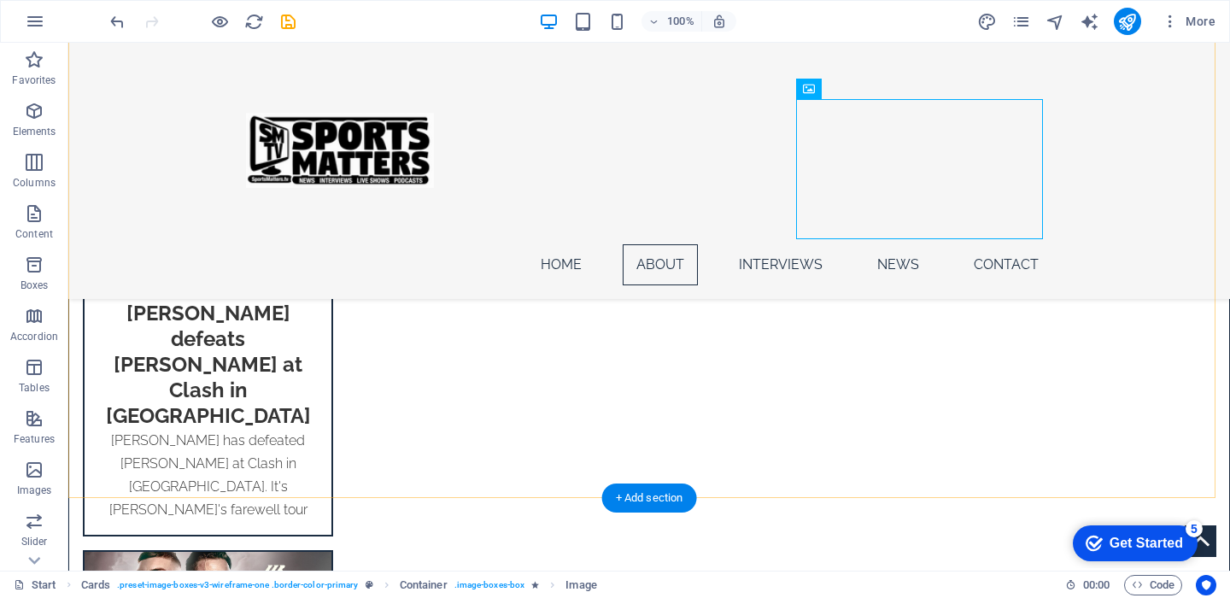
scroll to position [1701, 0]
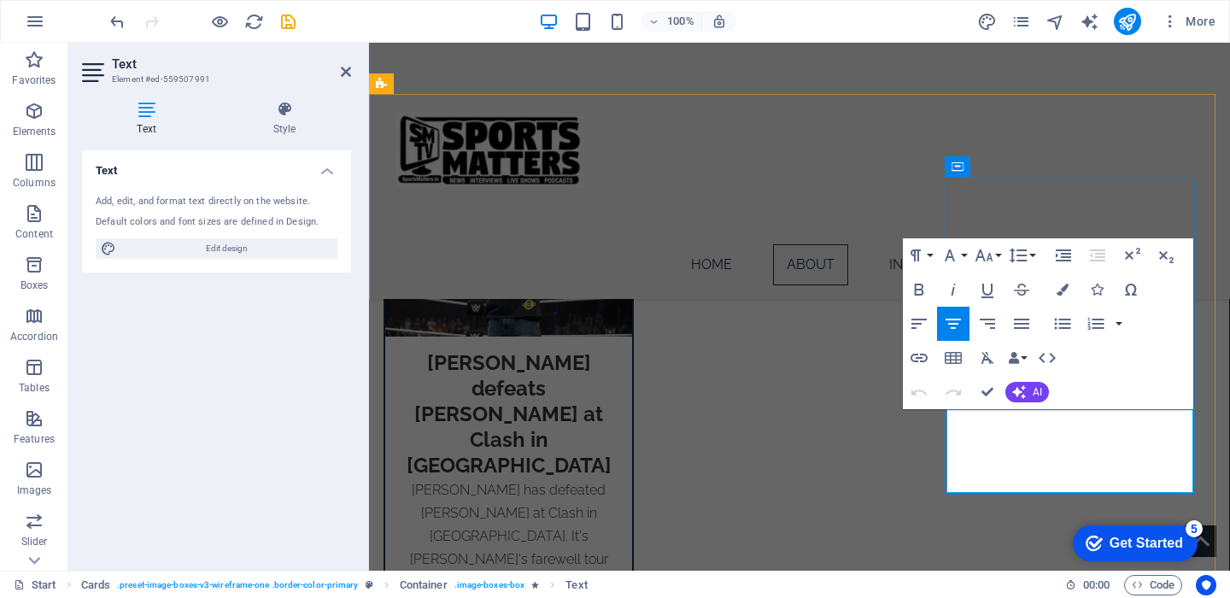
drag, startPoint x: 1174, startPoint y: 466, endPoint x: 1025, endPoint y: 431, distance: 152.7
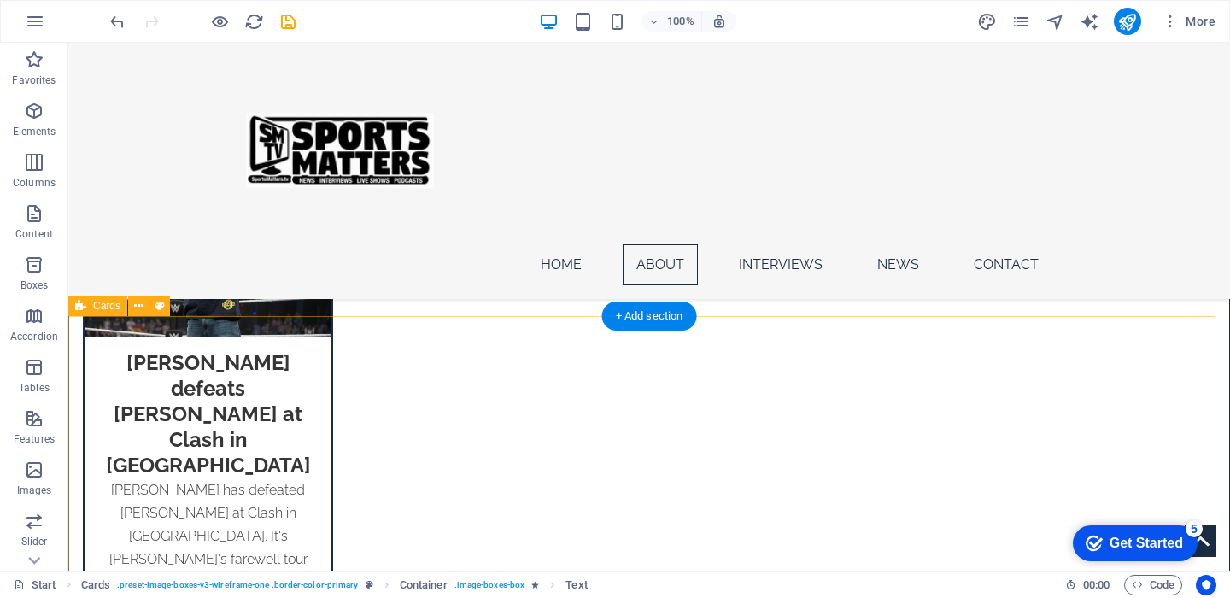
scroll to position [1445, 0]
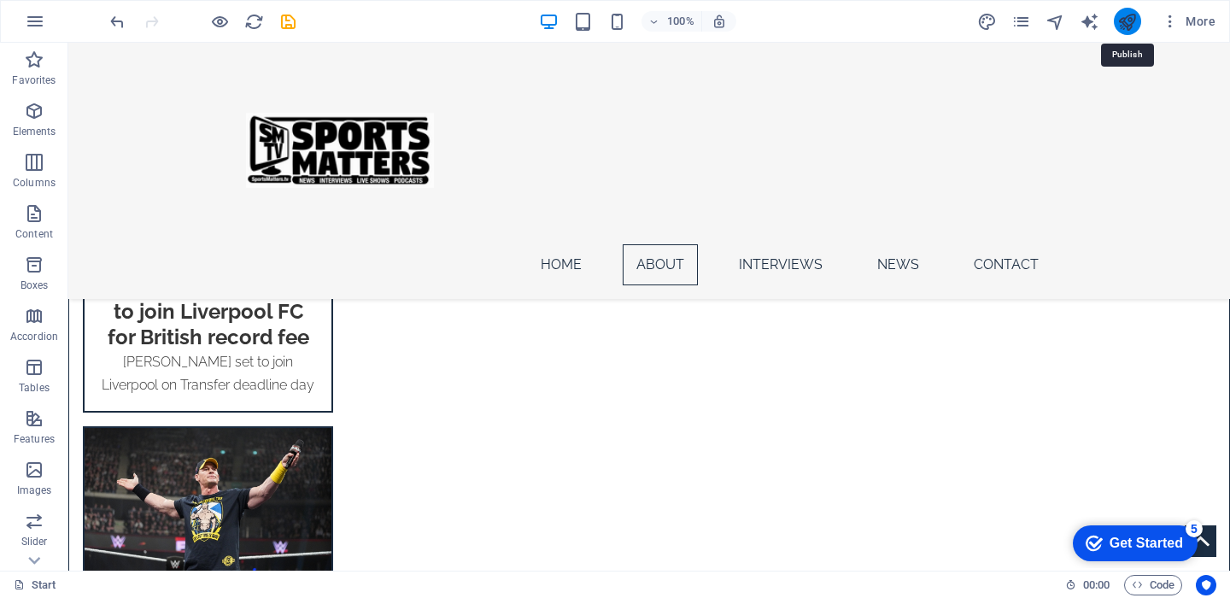
click at [1128, 15] on icon "publish" at bounding box center [1128, 22] width 20 height 20
